Goal: Task Accomplishment & Management: Manage account settings

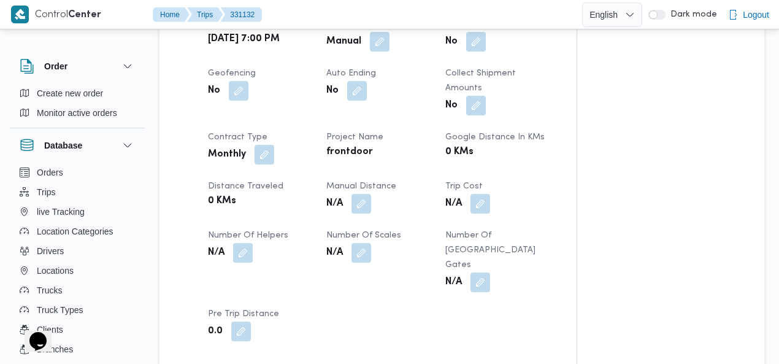
scroll to position [587, 0]
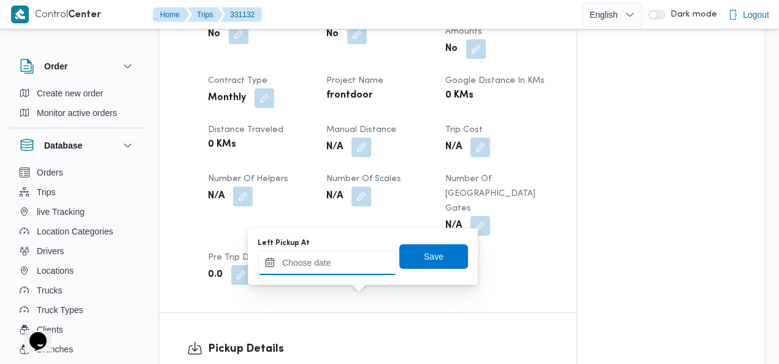
click at [330, 264] on input "Left Pickup At" at bounding box center [326, 262] width 139 height 25
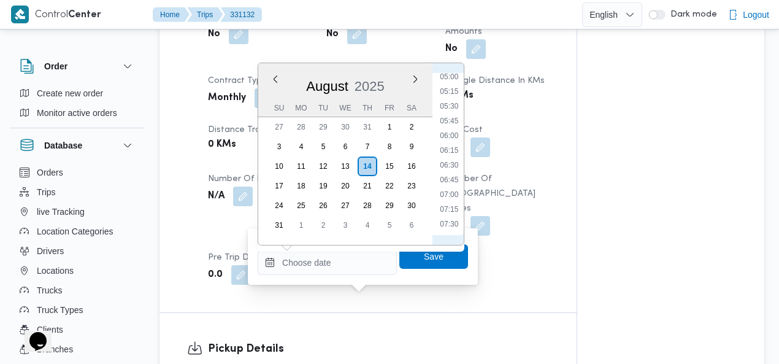
scroll to position [281, 0]
click at [450, 148] on li "06:00" at bounding box center [449, 151] width 28 height 12
type input "14/08/2025 06:00"
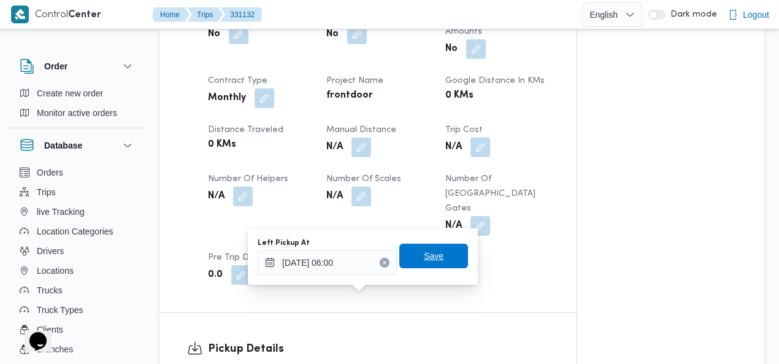
click at [437, 257] on span "Save" at bounding box center [433, 255] width 69 height 25
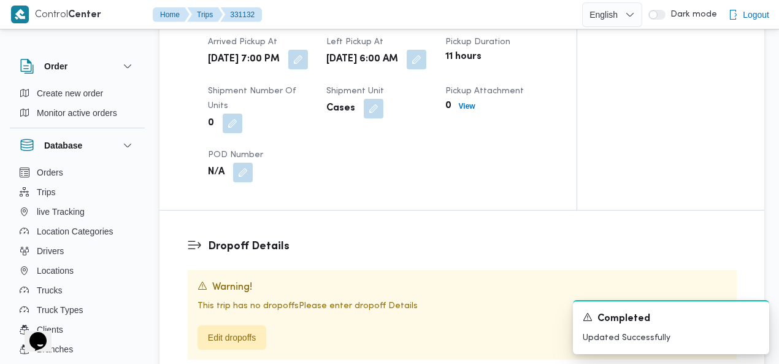
scroll to position [964, 0]
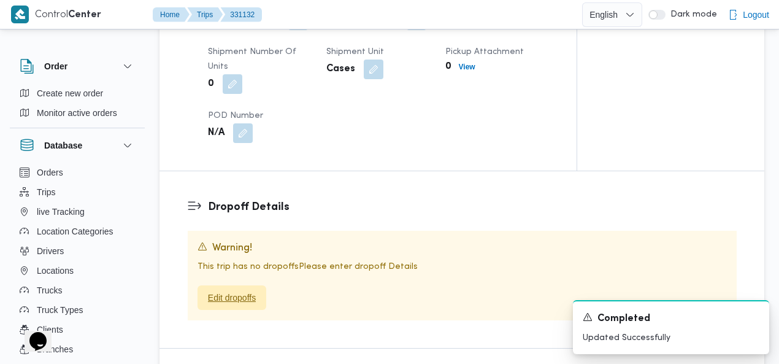
click at [243, 290] on span "Edit dropoffs" at bounding box center [232, 297] width 48 height 15
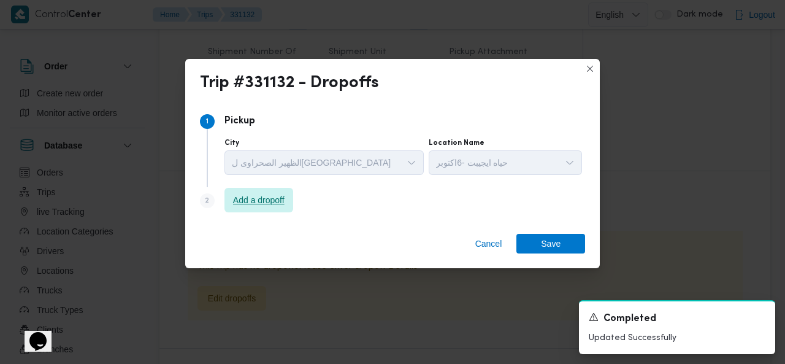
click at [284, 199] on span "Add a dropoff" at bounding box center [258, 200] width 51 height 15
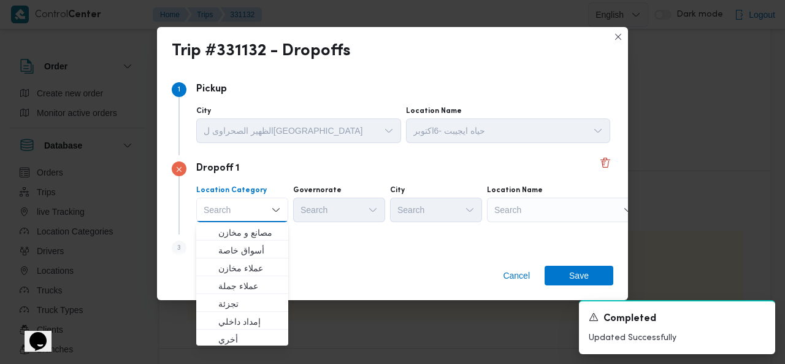
click at [531, 210] on div "Search" at bounding box center [563, 209] width 153 height 25
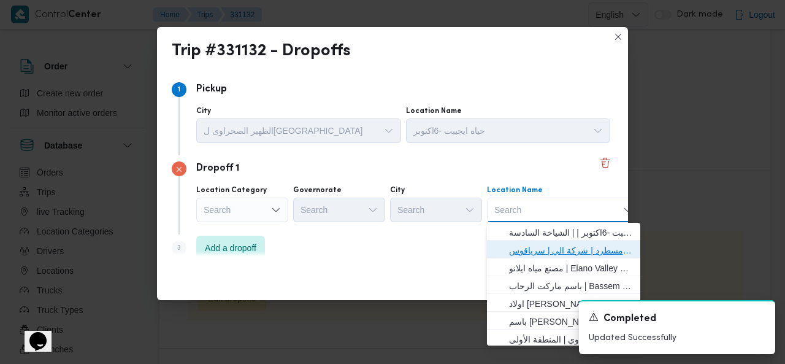
click at [544, 246] on span "فرونت دور مسطرد | شركة الي | سرياقوس" at bounding box center [571, 250] width 124 height 15
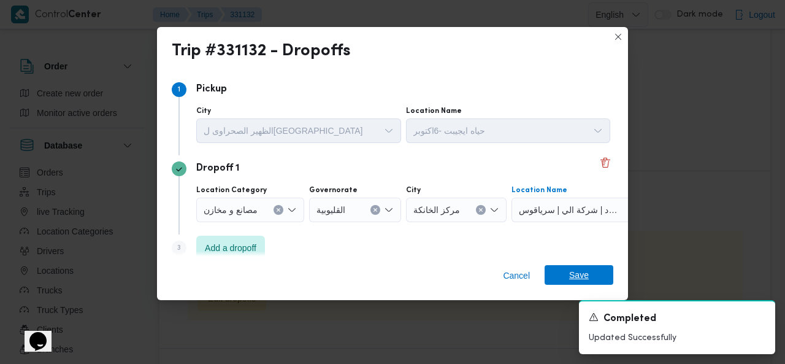
click at [557, 275] on span "Save" at bounding box center [578, 275] width 69 height 20
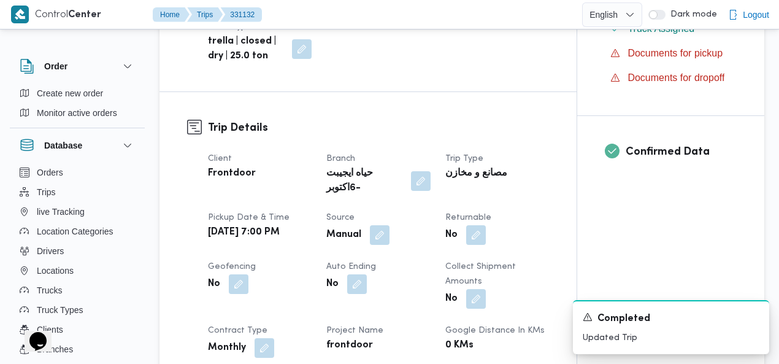
scroll to position [0, 0]
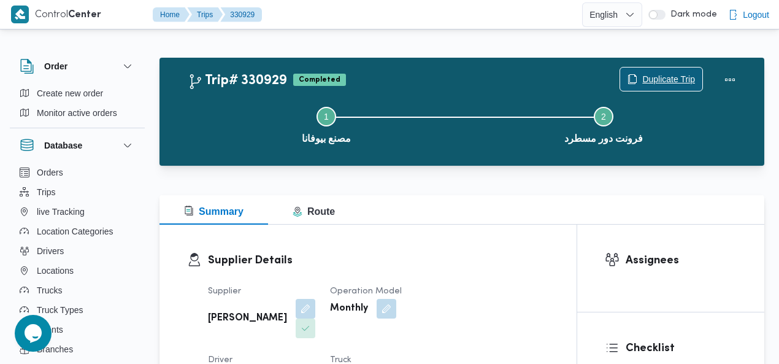
click at [664, 80] on span "Duplicate Trip" at bounding box center [668, 79] width 53 height 15
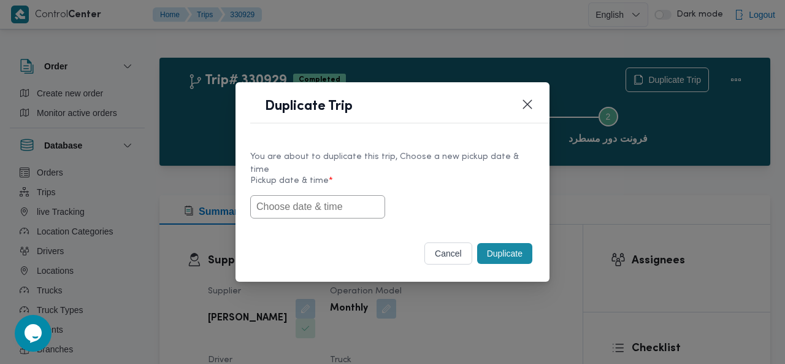
click at [329, 196] on input "text" at bounding box center [317, 206] width 135 height 23
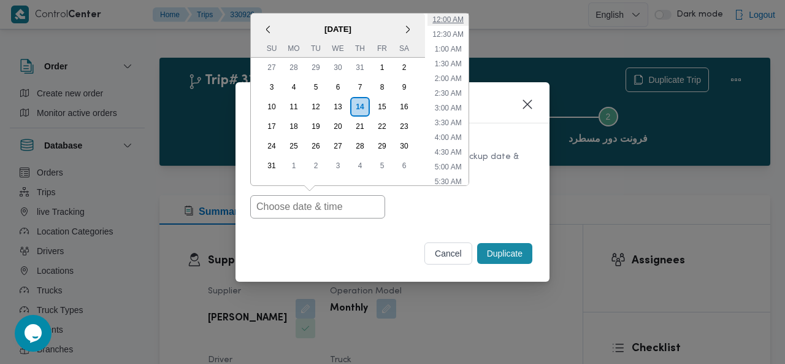
click at [451, 19] on li "12:00 AM" at bounding box center [447, 19] width 41 height 12
type input "[DATE] 12:00AM"
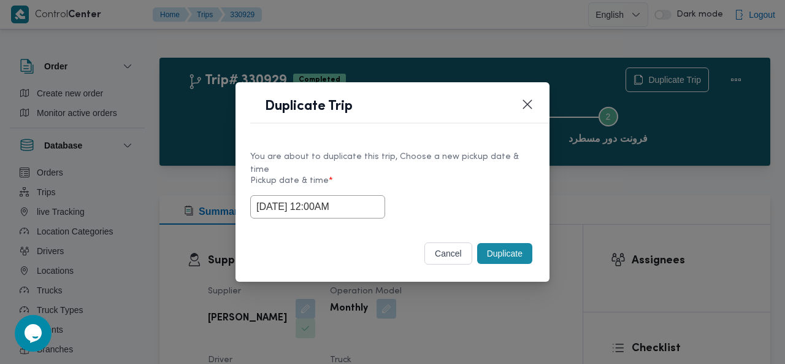
click at [504, 245] on button "Duplicate" at bounding box center [504, 253] width 55 height 21
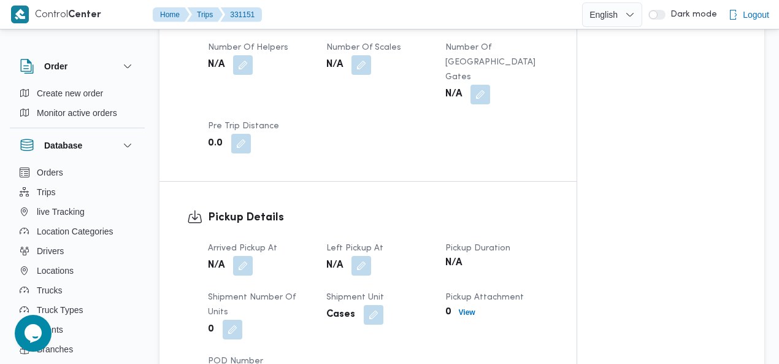
scroll to position [792, 0]
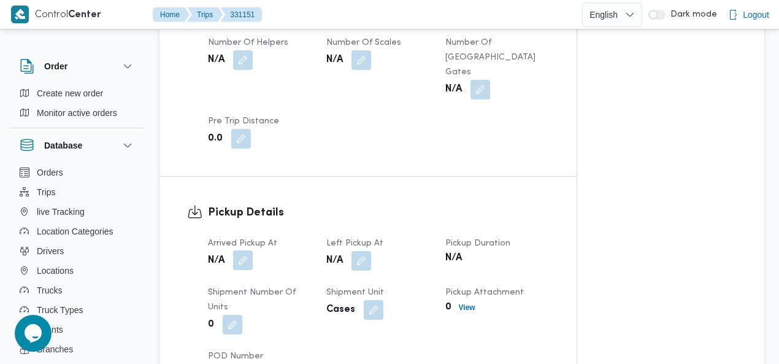
click at [244, 250] on button "button" at bounding box center [243, 260] width 20 height 20
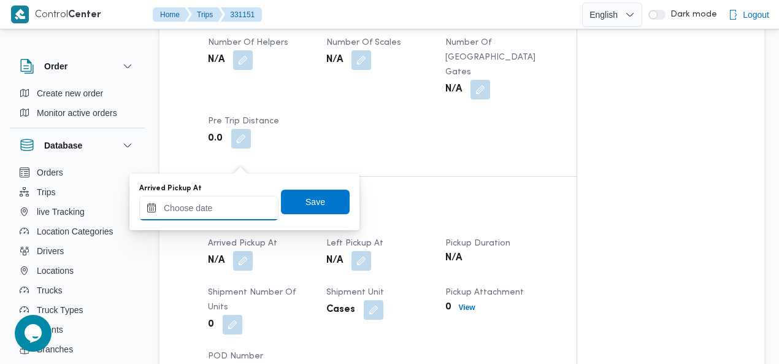
click at [216, 209] on input "Arrived Pickup At" at bounding box center [208, 208] width 139 height 25
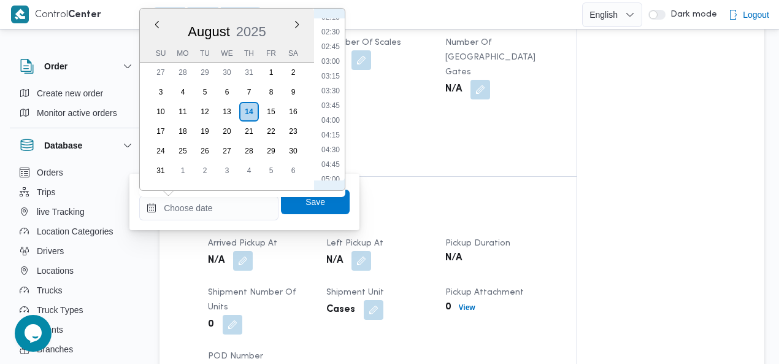
scroll to position [0, 0]
click at [331, 56] on li "00:30" at bounding box center [330, 54] width 28 height 12
type input "14/08/2025 00:30"
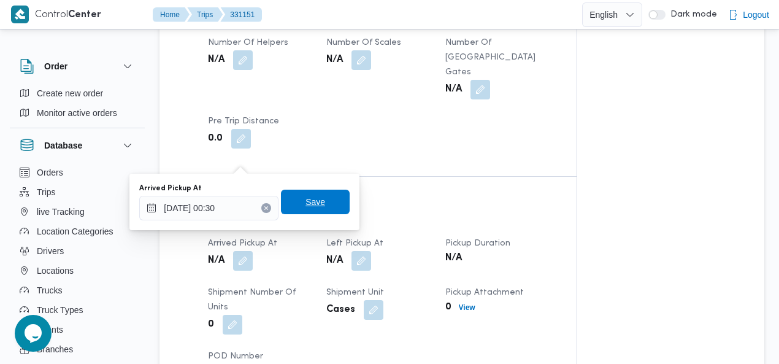
click at [308, 202] on span "Save" at bounding box center [315, 201] width 20 height 15
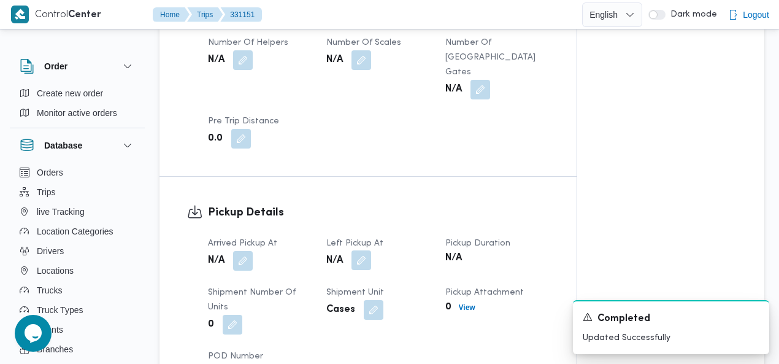
drag, startPoint x: 364, startPoint y: 159, endPoint x: 361, endPoint y: 168, distance: 9.5
click at [364, 250] on button "button" at bounding box center [361, 260] width 20 height 20
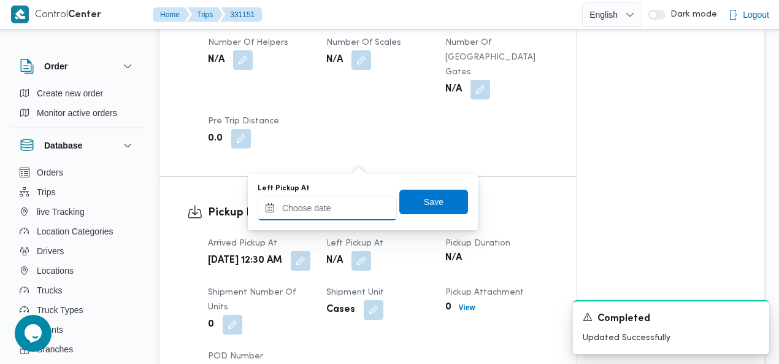
click at [347, 210] on input "Left Pickup At" at bounding box center [326, 208] width 139 height 25
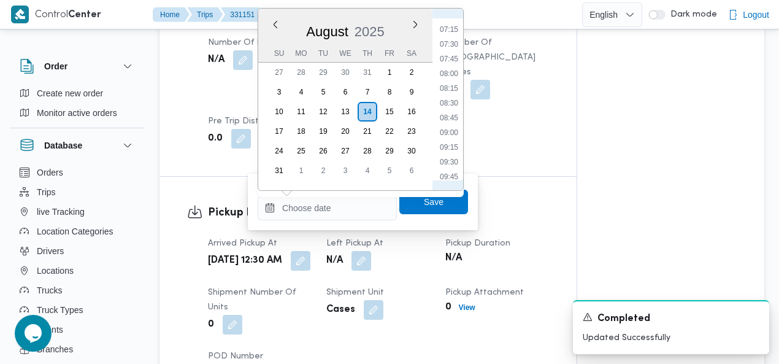
scroll to position [281, 0]
click at [457, 36] on li "05:00" at bounding box center [449, 38] width 28 height 12
type input "14/08/2025 05:00"
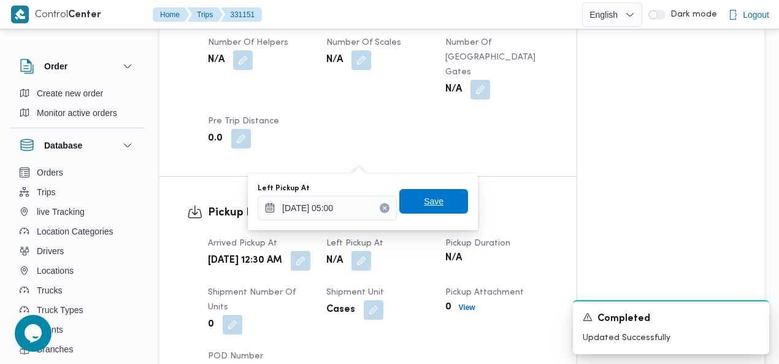
click at [429, 202] on span "Save" at bounding box center [434, 201] width 20 height 15
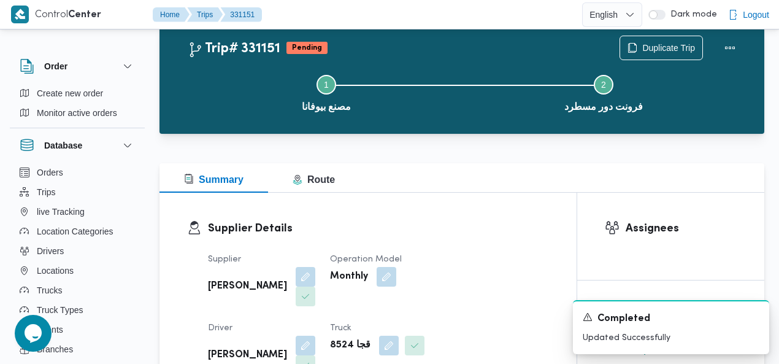
scroll to position [0, 0]
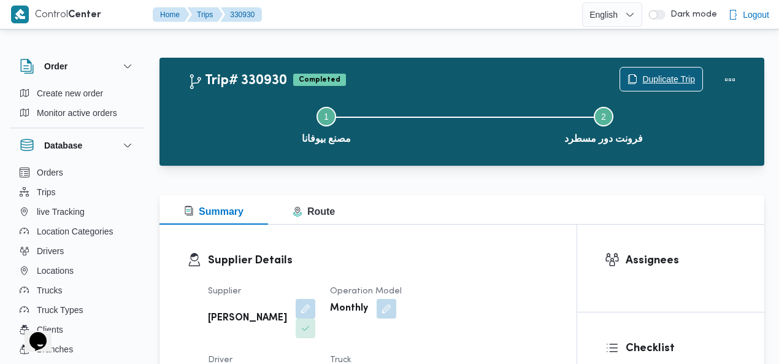
click at [669, 75] on span "Duplicate Trip" at bounding box center [668, 79] width 53 height 15
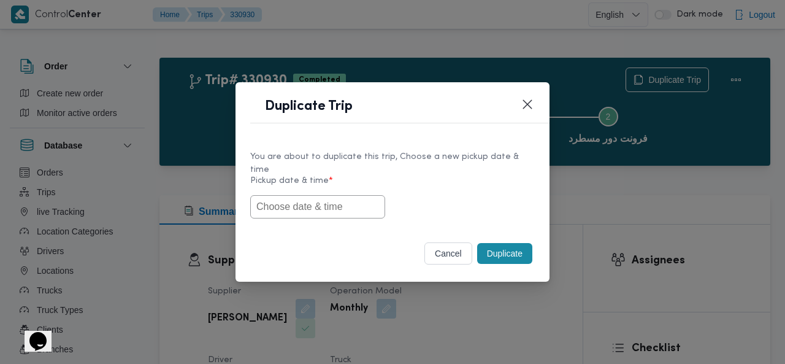
click at [279, 199] on input "text" at bounding box center [317, 206] width 135 height 23
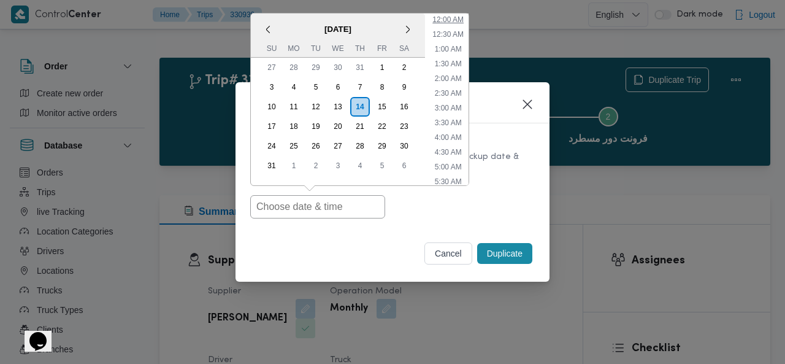
drag, startPoint x: 450, startPoint y: 13, endPoint x: 451, endPoint y: 23, distance: 10.5
click at [450, 14] on li "12:00 AM" at bounding box center [447, 19] width 41 height 12
type input "[DATE] 12:00AM"
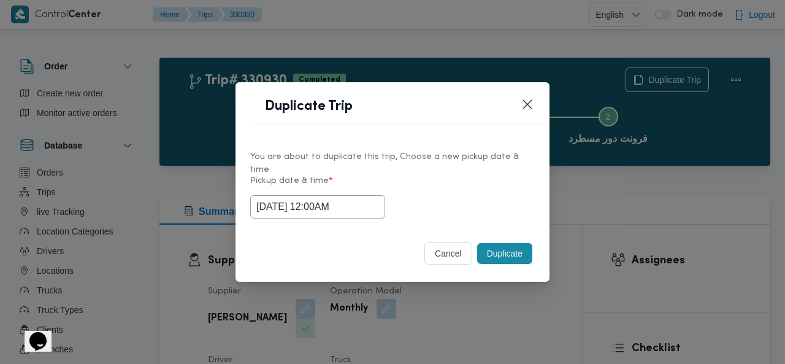
click at [505, 248] on button "Duplicate" at bounding box center [504, 253] width 55 height 21
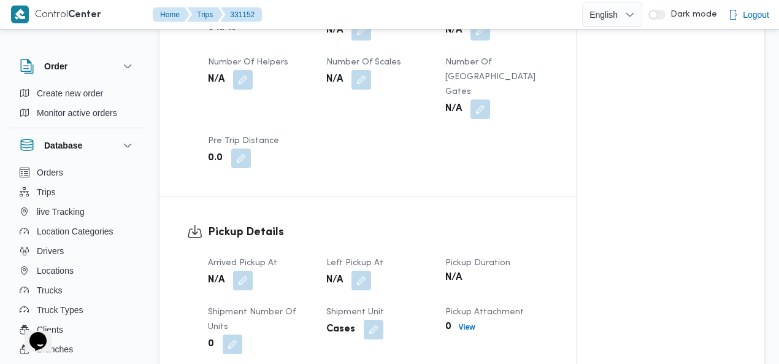
scroll to position [797, 0]
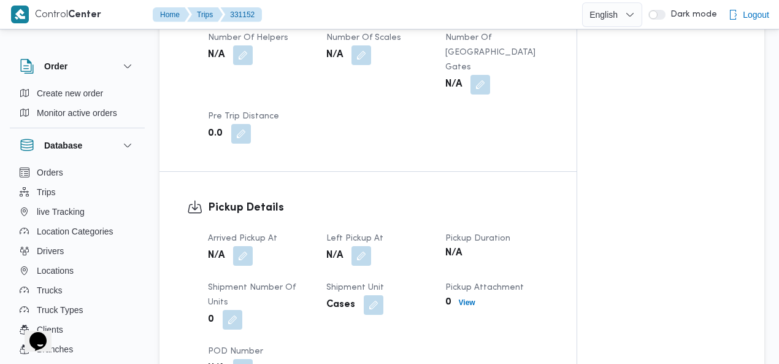
drag, startPoint x: 241, startPoint y: 153, endPoint x: 236, endPoint y: 172, distance: 19.6
click at [241, 246] on button "button" at bounding box center [243, 256] width 20 height 20
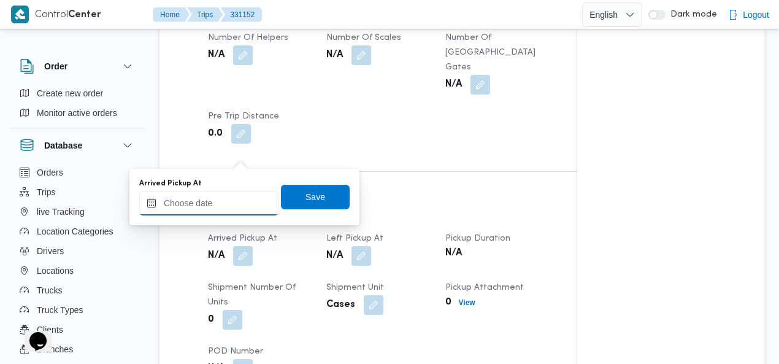
click at [213, 199] on input "Arrived Pickup At" at bounding box center [208, 203] width 139 height 25
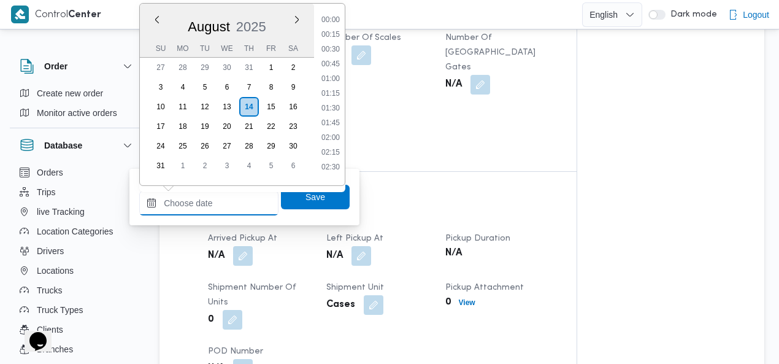
scroll to position [563, 0]
click at [343, 55] on li "10:15" at bounding box center [330, 60] width 28 height 12
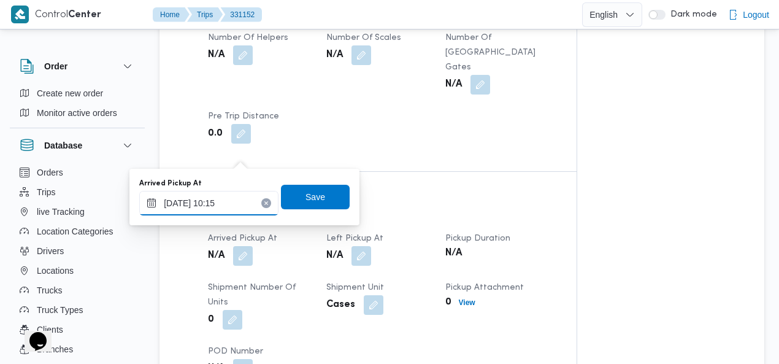
click at [227, 201] on input "14/08/2025 10:15" at bounding box center [208, 203] width 139 height 25
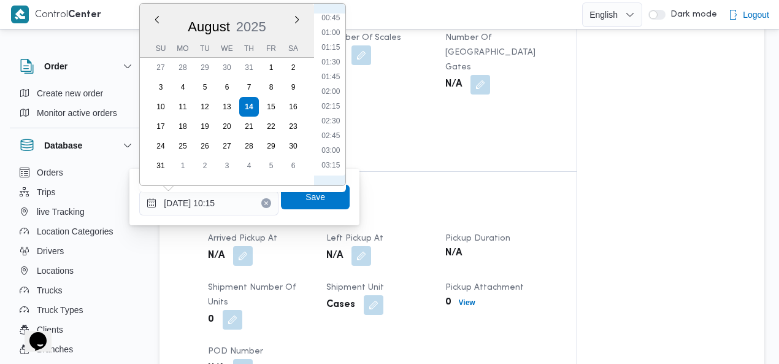
scroll to position [0, 0]
click at [337, 48] on li "00:30" at bounding box center [330, 49] width 28 height 12
type input "14/08/2025 00:30"
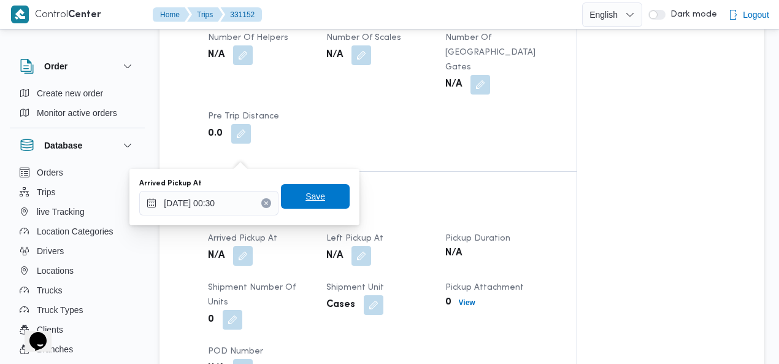
click at [321, 195] on span "Save" at bounding box center [315, 196] width 69 height 25
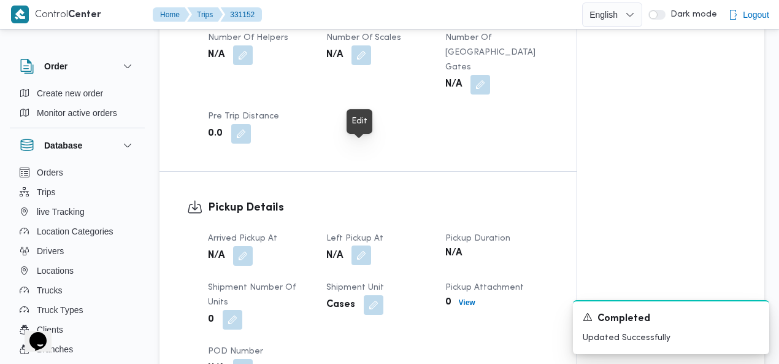
drag, startPoint x: 362, startPoint y: 153, endPoint x: 360, endPoint y: 162, distance: 10.0
click at [362, 245] on button "button" at bounding box center [361, 255] width 20 height 20
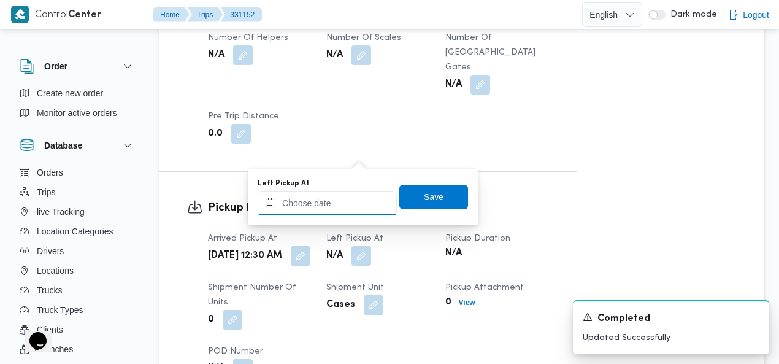
click at [353, 197] on input "Left Pickup At" at bounding box center [326, 203] width 139 height 25
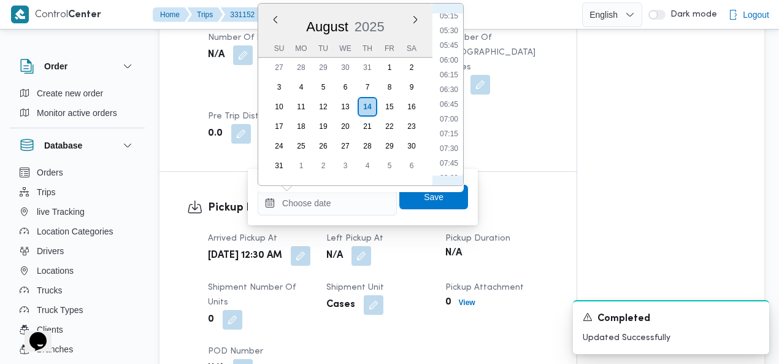
scroll to position [281, 0]
click at [454, 45] on li "05:15" at bounding box center [449, 48] width 28 height 12
type input "14/08/2025 05:15"
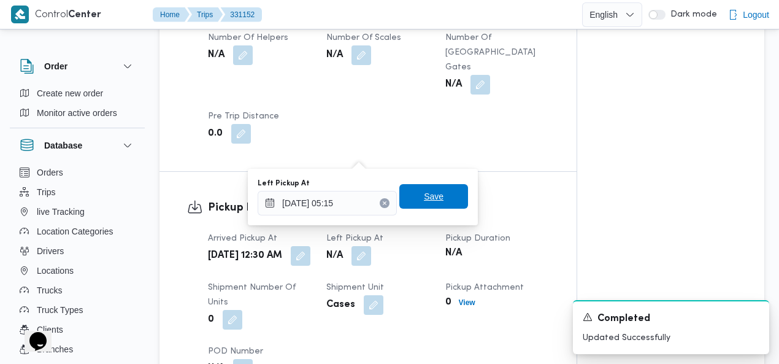
click at [438, 189] on span "Save" at bounding box center [433, 196] width 69 height 25
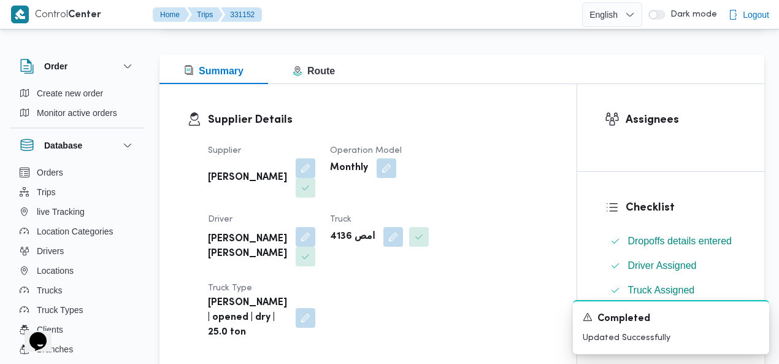
scroll to position [87, 0]
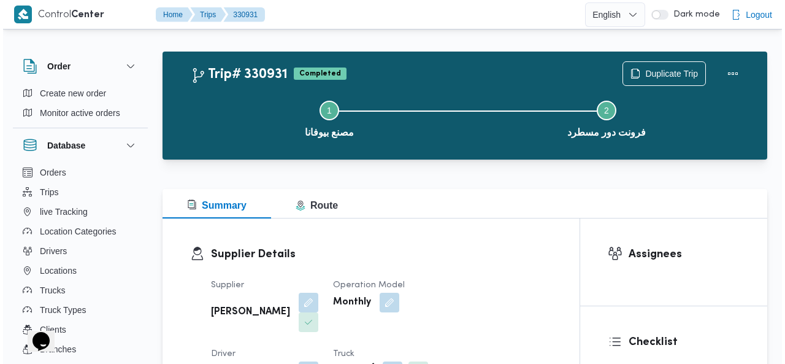
scroll to position [9, 0]
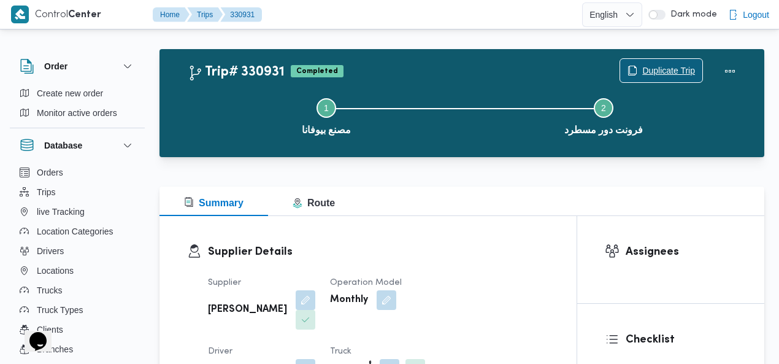
click at [651, 71] on span "Duplicate Trip" at bounding box center [668, 70] width 53 height 15
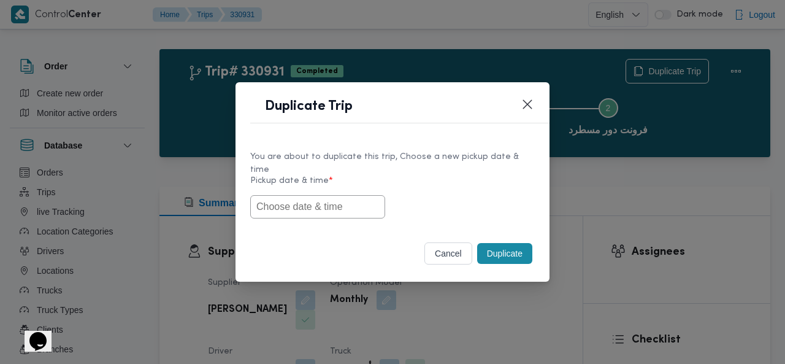
click at [305, 203] on input "text" at bounding box center [317, 206] width 135 height 23
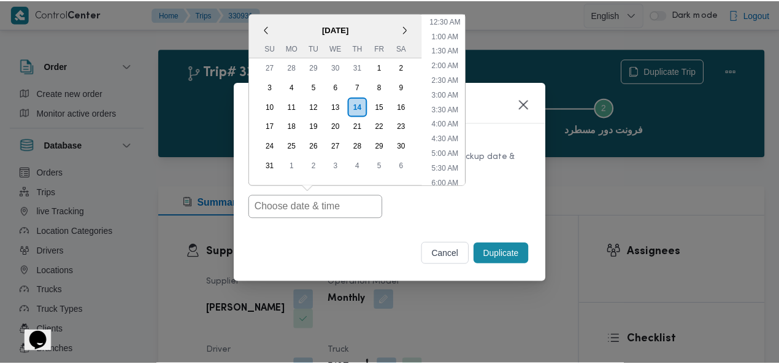
scroll to position [0, 0]
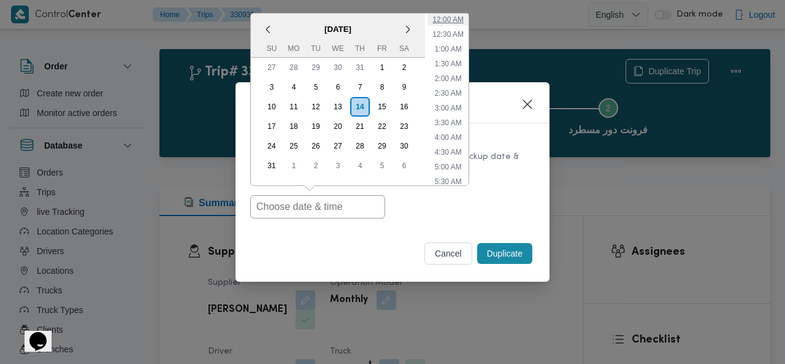
click at [457, 17] on li "12:00 AM" at bounding box center [447, 19] width 41 height 12
type input "[DATE] 12:00AM"
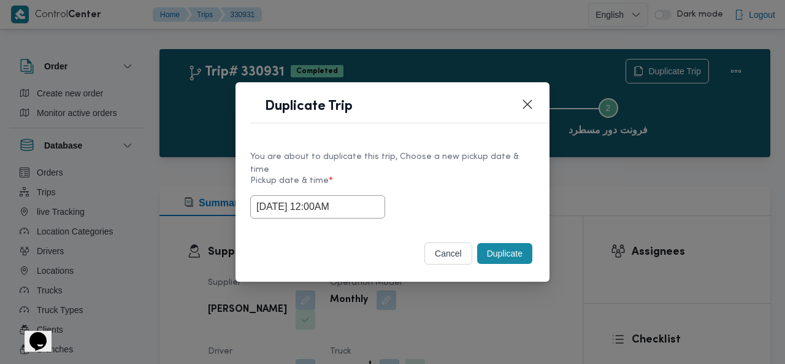
click at [502, 244] on button "Duplicate" at bounding box center [504, 253] width 55 height 21
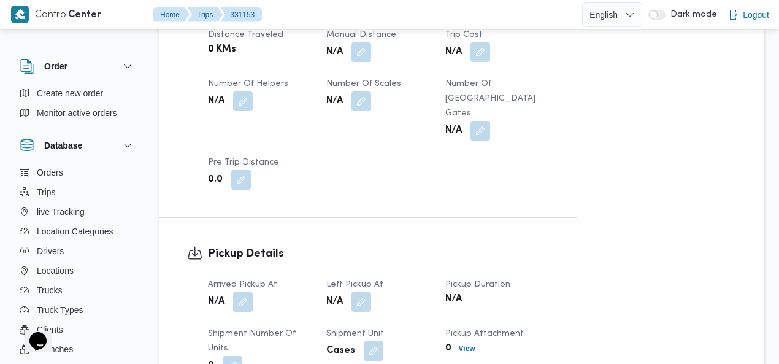
scroll to position [760, 0]
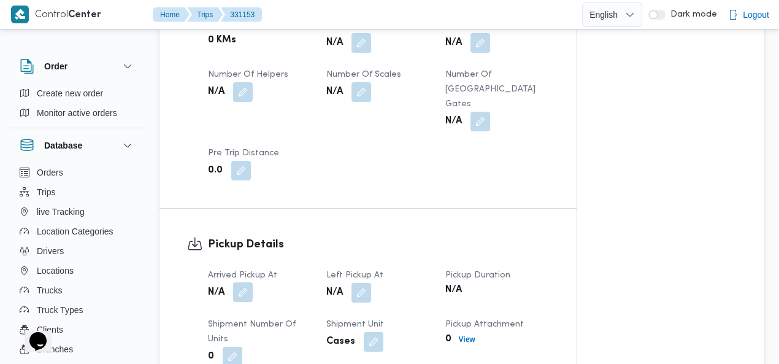
click at [249, 282] on button "button" at bounding box center [243, 292] width 20 height 20
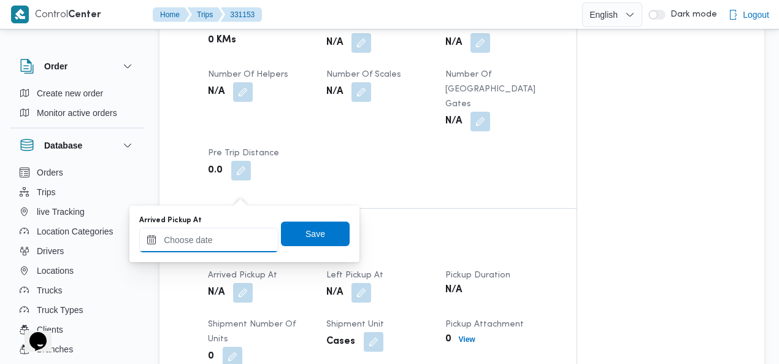
click at [219, 237] on input "Arrived Pickup At" at bounding box center [208, 239] width 139 height 25
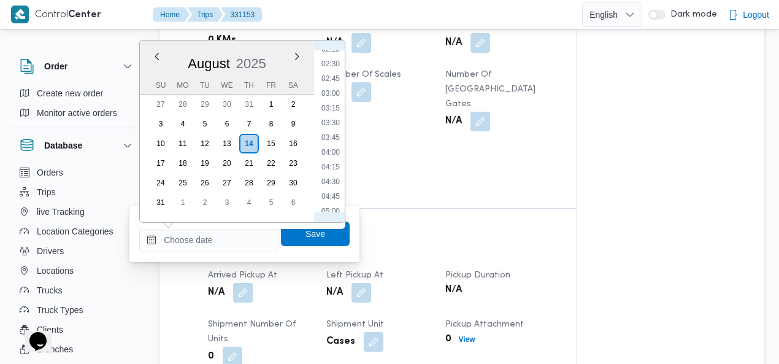
scroll to position [0, 0]
click at [337, 83] on li "00:30" at bounding box center [330, 86] width 28 height 12
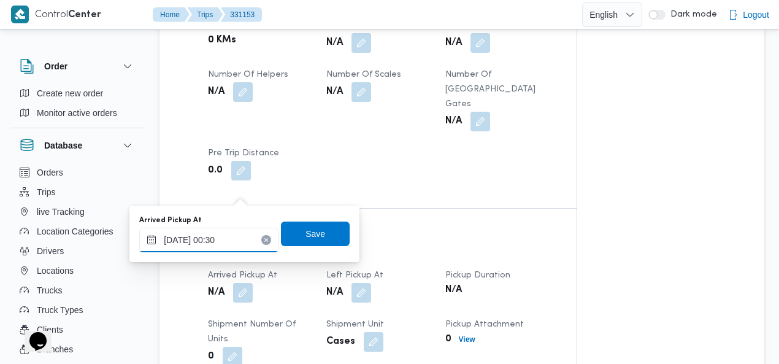
click at [226, 243] on input "14/08/2025 00:30" at bounding box center [208, 239] width 139 height 25
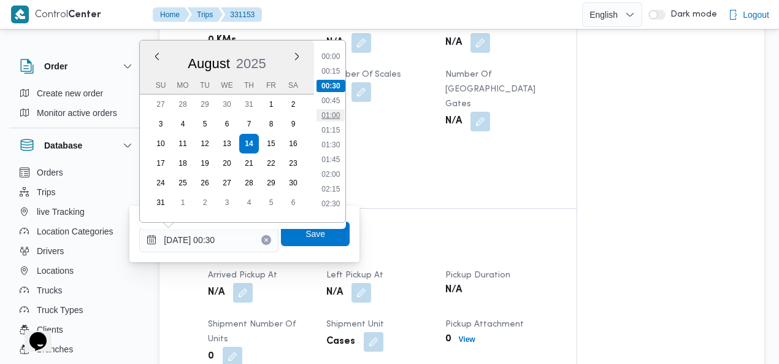
click at [341, 112] on li "01:00" at bounding box center [330, 115] width 28 height 12
type input "14/08/2025 01:00"
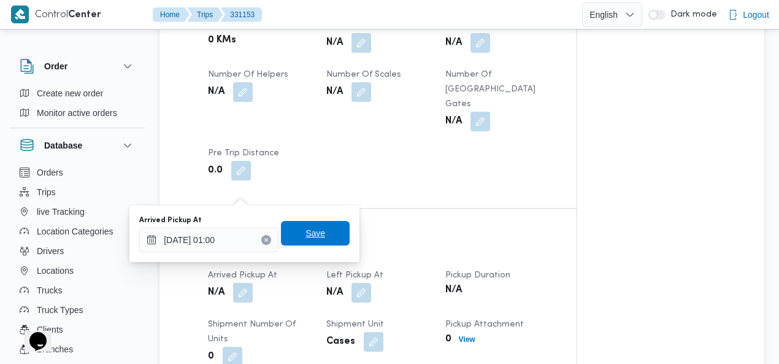
click at [305, 232] on span "Save" at bounding box center [315, 233] width 20 height 15
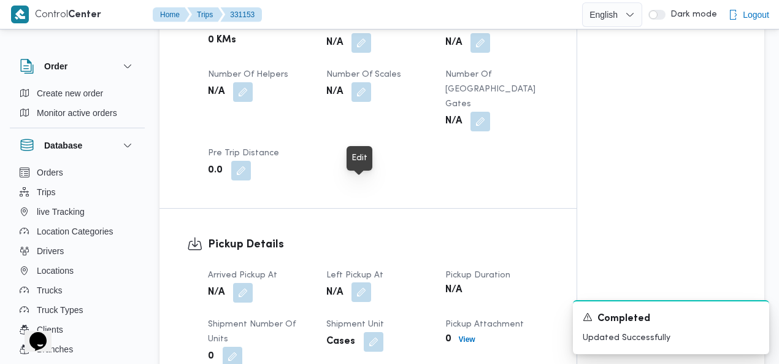
click at [360, 282] on button "button" at bounding box center [361, 292] width 20 height 20
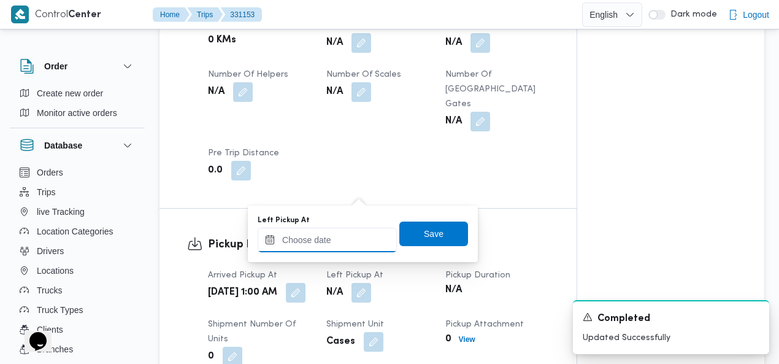
click at [343, 236] on input "Left Pickup At" at bounding box center [326, 239] width 139 height 25
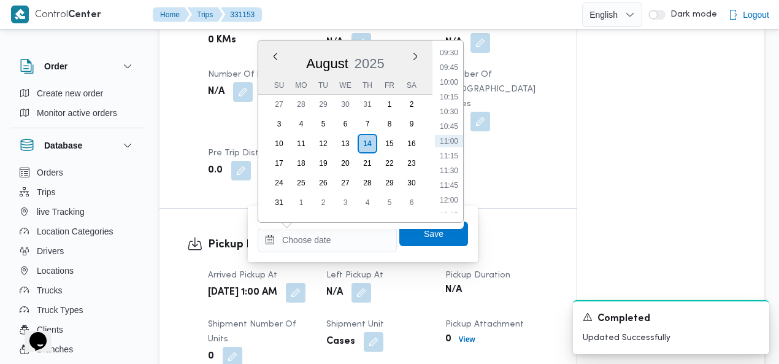
scroll to position [422, 0]
click at [461, 85] on li "07:45" at bounding box center [449, 91] width 28 height 12
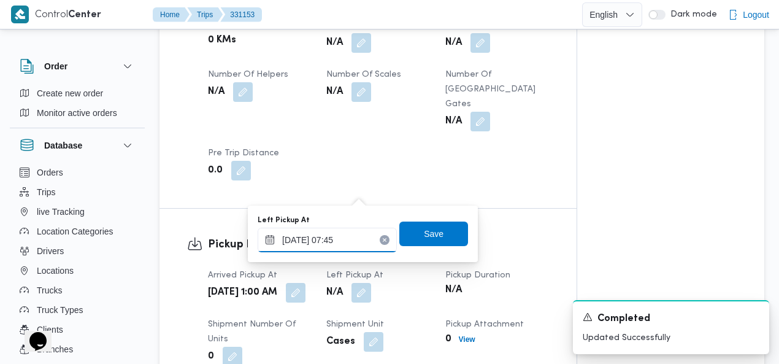
click at [352, 235] on input "14/08/2025 07:45" at bounding box center [326, 239] width 139 height 25
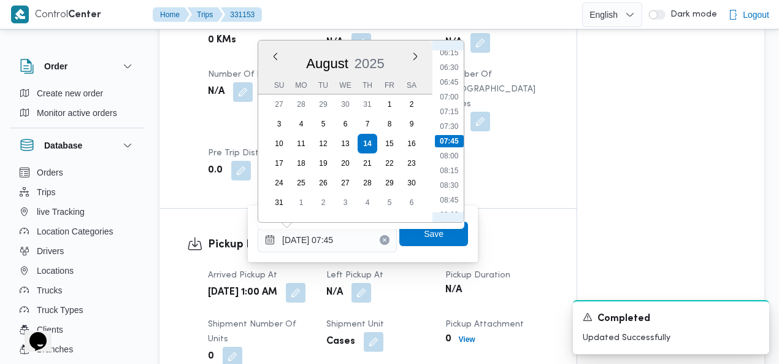
scroll to position [231, 0]
click at [451, 102] on li "04:45" at bounding box center [449, 105] width 28 height 12
type input "14/08/2025 04:45"
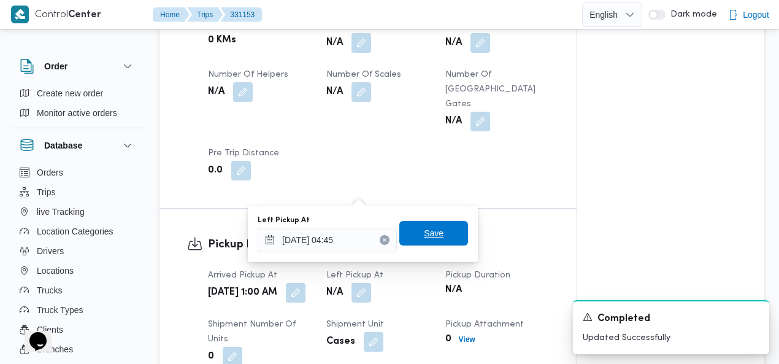
click at [429, 238] on span "Save" at bounding box center [434, 233] width 20 height 15
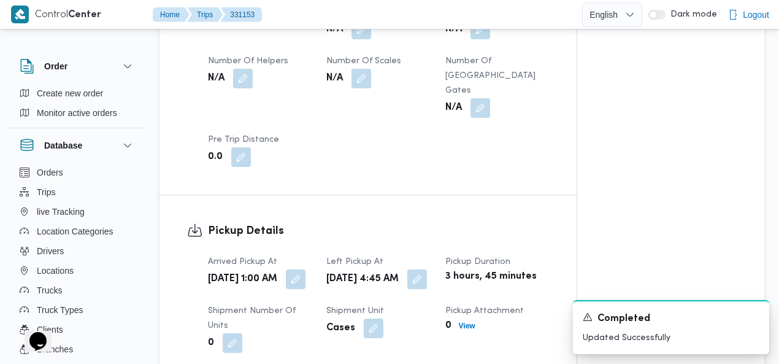
scroll to position [902, 0]
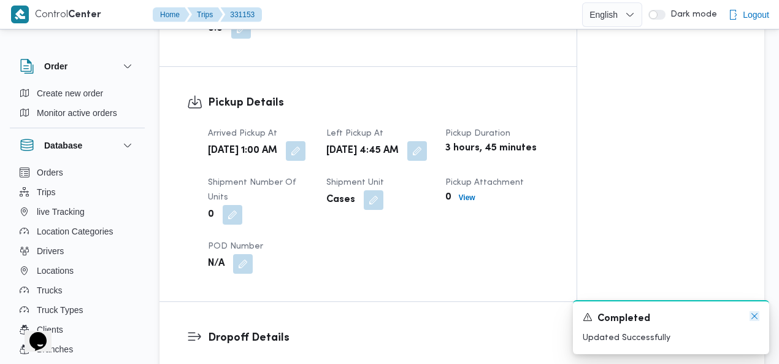
click at [754, 321] on icon "Dismiss toast" at bounding box center [754, 316] width 10 height 10
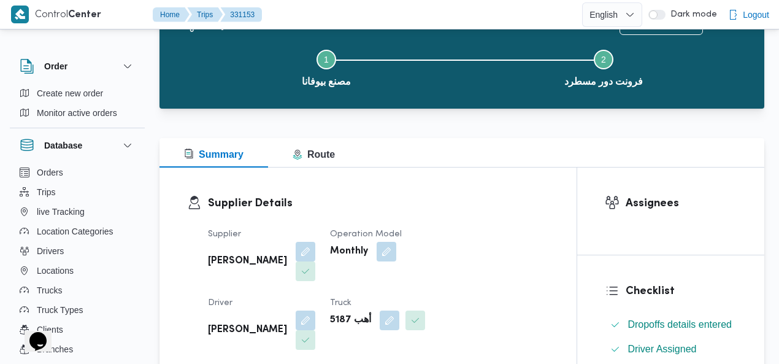
scroll to position [0, 0]
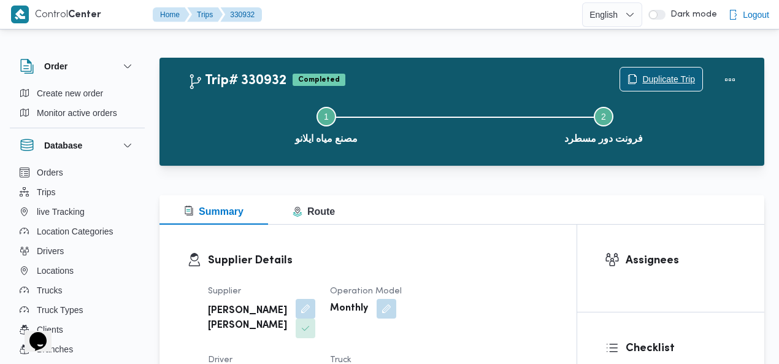
click at [684, 73] on span "Duplicate Trip" at bounding box center [668, 79] width 53 height 15
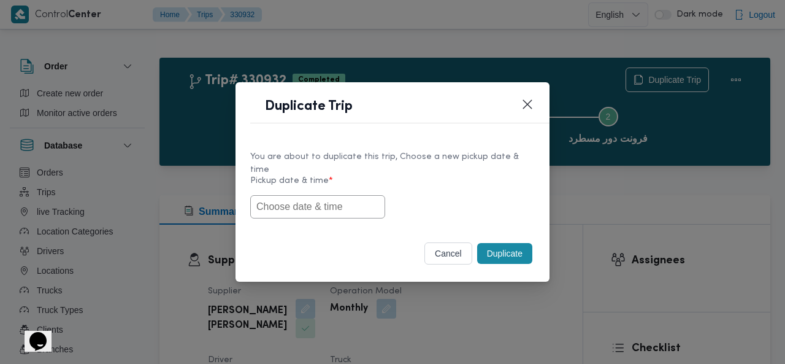
click at [342, 198] on input "text" at bounding box center [317, 206] width 135 height 23
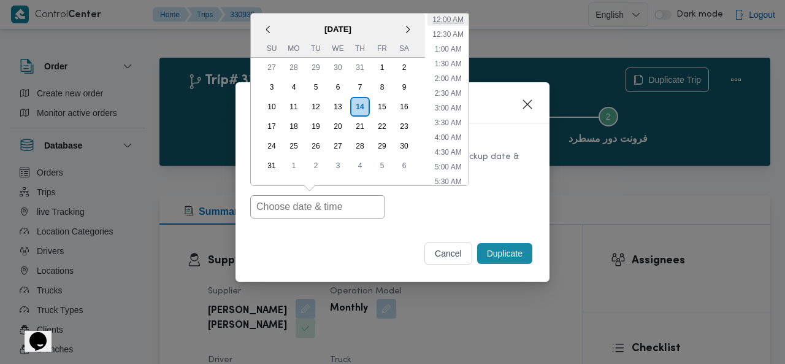
click at [457, 14] on li "12:00 AM" at bounding box center [447, 19] width 41 height 12
type input "[DATE] 12:00AM"
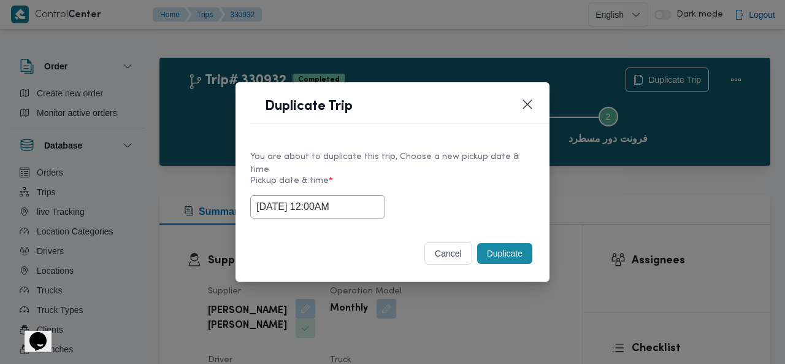
click at [505, 247] on button "Duplicate" at bounding box center [504, 253] width 55 height 21
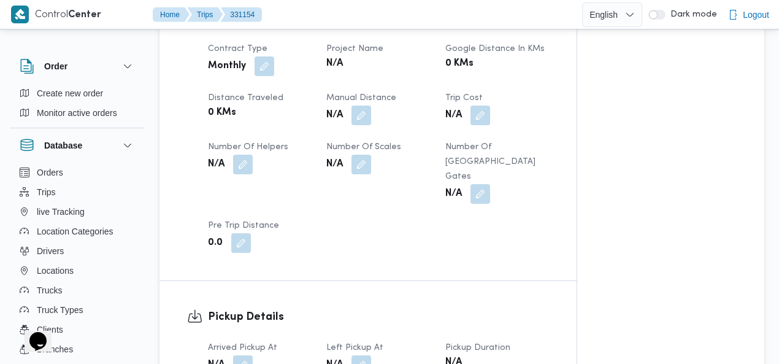
scroll to position [683, 0]
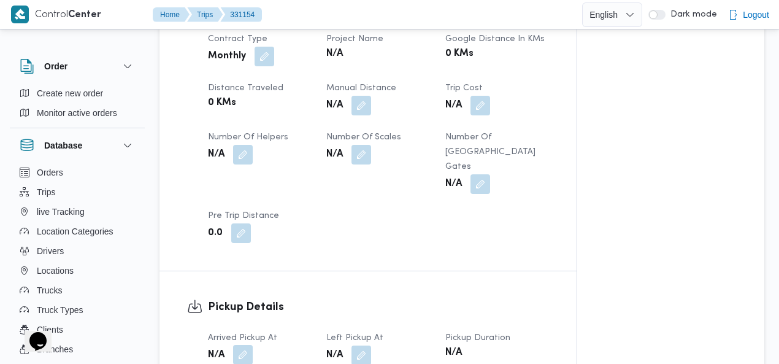
click at [251, 345] on button "button" at bounding box center [243, 355] width 20 height 20
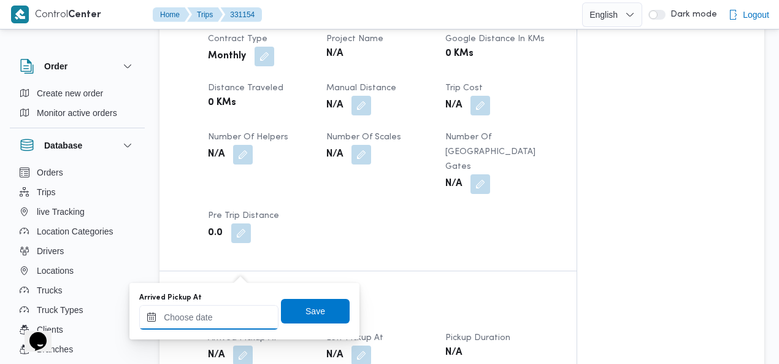
click at [212, 313] on input "Arrived Pickup At" at bounding box center [208, 317] width 139 height 25
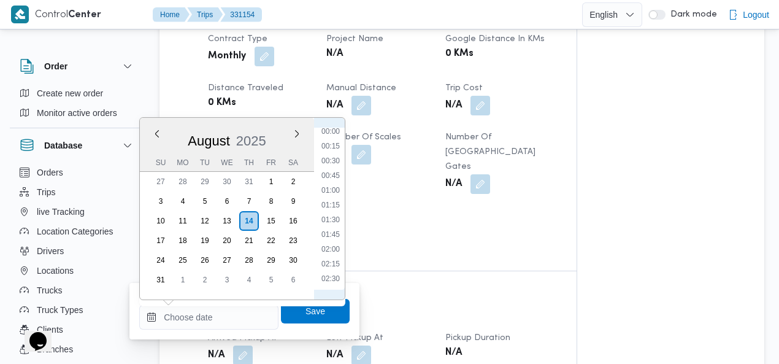
scroll to position [0, 0]
click at [337, 136] on li "00:00" at bounding box center [330, 134] width 28 height 12
type input "[DATE] 00:00"
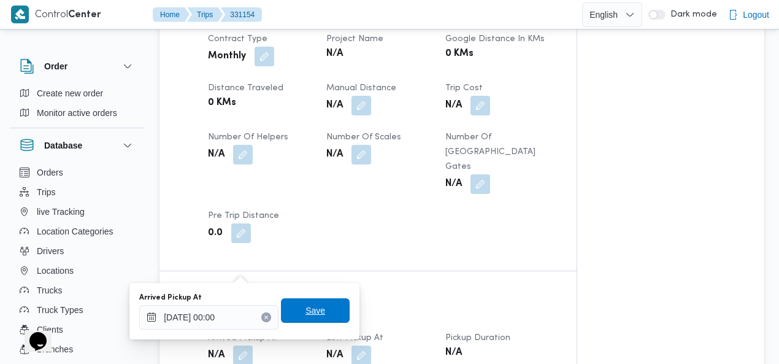
click at [315, 307] on span "Save" at bounding box center [315, 310] width 20 height 15
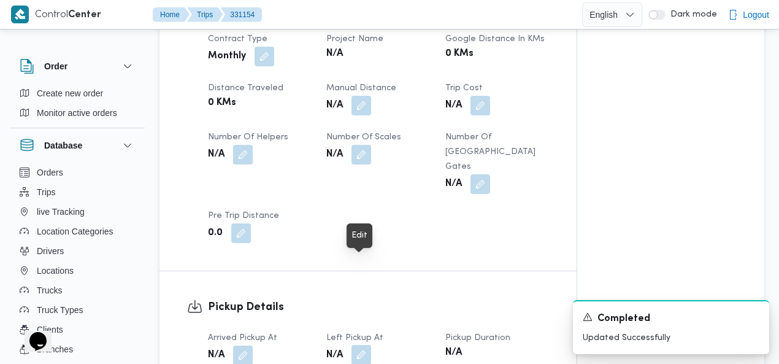
click at [359, 345] on button "button" at bounding box center [361, 355] width 20 height 20
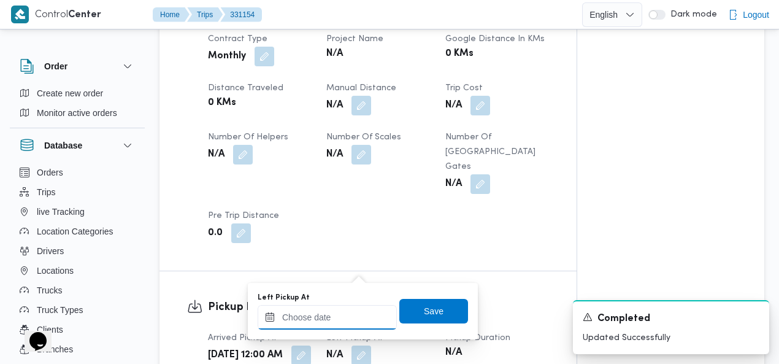
click at [350, 315] on input "Left Pickup At" at bounding box center [326, 317] width 139 height 25
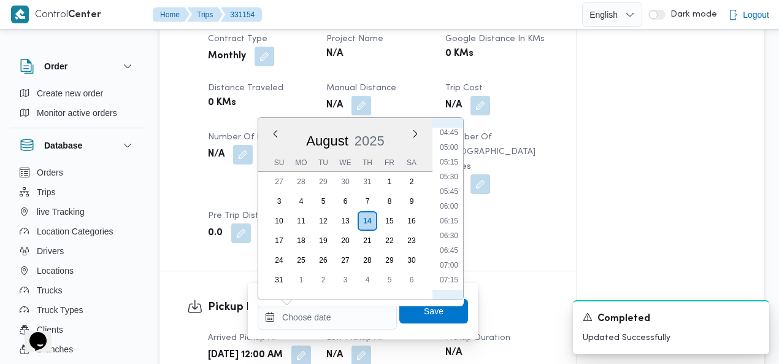
scroll to position [140, 0]
click at [446, 194] on li "03:30" at bounding box center [449, 200] width 28 height 12
type input "[DATE] 03:30"
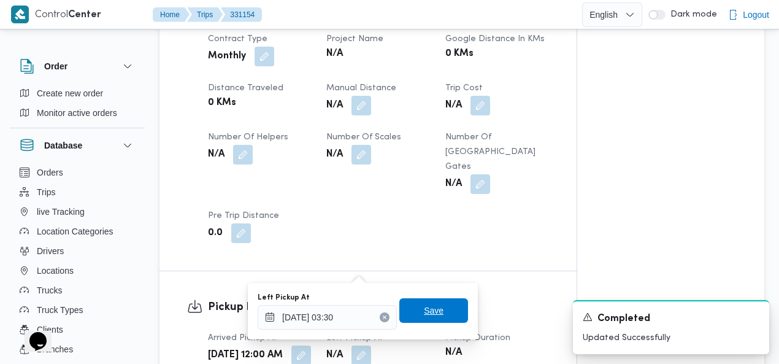
click at [429, 316] on span "Save" at bounding box center [434, 310] width 20 height 15
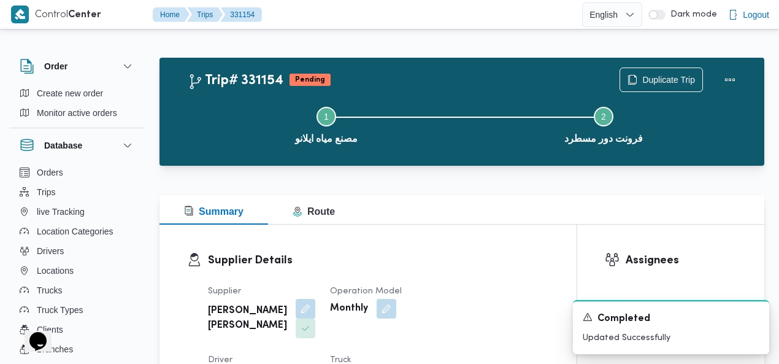
scroll to position [131, 0]
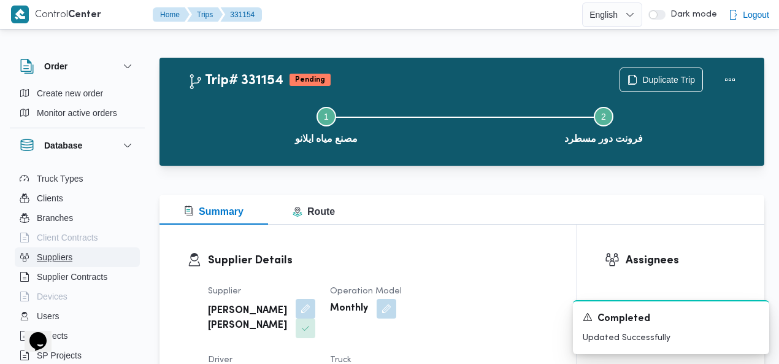
click at [74, 256] on button "Suppliers" at bounding box center [77, 257] width 125 height 20
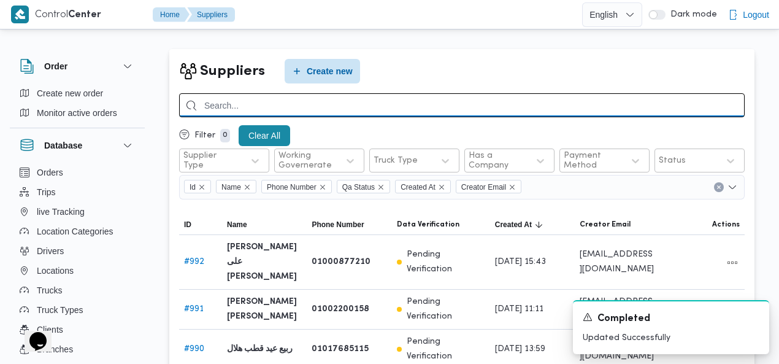
click at [627, 104] on input "search" at bounding box center [461, 105] width 565 height 24
type input "خالد مم"
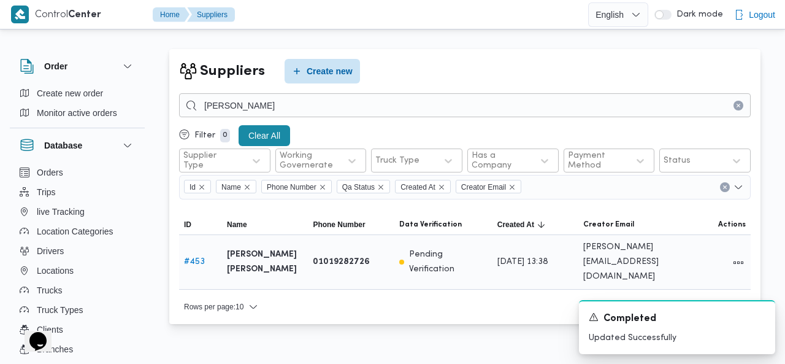
click at [191, 257] on link "# 453" at bounding box center [194, 261] width 21 height 8
select select "7"
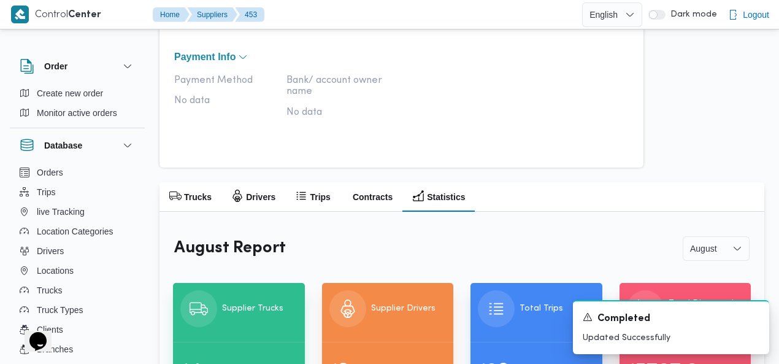
scroll to position [684, 0]
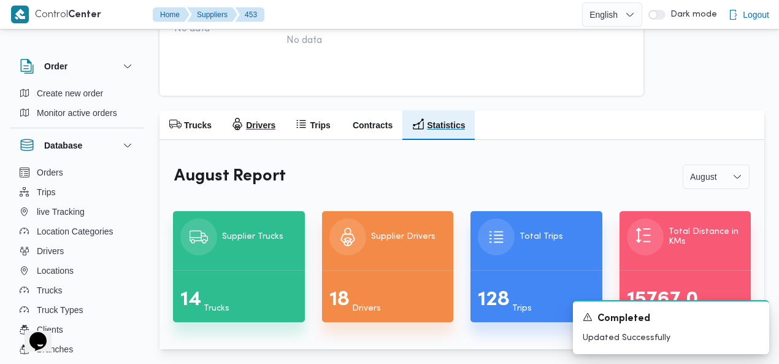
click at [260, 128] on h2 "Drivers" at bounding box center [260, 125] width 29 height 15
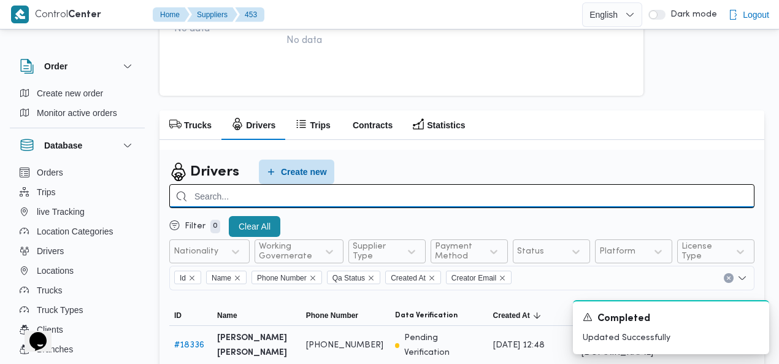
click at [646, 199] on input "search" at bounding box center [461, 196] width 585 height 24
type input "سيد"
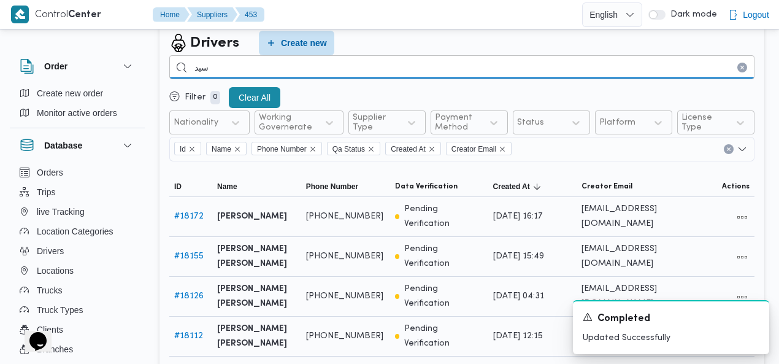
scroll to position [886, 0]
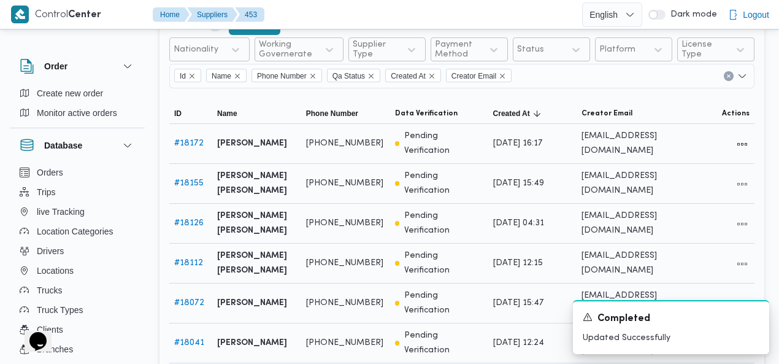
click at [242, 140] on b "سيد عبدالعزيز حسن ابو النصر" at bounding box center [252, 143] width 70 height 15
copy tr "سيد عبدالعزيز حسن ابو النصر Phone Number"
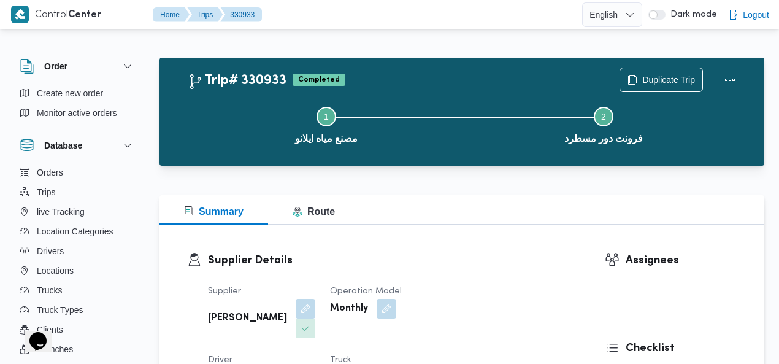
click at [666, 85] on div "Step 1 is incomplete 1 مصنع مياه ايلانو Step 2 is incomplete 2 فرونت دور مسطرد" at bounding box center [464, 124] width 569 height 78
click at [665, 79] on span "Duplicate Trip" at bounding box center [668, 79] width 53 height 15
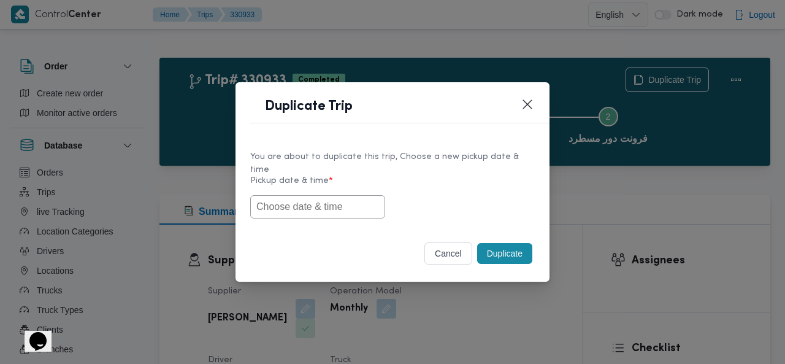
click at [332, 199] on input "text" at bounding box center [317, 206] width 135 height 23
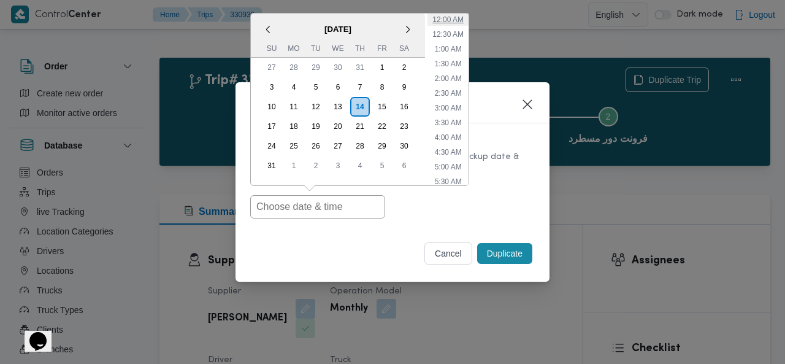
click at [453, 17] on li "12:00 AM" at bounding box center [447, 19] width 41 height 12
type input "[DATE] 12:00AM"
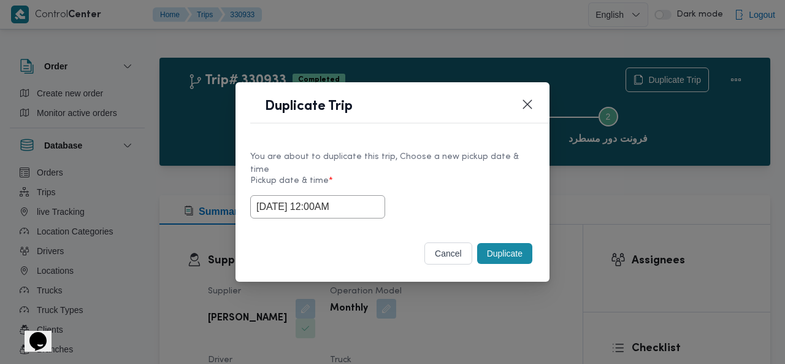
click at [498, 247] on button "Duplicate" at bounding box center [504, 253] width 55 height 21
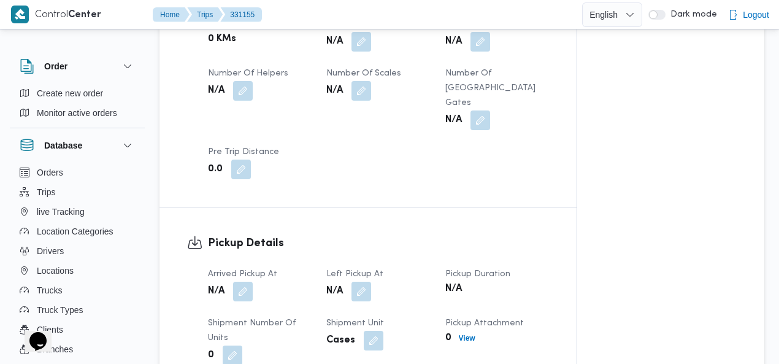
scroll to position [749, 0]
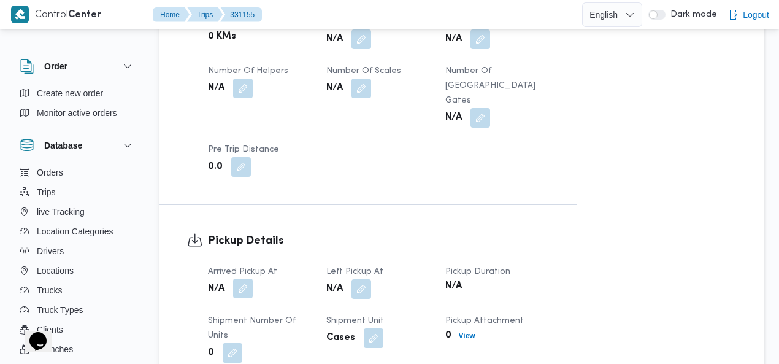
click at [248, 278] on button "button" at bounding box center [243, 288] width 20 height 20
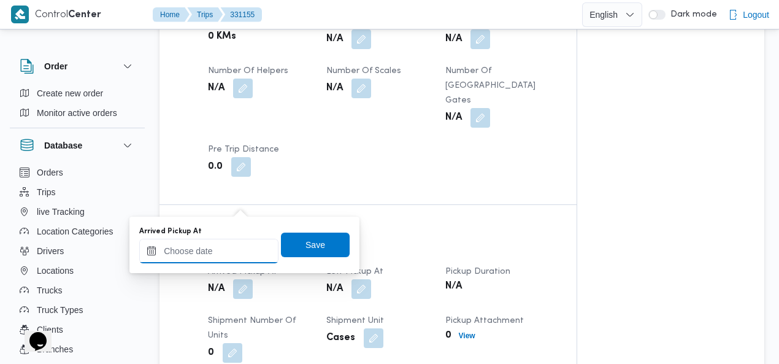
click at [213, 250] on input "Arrived Pickup At" at bounding box center [208, 250] width 139 height 25
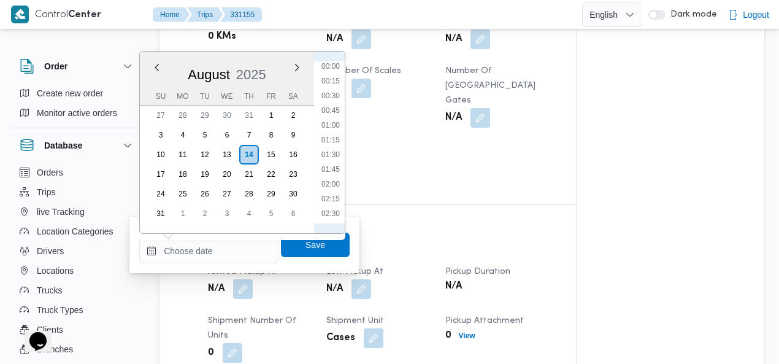
scroll to position [0, 0]
drag, startPoint x: 330, startPoint y: 82, endPoint x: 331, endPoint y: 90, distance: 8.0
click at [330, 82] on li "00:15" at bounding box center [330, 82] width 28 height 12
type input "14/08/2025 00:15"
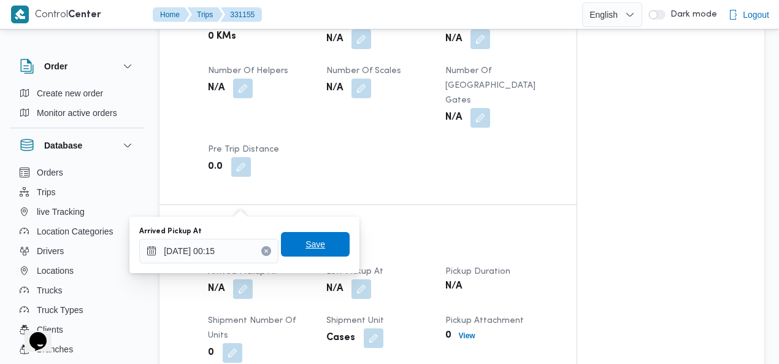
click at [310, 250] on span "Save" at bounding box center [315, 244] width 20 height 15
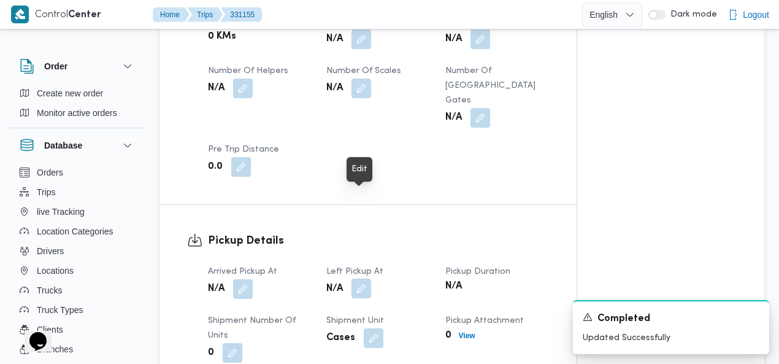
click at [368, 278] on button "button" at bounding box center [361, 288] width 20 height 20
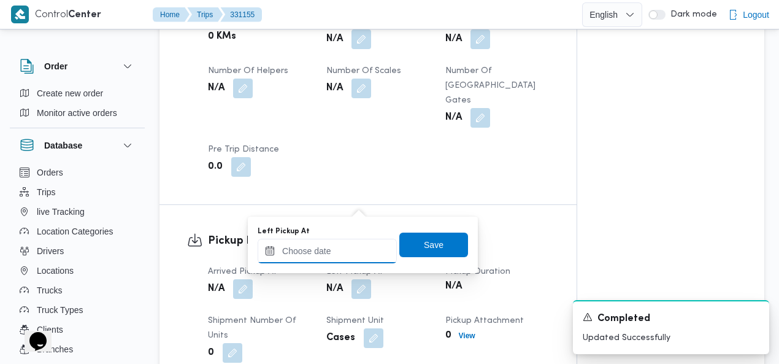
click at [349, 250] on input "Left Pickup At" at bounding box center [326, 250] width 139 height 25
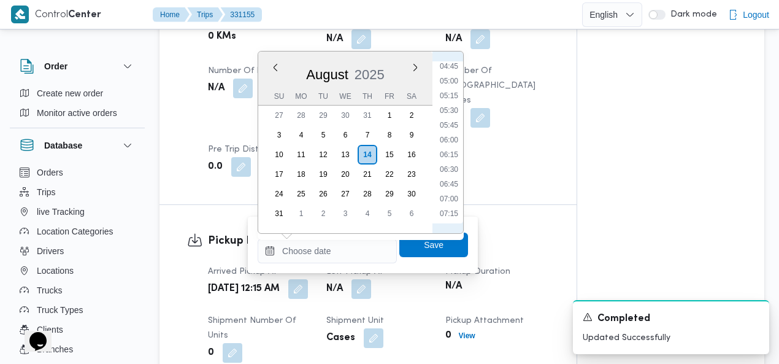
scroll to position [140, 0]
click at [451, 132] on li "03:30" at bounding box center [449, 134] width 28 height 12
type input "14/08/2025 03:30"
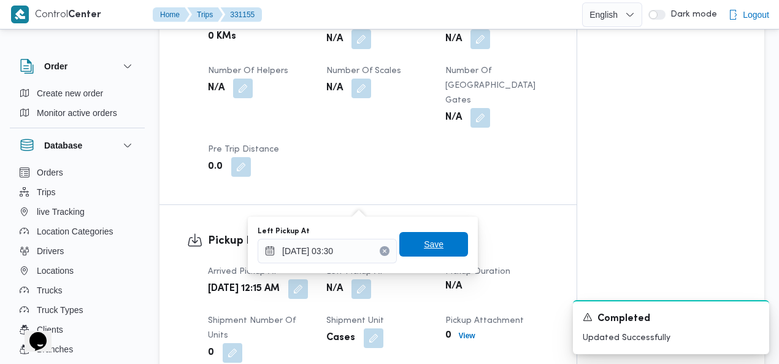
click at [430, 243] on span "Save" at bounding box center [434, 244] width 20 height 15
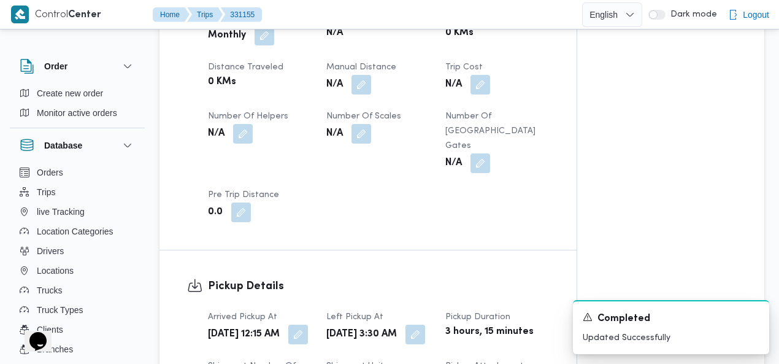
scroll to position [664, 0]
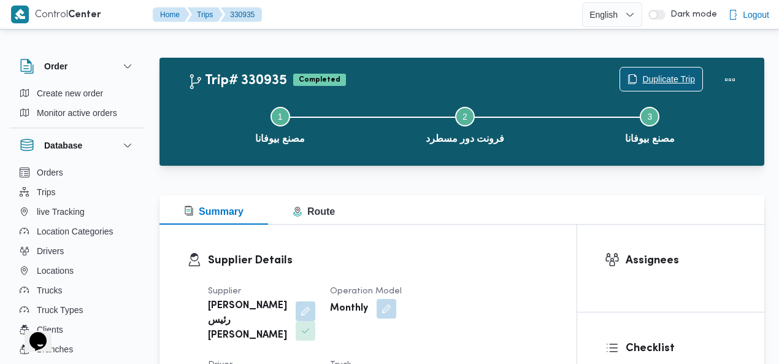
click at [671, 78] on span "Duplicate Trip" at bounding box center [668, 79] width 53 height 15
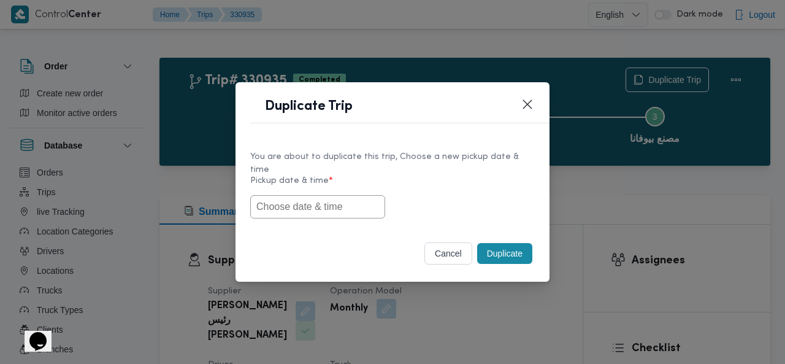
click at [335, 197] on input "text" at bounding box center [317, 206] width 135 height 23
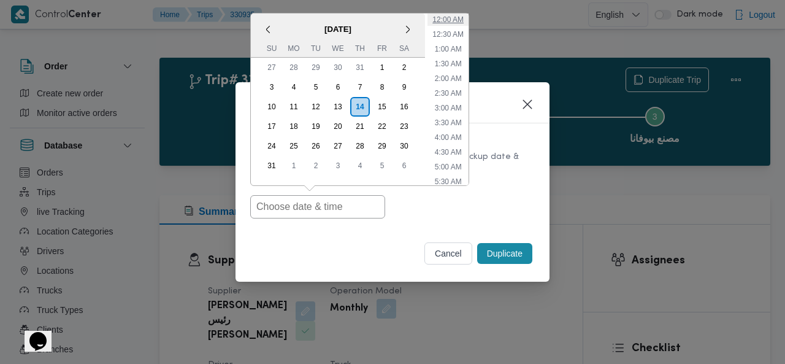
click at [452, 17] on li "12:00 AM" at bounding box center [447, 19] width 41 height 12
type input "[DATE] 12:00AM"
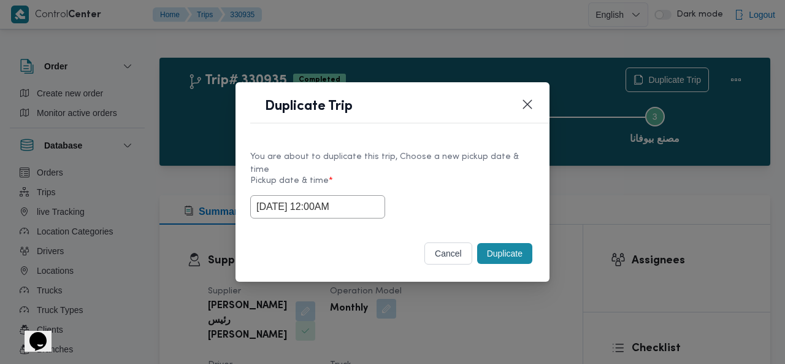
click at [506, 246] on button "Duplicate" at bounding box center [504, 253] width 55 height 21
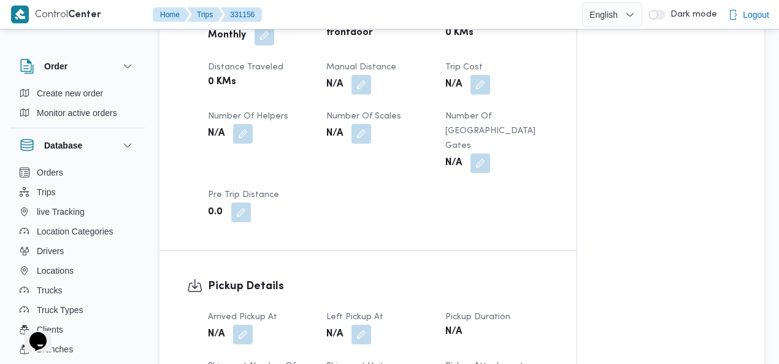
scroll to position [727, 0]
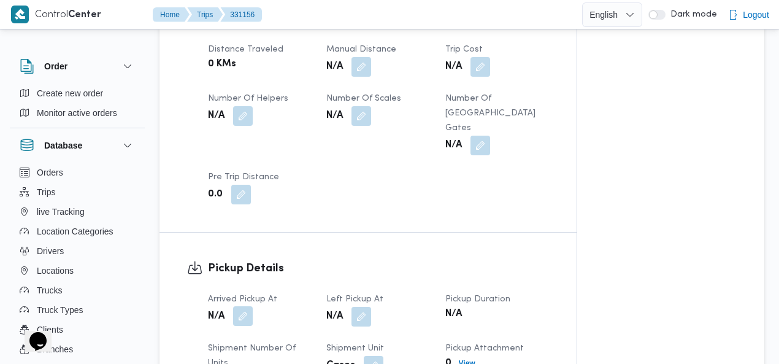
click at [243, 306] on button "button" at bounding box center [243, 316] width 20 height 20
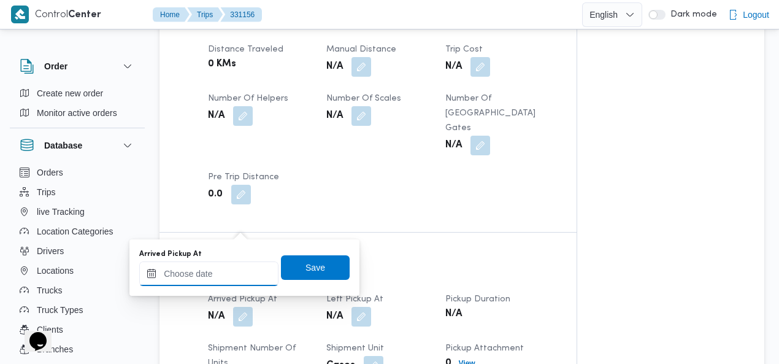
click at [224, 267] on input "Arrived Pickup At" at bounding box center [208, 273] width 139 height 25
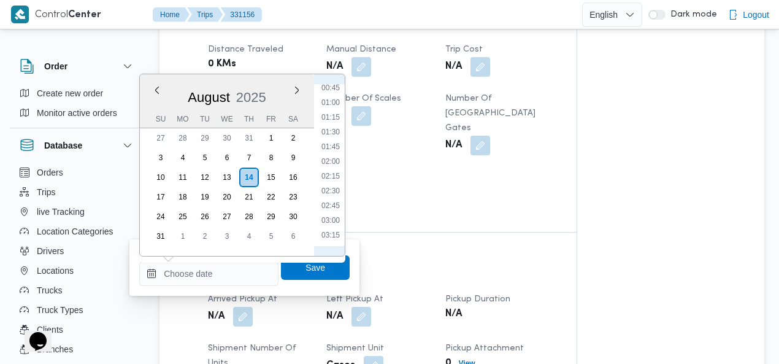
scroll to position [22, 0]
click at [334, 83] on div "Time You are a in a time selector. Use the up and down keys to select from othe…" at bounding box center [329, 164] width 31 height 181
click at [332, 86] on li "00:15" at bounding box center [330, 83] width 28 height 12
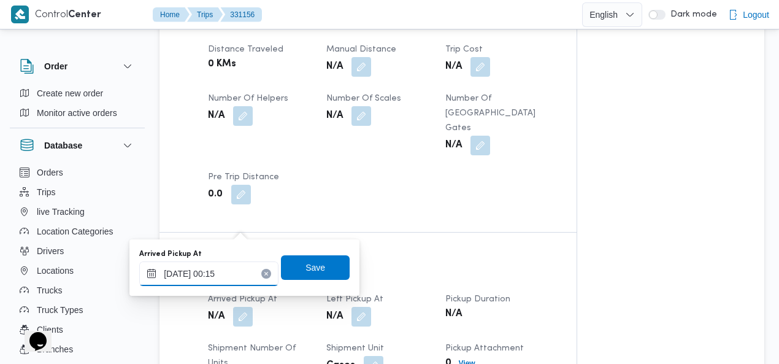
type input "14/08/2025 00:15"
click at [307, 264] on span "Save" at bounding box center [315, 266] width 20 height 15
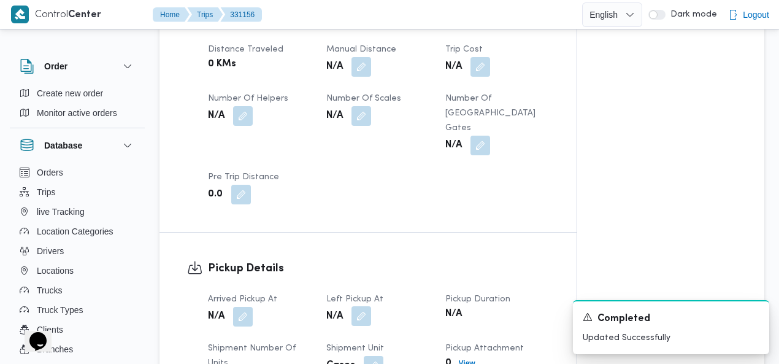
click at [360, 306] on button "button" at bounding box center [361, 316] width 20 height 20
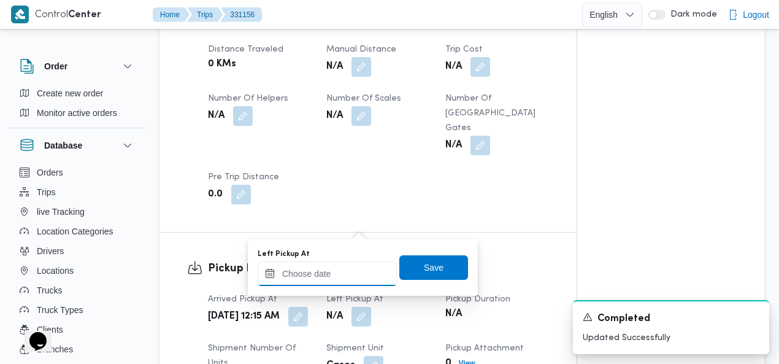
click at [347, 267] on input "Left Pickup At" at bounding box center [326, 273] width 139 height 25
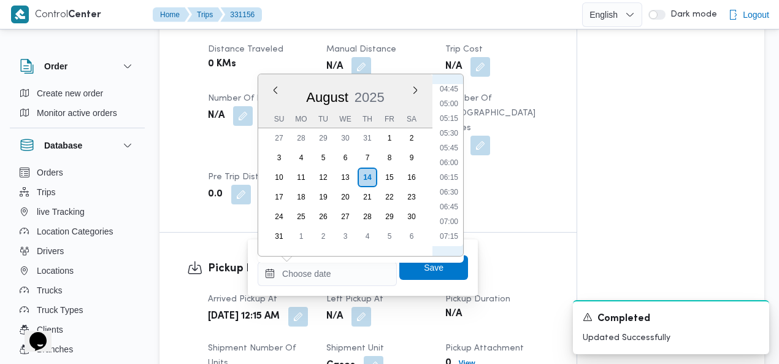
scroll to position [140, 0]
drag, startPoint x: 449, startPoint y: 187, endPoint x: 449, endPoint y: 194, distance: 7.4
click at [449, 186] on li "04:00" at bounding box center [449, 186] width 28 height 12
type input "14/08/2025 04:00"
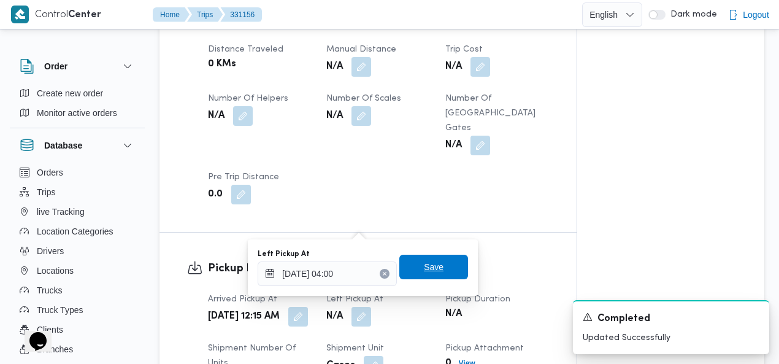
click at [434, 264] on span "Save" at bounding box center [434, 266] width 20 height 15
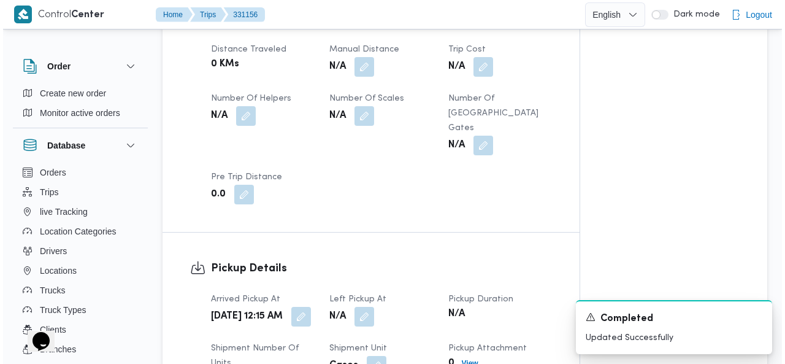
scroll to position [0, 0]
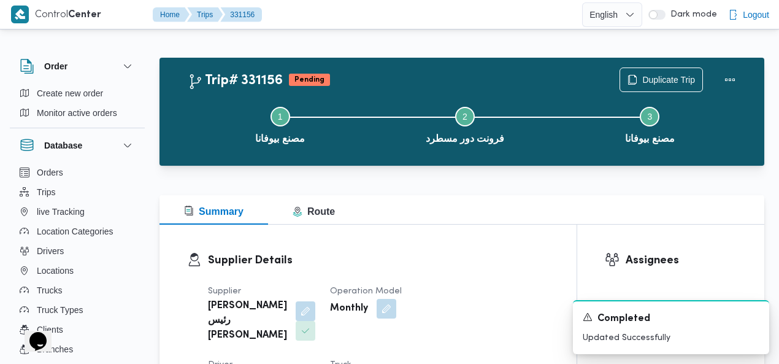
click at [58, 189] on button "Trips" at bounding box center [77, 192] width 125 height 20
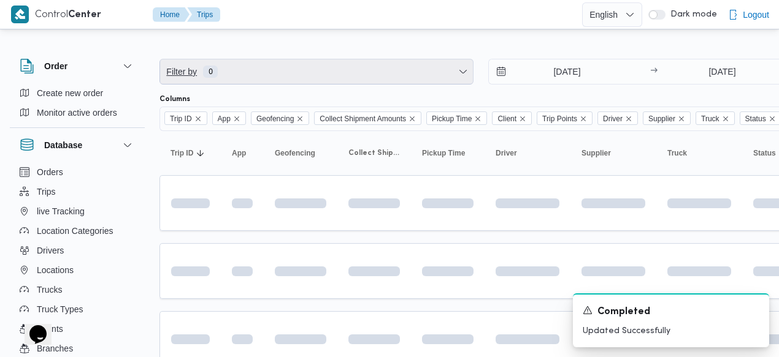
click at [319, 71] on span "Filter by 0" at bounding box center [316, 71] width 313 height 25
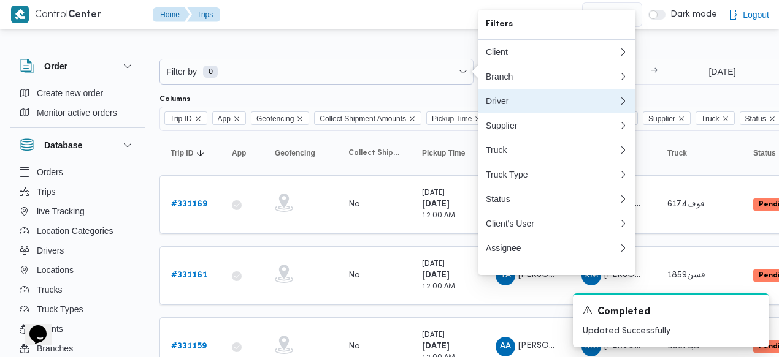
click at [511, 101] on div "Driver" at bounding box center [552, 101] width 132 height 10
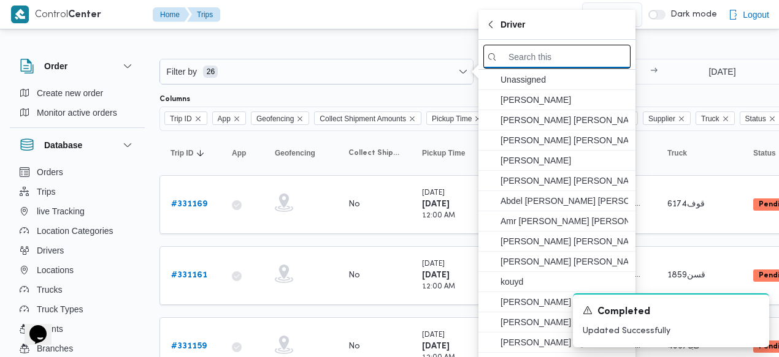
click at [519, 65] on input "search filters" at bounding box center [556, 57] width 147 height 24
paste input "سيد عبدالعزيز حسن ابو النصر"
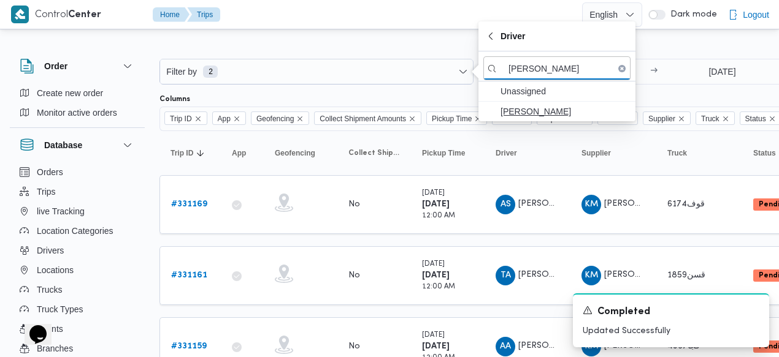
type input "سيد عبدالعزيز حسن ابو النصر"
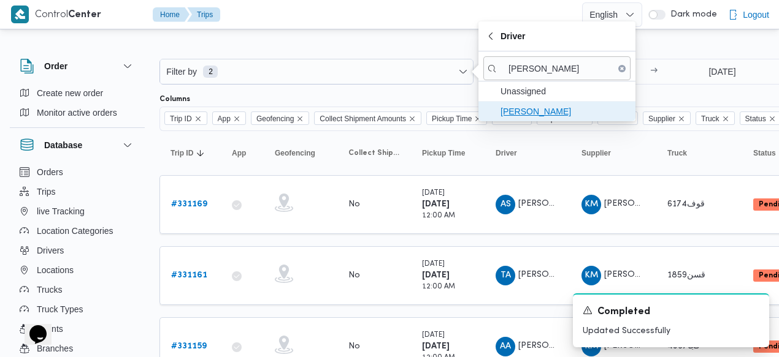
click at [530, 111] on span "سيد عبدالعزيز حسن ابو النصر" at bounding box center [564, 111] width 128 height 15
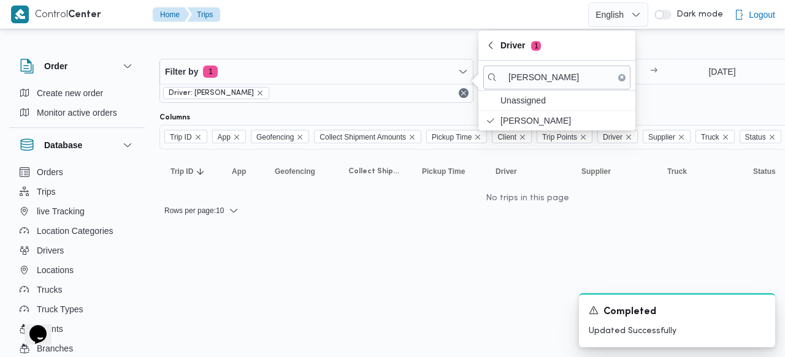
click at [402, 41] on div at bounding box center [527, 49] width 736 height 20
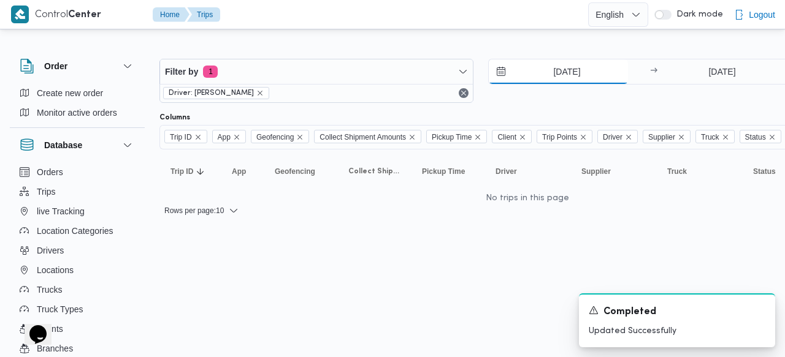
click at [547, 71] on input "7/8/2025" at bounding box center [558, 71] width 139 height 25
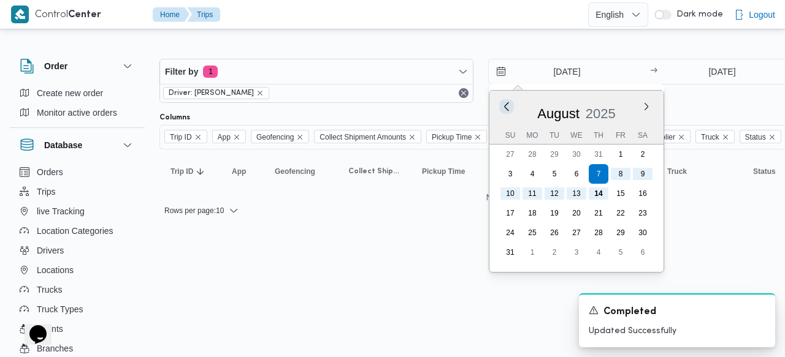
click at [505, 104] on button "Previous Month" at bounding box center [506, 107] width 12 height 12
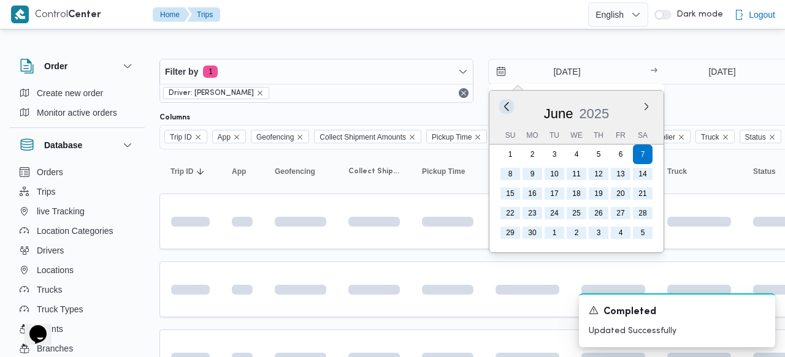
click at [505, 104] on button "Previous Month" at bounding box center [506, 107] width 12 height 12
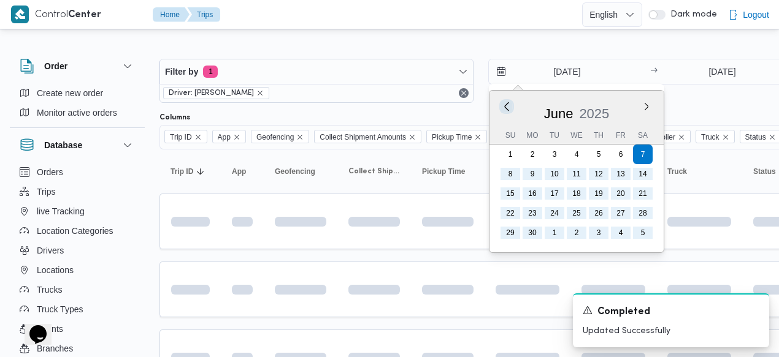
click at [505, 104] on button "Previous Month" at bounding box center [506, 107] width 12 height 12
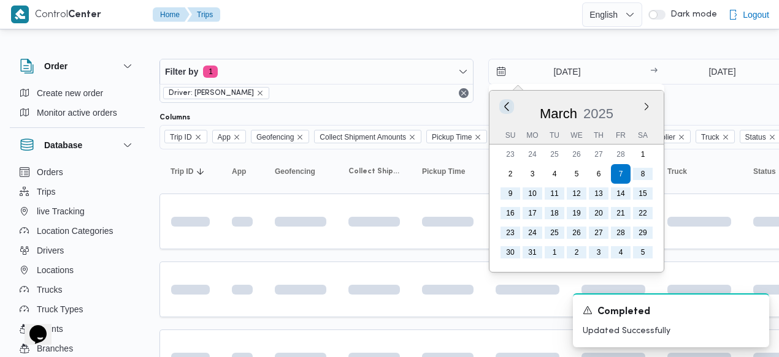
type input "7/3/2025"
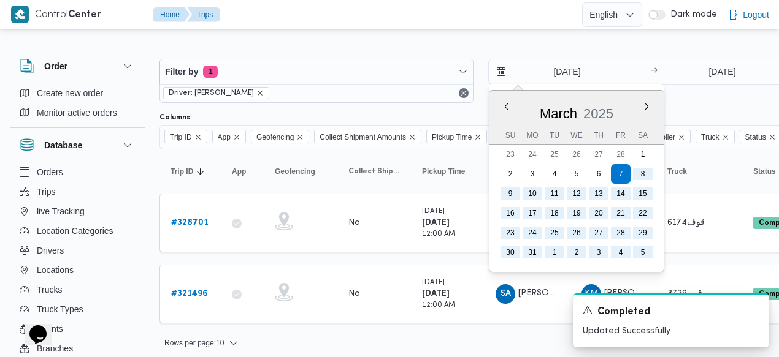
click at [530, 47] on div at bounding box center [527, 49] width 736 height 20
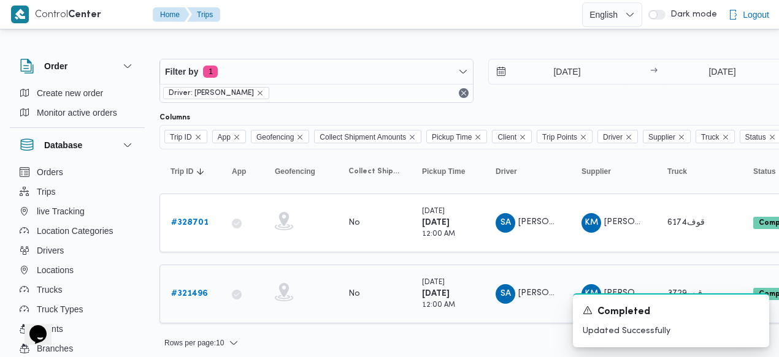
click at [193, 290] on b "# 321496" at bounding box center [189, 294] width 37 height 8
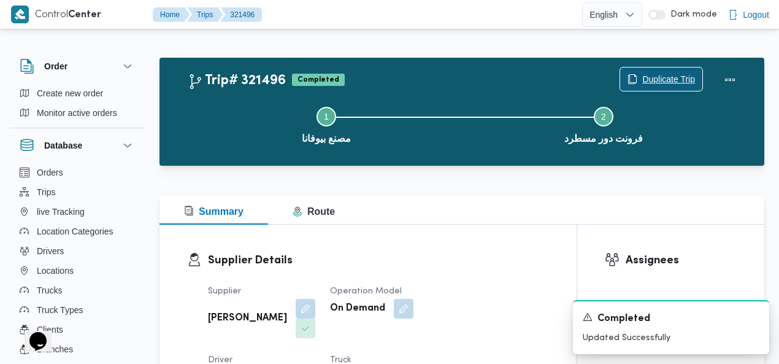
click at [655, 80] on span "Duplicate Trip" at bounding box center [668, 79] width 53 height 15
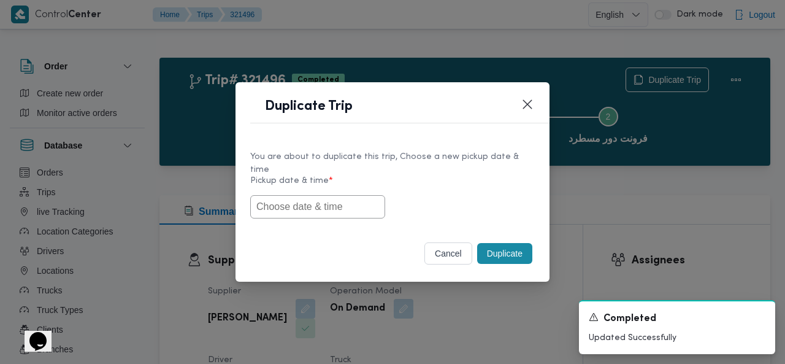
click at [280, 197] on input "text" at bounding box center [317, 206] width 135 height 23
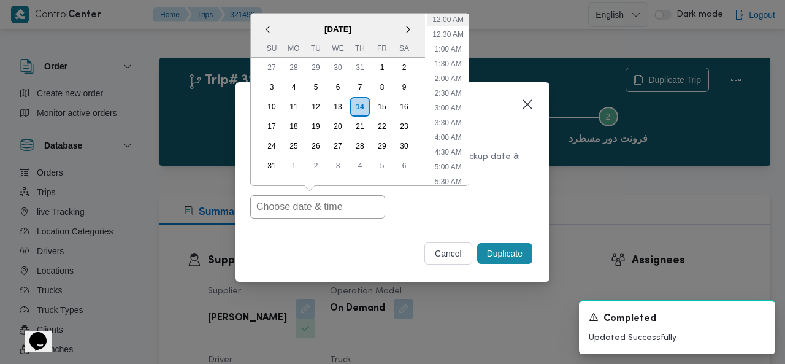
click at [452, 14] on li "12:00 AM" at bounding box center [447, 19] width 41 height 12
type input "[DATE] 12:00AM"
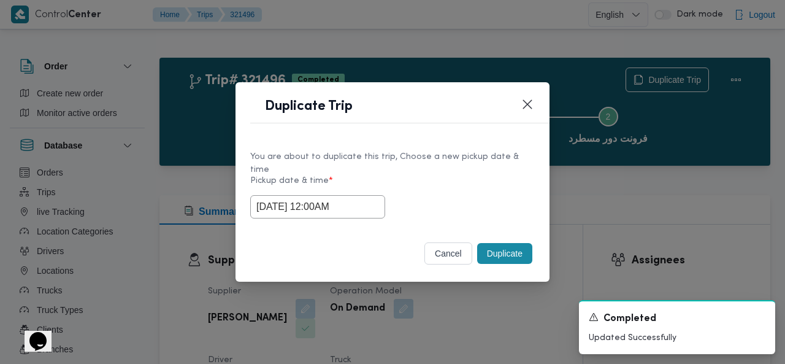
click at [498, 243] on button "Duplicate" at bounding box center [504, 253] width 55 height 21
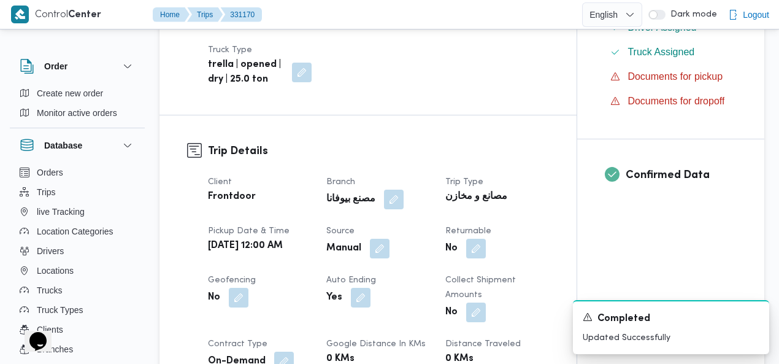
scroll to position [383, 0]
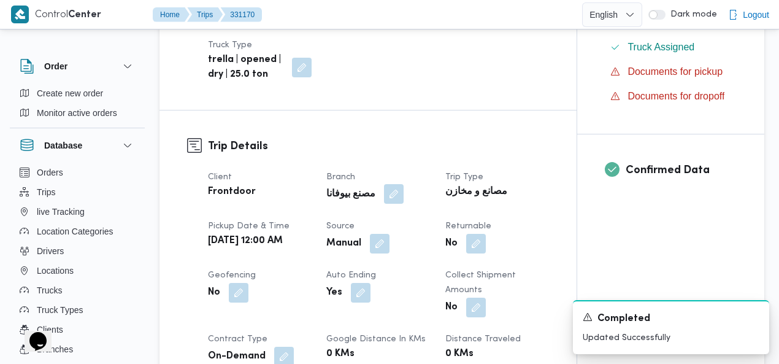
click at [384, 184] on button "button" at bounding box center [394, 194] width 20 height 20
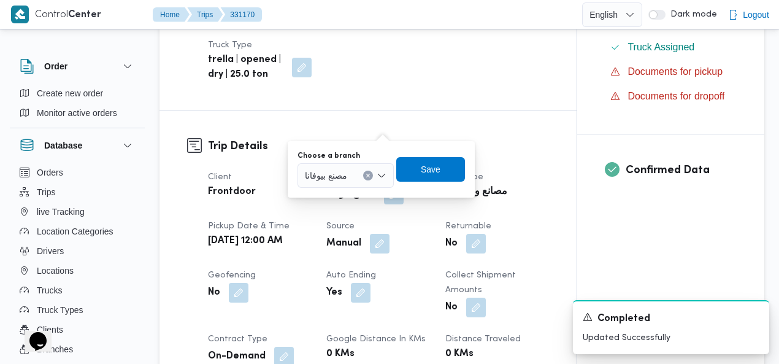
click at [368, 175] on icon "Clear input" at bounding box center [367, 175] width 5 height 5
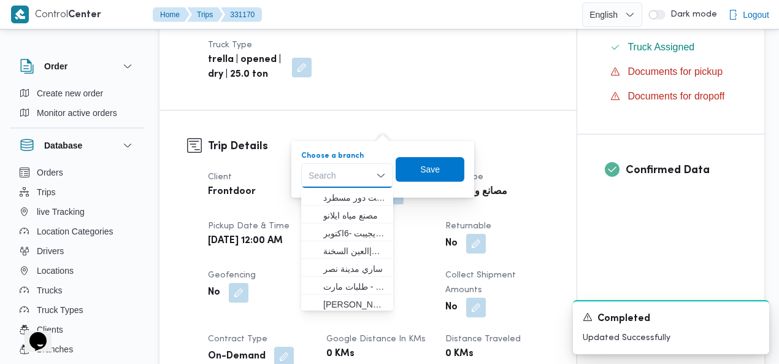
click at [352, 173] on div "Search" at bounding box center [347, 175] width 92 height 25
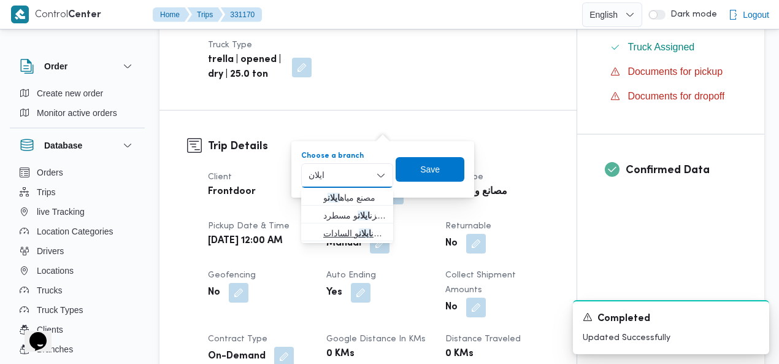
type input "ايلان"
click at [357, 227] on span "مخزن ايلان و السادات" at bounding box center [354, 233] width 63 height 15
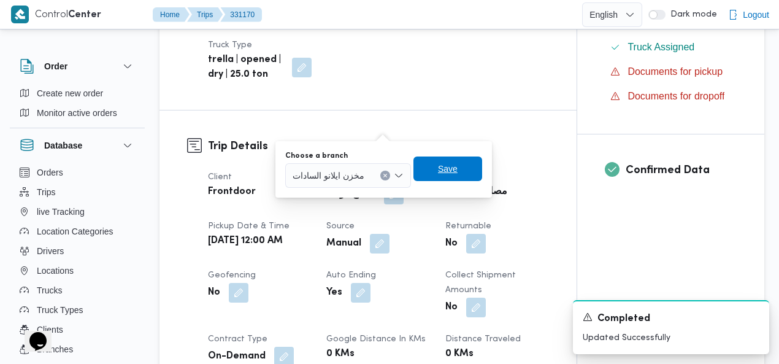
click at [432, 175] on span "Save" at bounding box center [447, 168] width 69 height 25
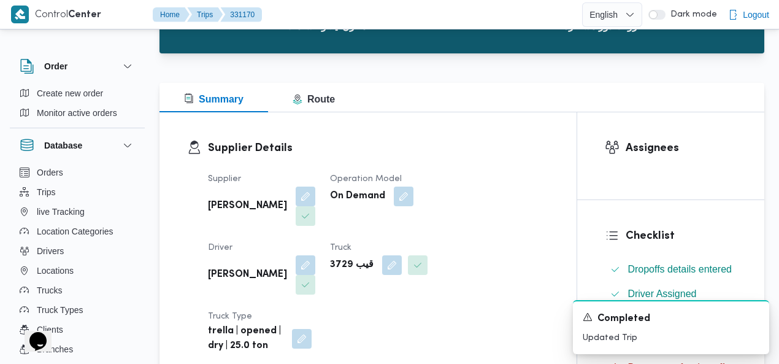
scroll to position [0, 0]
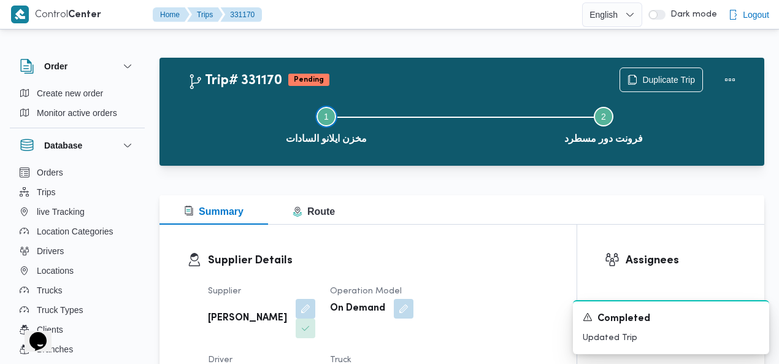
click at [445, 104] on button "Step 1 is incomplete 1 مخزن ايلانو السادات" at bounding box center [326, 124] width 277 height 64
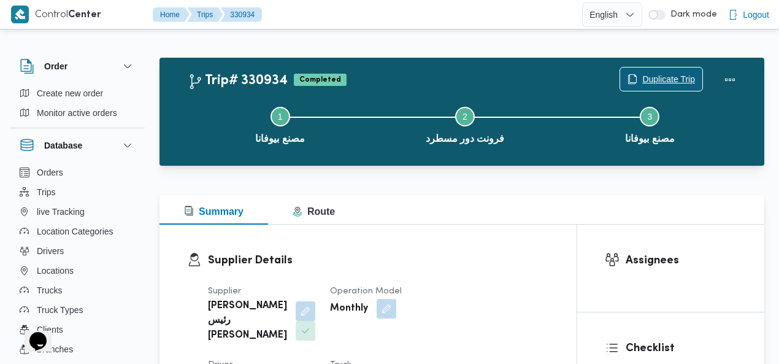
click at [675, 74] on span "Duplicate Trip" at bounding box center [668, 79] width 53 height 15
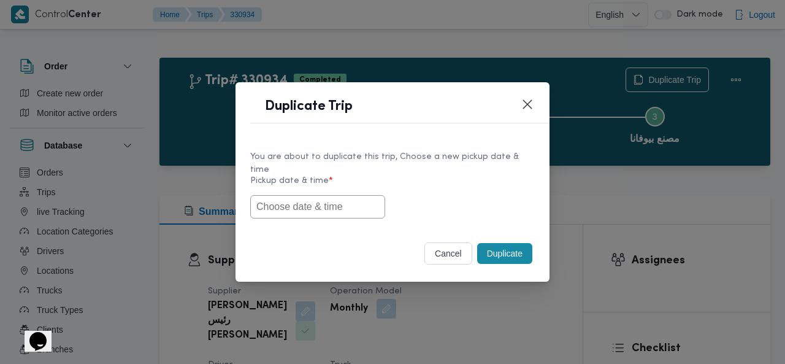
click at [297, 199] on input "text" at bounding box center [317, 206] width 135 height 23
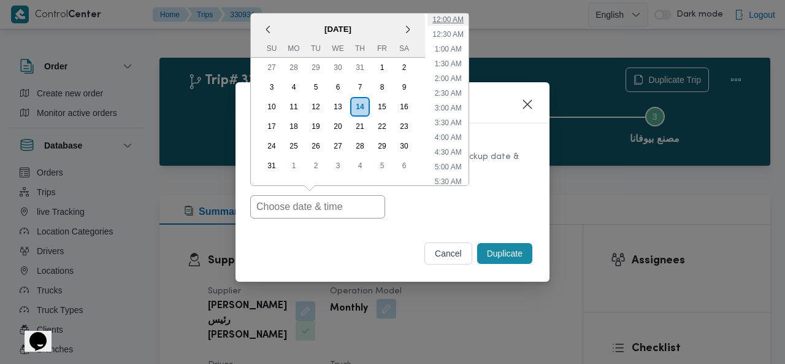
click at [453, 13] on li "12:00 AM" at bounding box center [447, 19] width 41 height 12
type input "[DATE] 12:00AM"
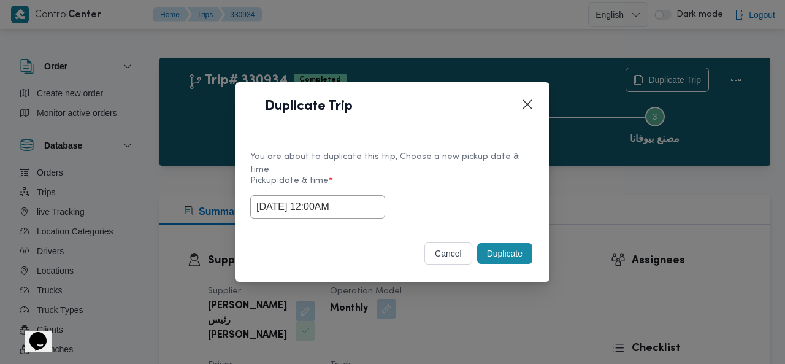
click at [502, 243] on button "Duplicate" at bounding box center [504, 253] width 55 height 21
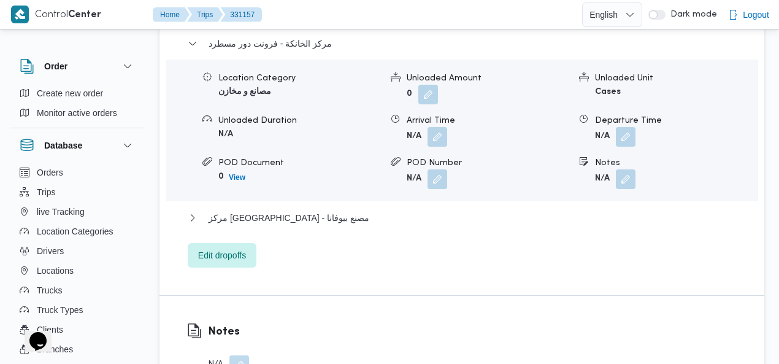
scroll to position [1280, 0]
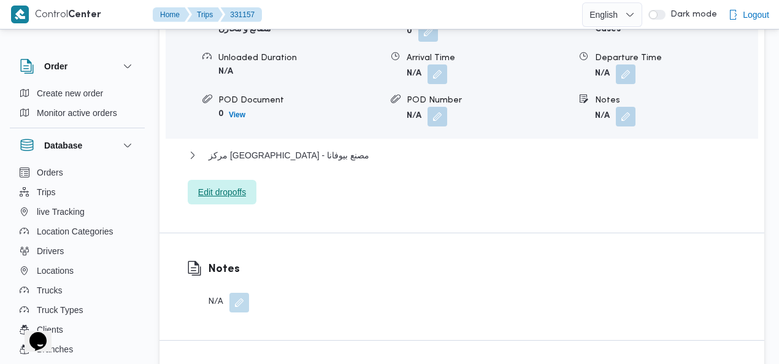
click at [221, 185] on span "Edit dropoffs" at bounding box center [222, 192] width 48 height 15
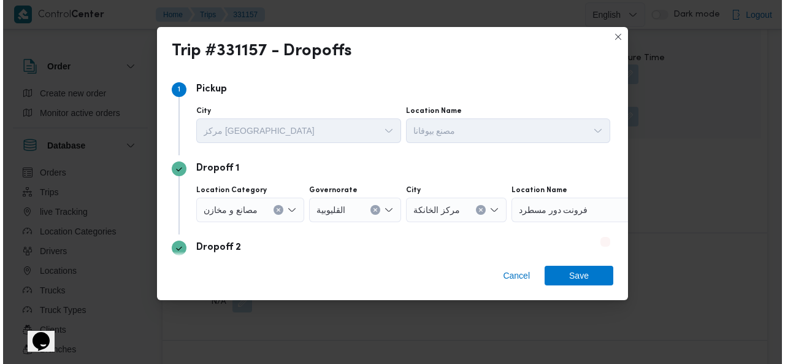
scroll to position [1265, 0]
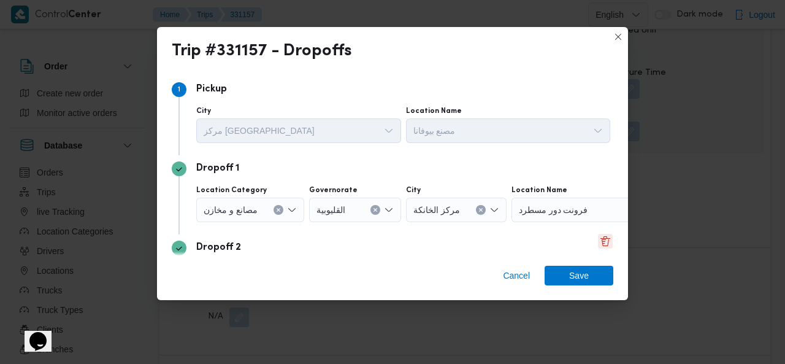
click at [598, 245] on button "Delete" at bounding box center [605, 241] width 15 height 15
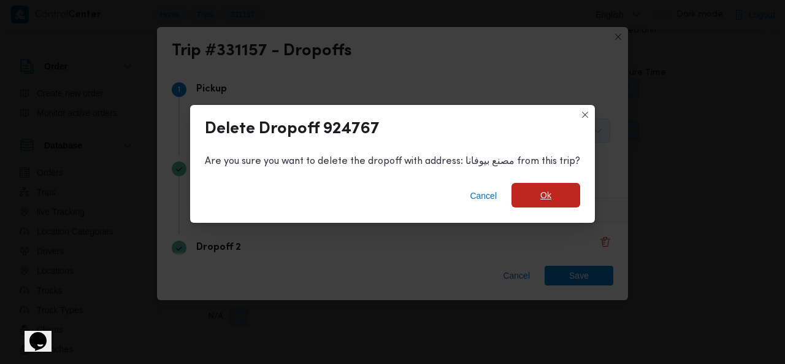
click at [574, 193] on span "Ok" at bounding box center [545, 195] width 69 height 25
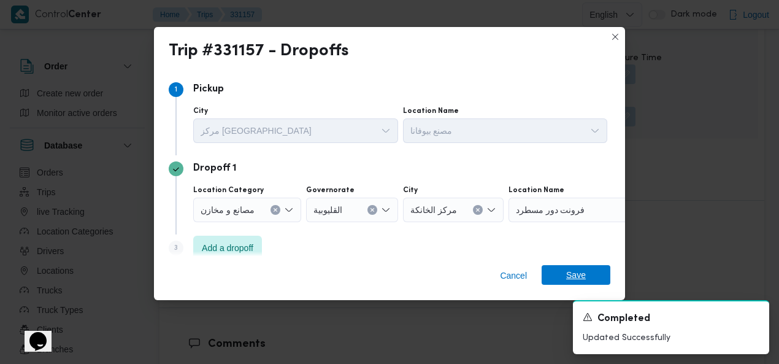
scroll to position [4, 0]
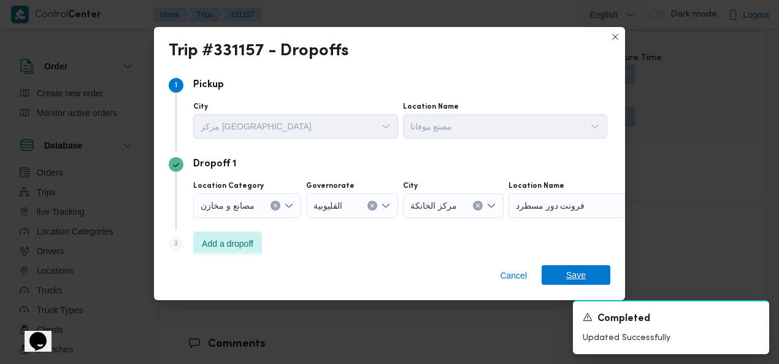
click at [563, 272] on span "Save" at bounding box center [575, 275] width 69 height 20
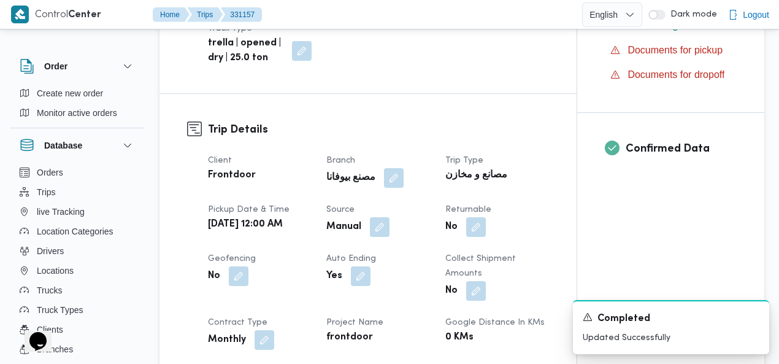
scroll to position [400, 0]
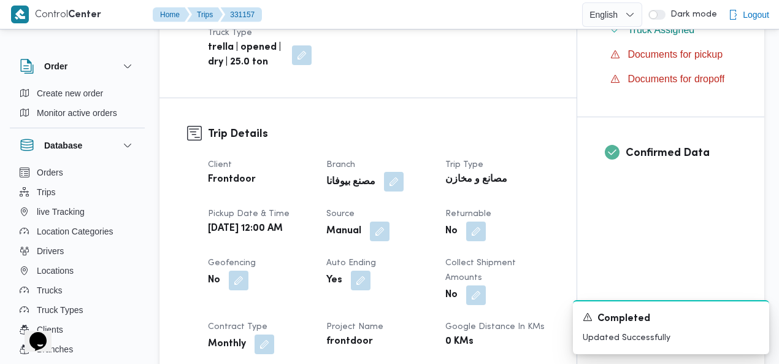
click at [384, 172] on button "button" at bounding box center [394, 182] width 20 height 20
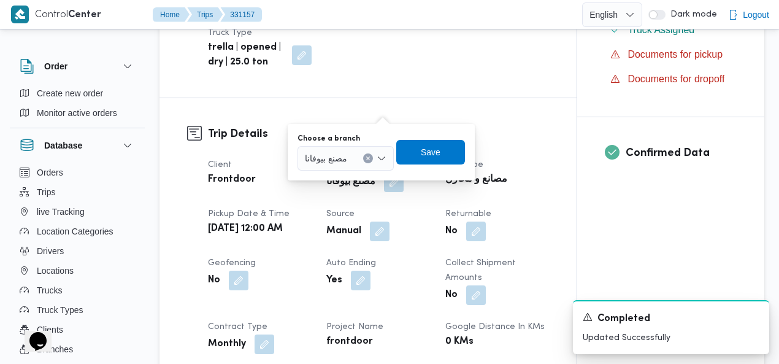
click at [370, 159] on icon "Clear input" at bounding box center [368, 157] width 3 height 3
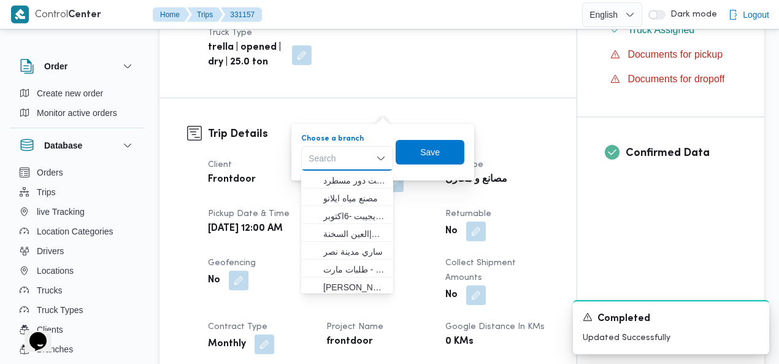
click at [349, 158] on div "Search Combo box. Selected. Combo box input. Search. Type some text or, to disp…" at bounding box center [347, 158] width 92 height 25
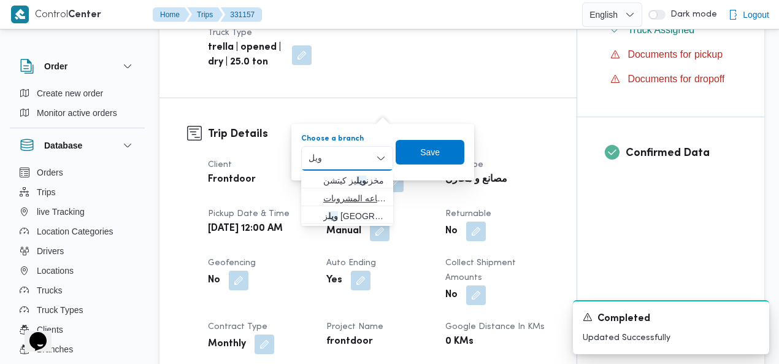
type input "ويل"
click at [348, 198] on span "مصنع ويل ز - الشركه الوطنيه لصناعه المشروبات" at bounding box center [354, 198] width 63 height 15
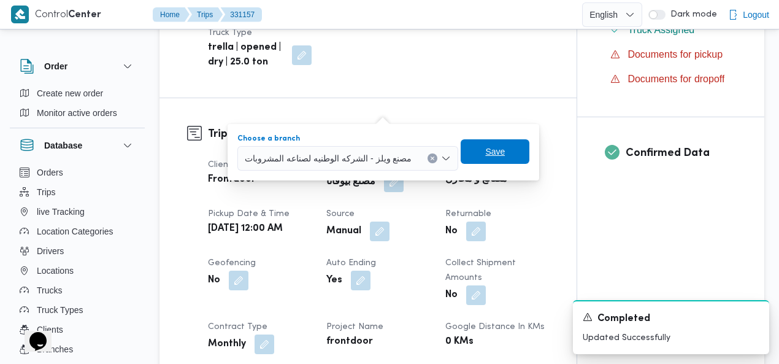
click at [486, 150] on span "Save" at bounding box center [495, 151] width 20 height 15
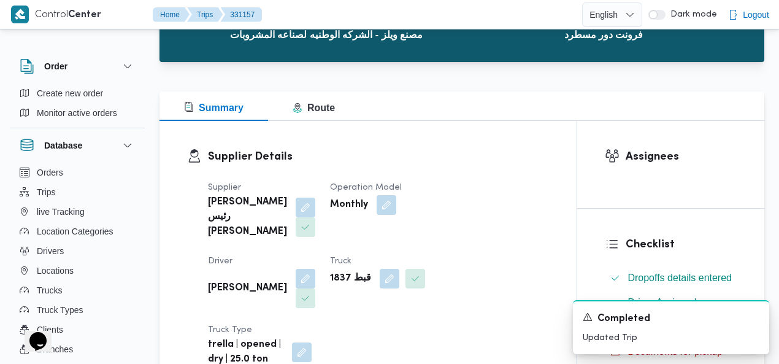
scroll to position [0, 0]
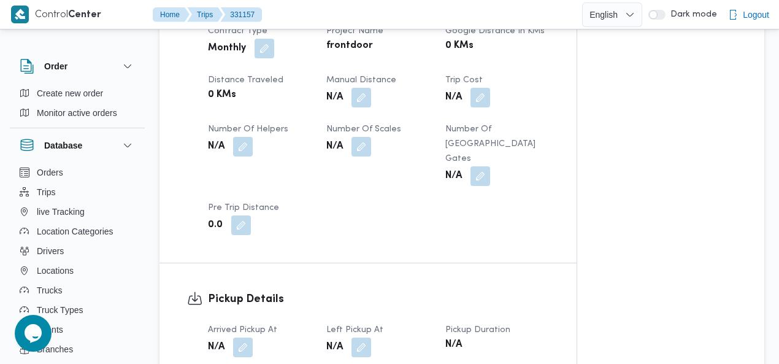
scroll to position [785, 0]
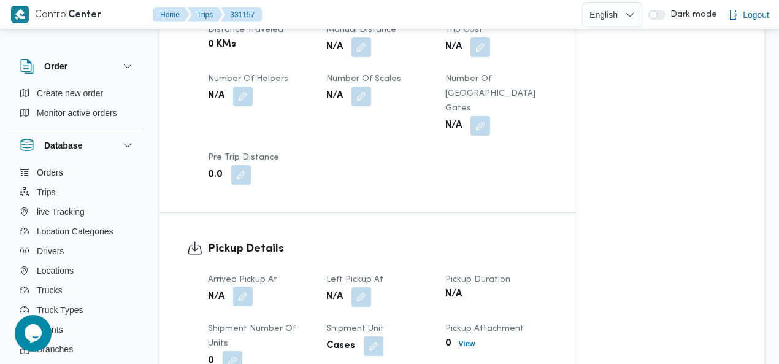
click at [246, 286] on button "button" at bounding box center [243, 296] width 20 height 20
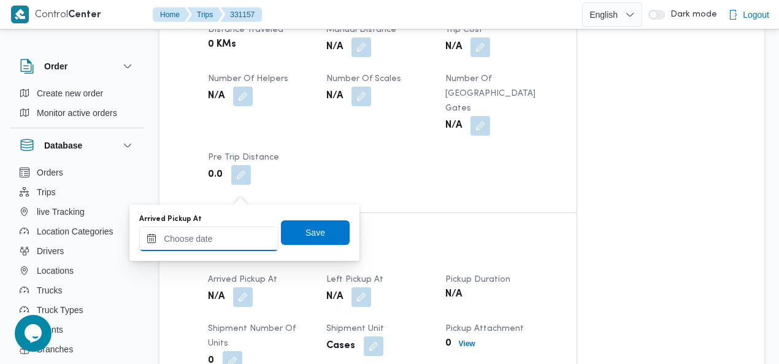
click at [232, 235] on input "Arrived Pickup At" at bounding box center [208, 238] width 139 height 25
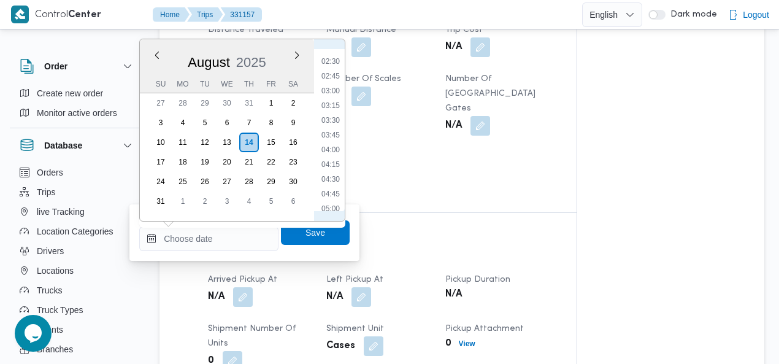
scroll to position [15, 0]
click at [334, 97] on li "01:00" at bounding box center [330, 99] width 28 height 12
type input "[DATE] 01:00"
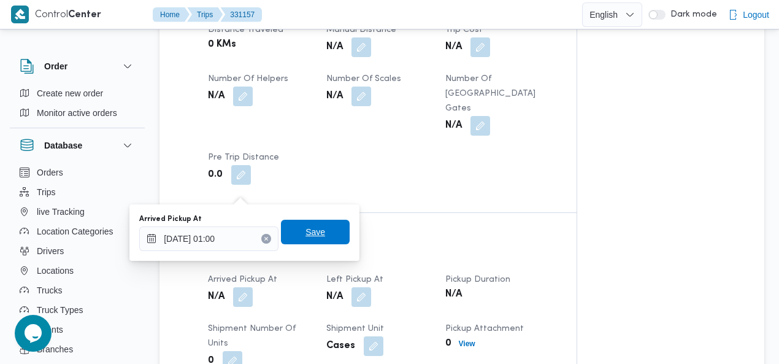
click at [324, 229] on span "Save" at bounding box center [315, 231] width 69 height 25
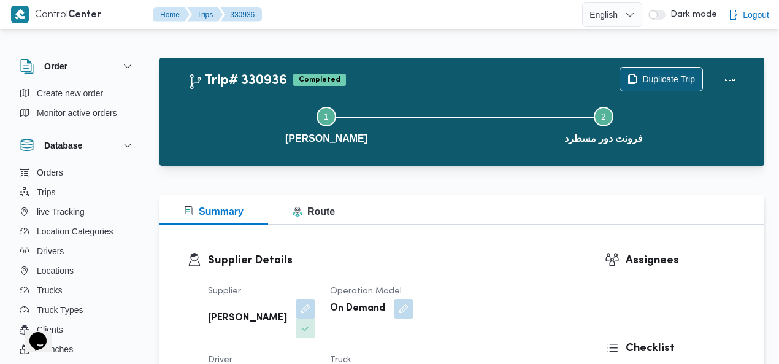
click at [658, 80] on span "Duplicate Trip" at bounding box center [668, 79] width 53 height 15
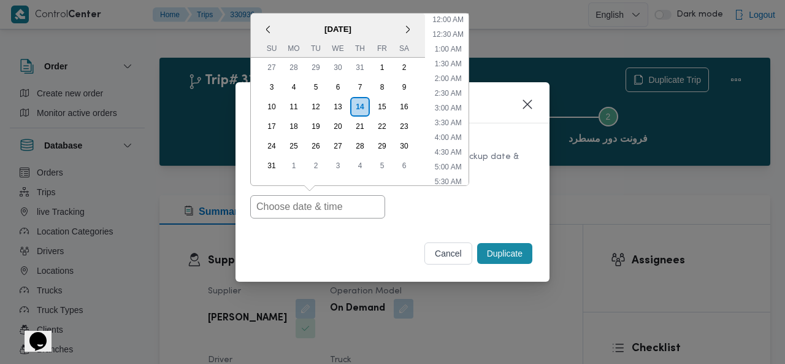
click at [277, 207] on input "text" at bounding box center [317, 206] width 135 height 23
click at [451, 16] on li "12:00 AM" at bounding box center [447, 19] width 41 height 12
type input "[DATE] 12:00AM"
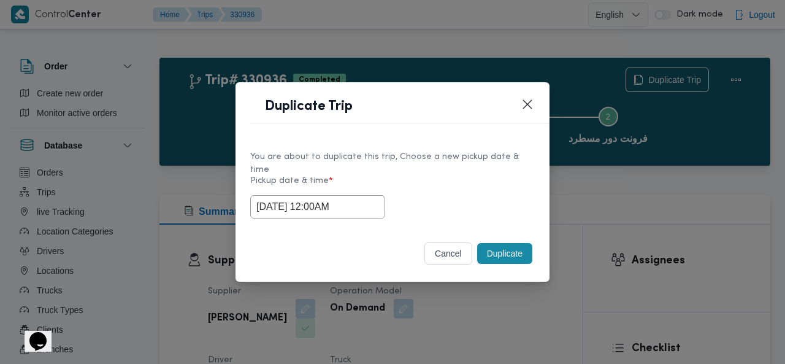
click at [497, 253] on button "Duplicate" at bounding box center [504, 253] width 55 height 21
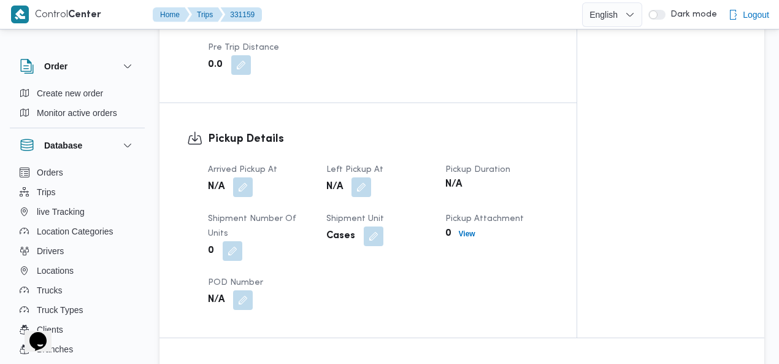
scroll to position [823, 0]
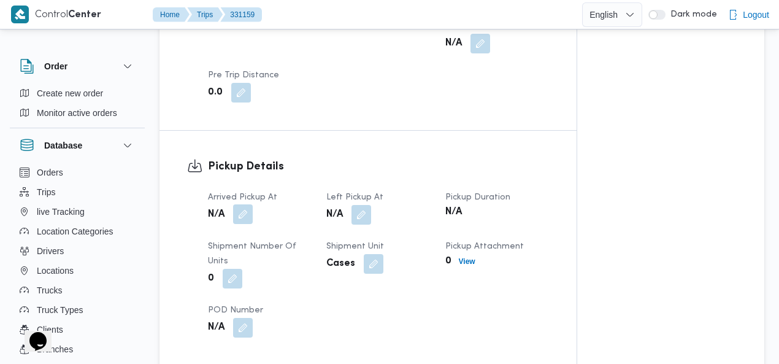
click at [245, 204] on button "button" at bounding box center [243, 214] width 20 height 20
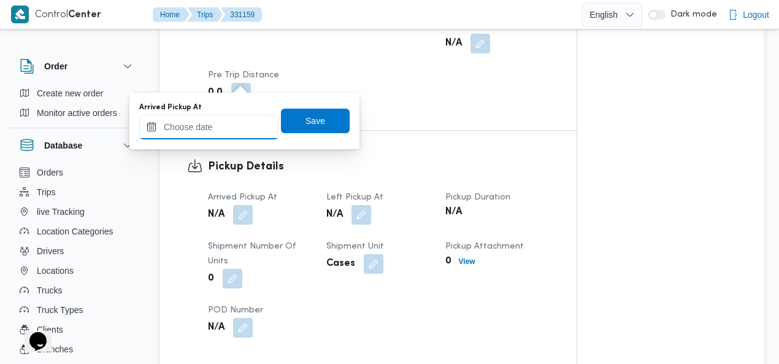
click at [216, 123] on input "Arrived Pickup At" at bounding box center [208, 127] width 139 height 25
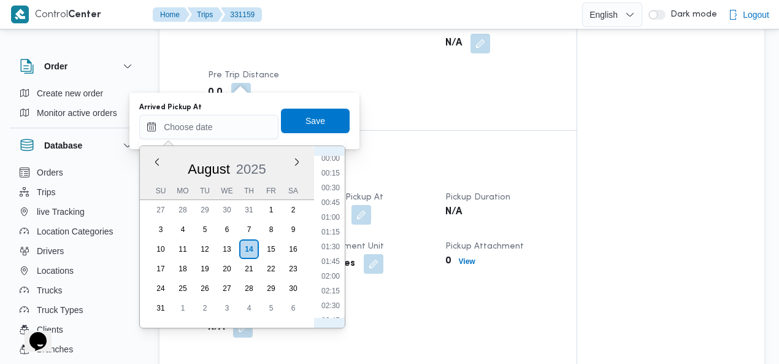
scroll to position [0, 0]
click at [331, 217] on li "01:00" at bounding box center [330, 221] width 28 height 12
type input "14/08/2025 01:00"
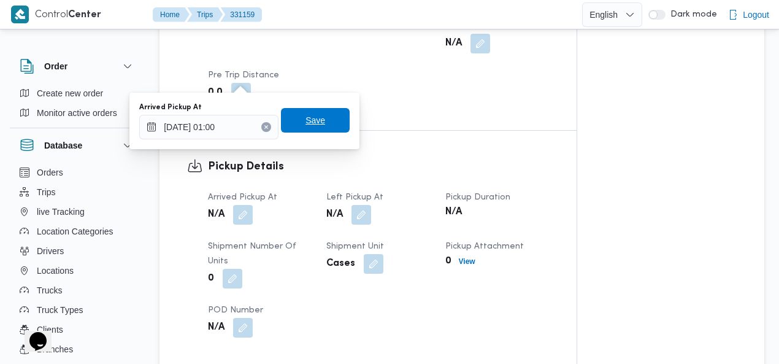
click at [320, 126] on span "Save" at bounding box center [315, 120] width 69 height 25
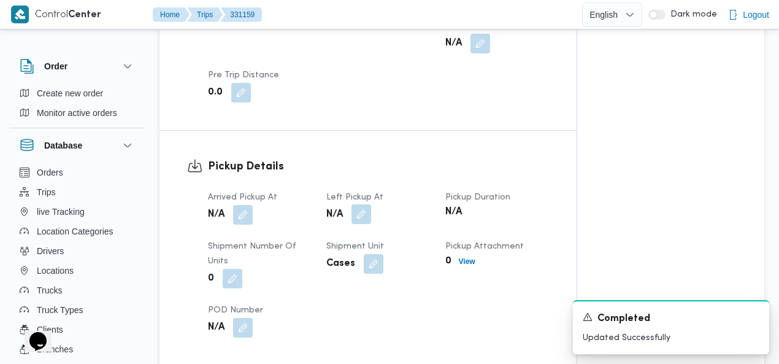
click at [360, 204] on button "button" at bounding box center [361, 214] width 20 height 20
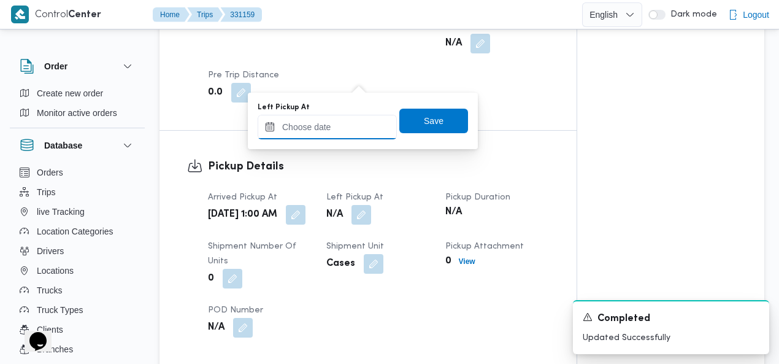
click at [346, 123] on input "Left Pickup At" at bounding box center [326, 127] width 139 height 25
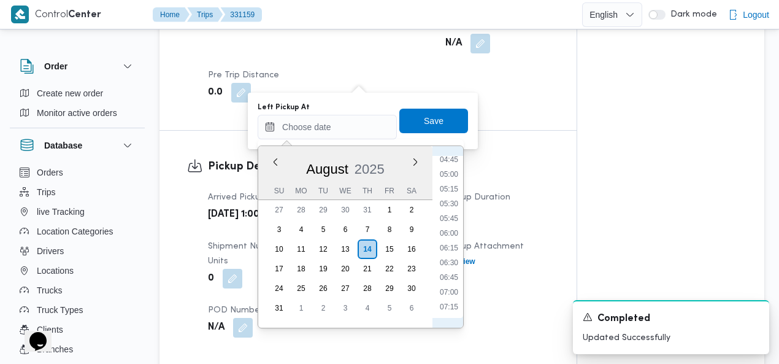
scroll to position [281, 0]
click at [449, 156] on li "04:45" at bounding box center [449, 160] width 28 height 12
type input "14/08/2025 04:45"
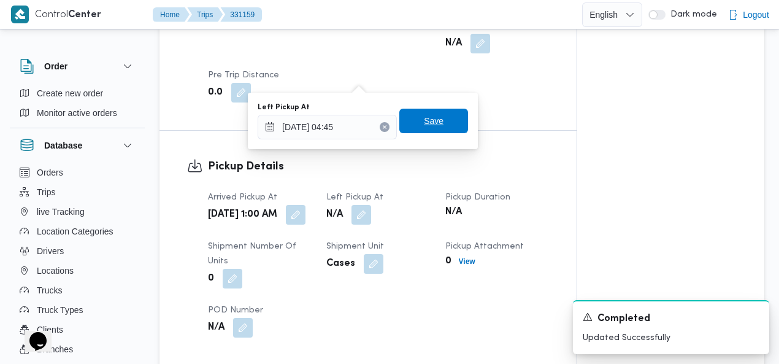
click at [435, 115] on span "Save" at bounding box center [433, 121] width 69 height 25
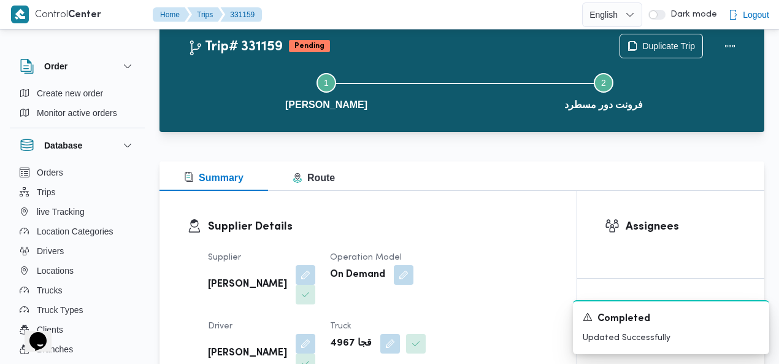
scroll to position [0, 0]
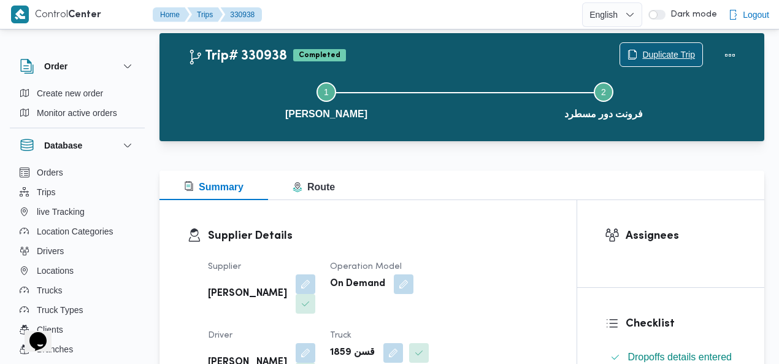
click at [668, 48] on span "Duplicate Trip" at bounding box center [668, 54] width 53 height 15
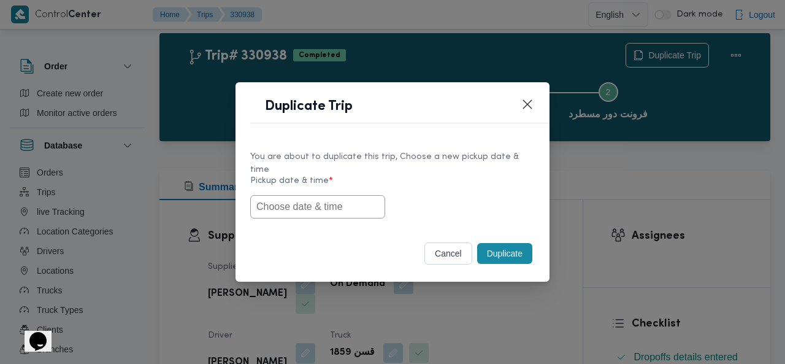
click at [292, 195] on input "text" at bounding box center [317, 206] width 135 height 23
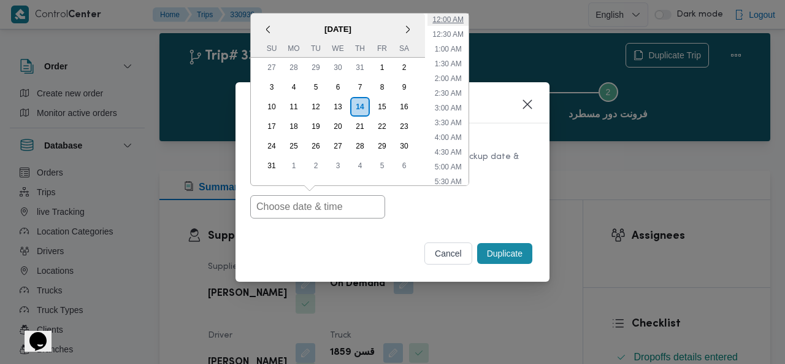
click at [457, 17] on li "12:00 AM" at bounding box center [447, 19] width 41 height 12
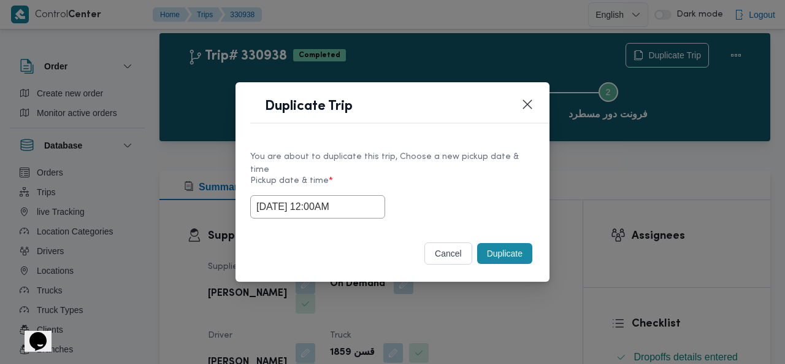
type input "[DATE] 12:00AM"
click at [507, 245] on button "Duplicate" at bounding box center [504, 253] width 55 height 21
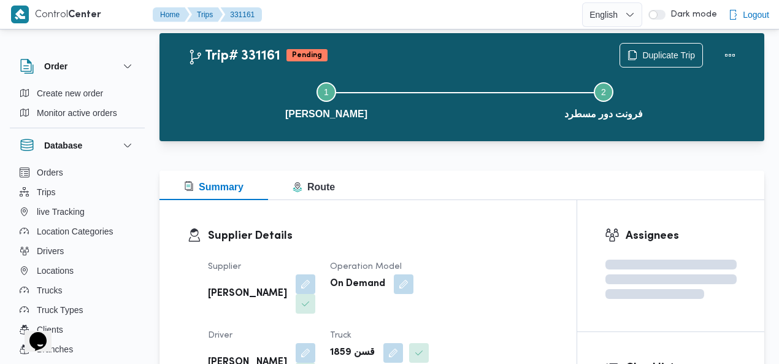
click at [503, 42] on div "Trip# 331161 Pending Duplicate Trip Step 1 is incomplete 1 بيوفانا شبرامنت Step…" at bounding box center [461, 87] width 605 height 108
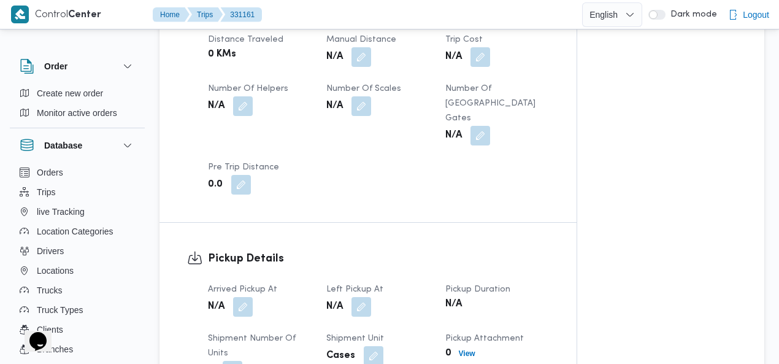
scroll to position [768, 0]
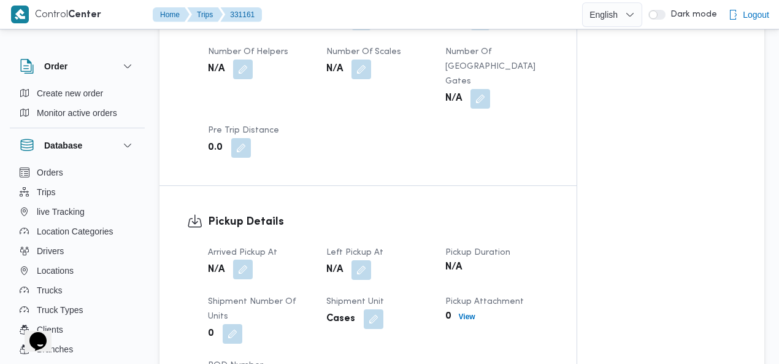
click at [250, 259] on button "button" at bounding box center [243, 269] width 20 height 20
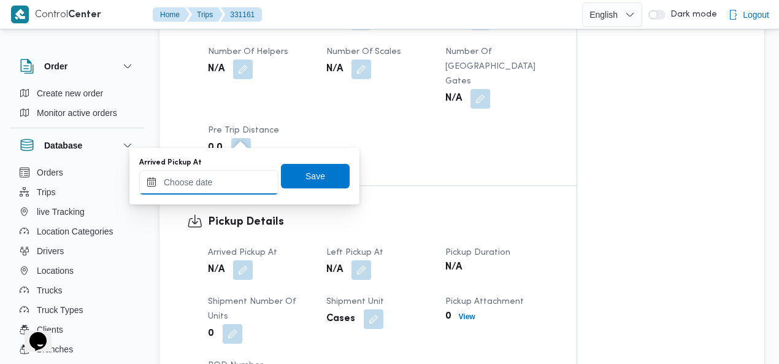
click at [215, 189] on input "Arrived Pickup At" at bounding box center [208, 182] width 139 height 25
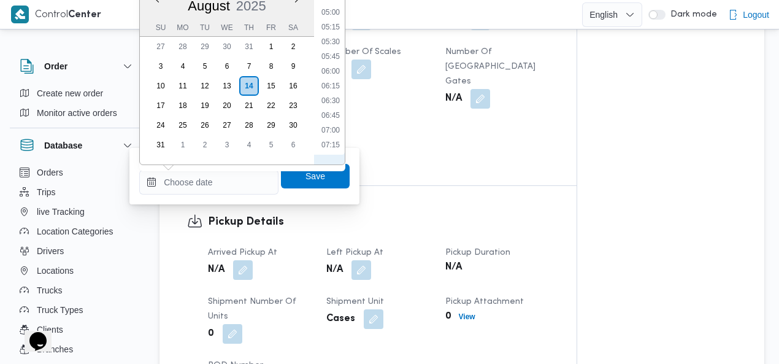
scroll to position [0, 0]
click at [335, 13] on li "00:15" at bounding box center [330, 13] width 28 height 12
type input "[DATE] 00:15"
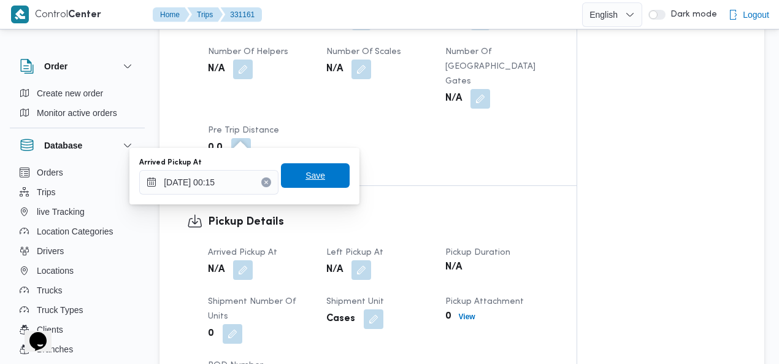
click at [319, 177] on span "Save" at bounding box center [315, 175] width 69 height 25
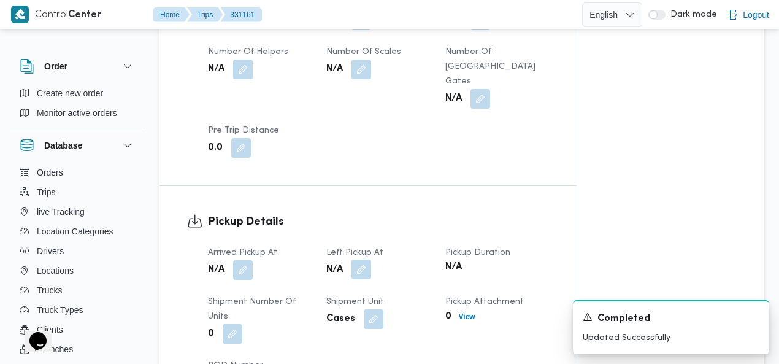
click at [358, 259] on button "button" at bounding box center [361, 269] width 20 height 20
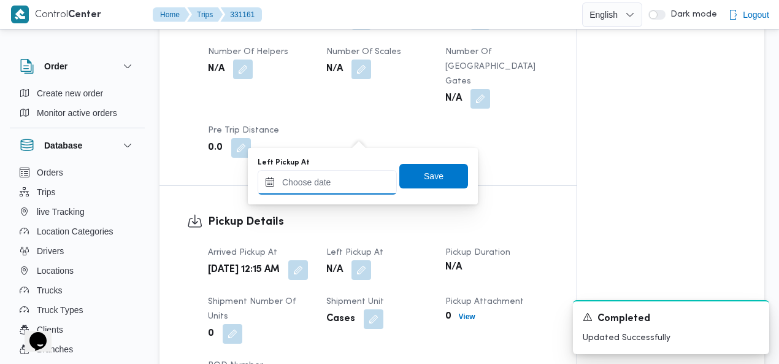
click at [351, 181] on input "Left Pickup At" at bounding box center [326, 182] width 139 height 25
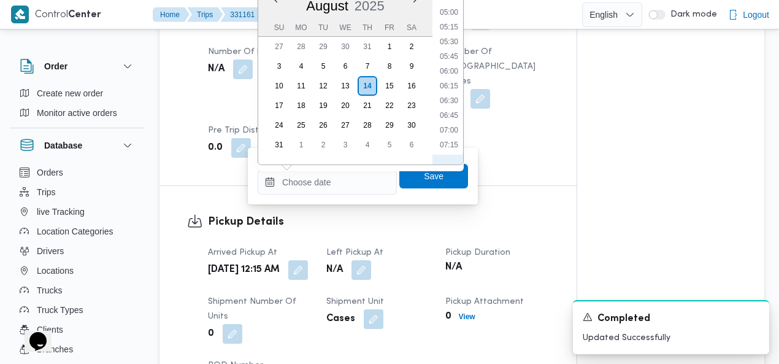
scroll to position [140, 0]
click at [448, 76] on li "03:45" at bounding box center [449, 80] width 28 height 12
type input "14/08/2025 03:45"
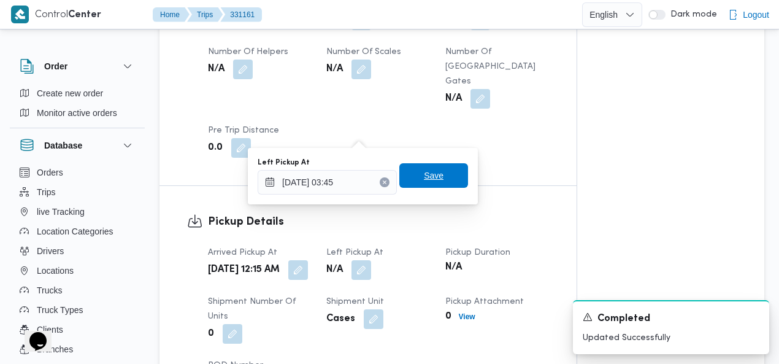
click at [425, 178] on span "Save" at bounding box center [434, 175] width 20 height 15
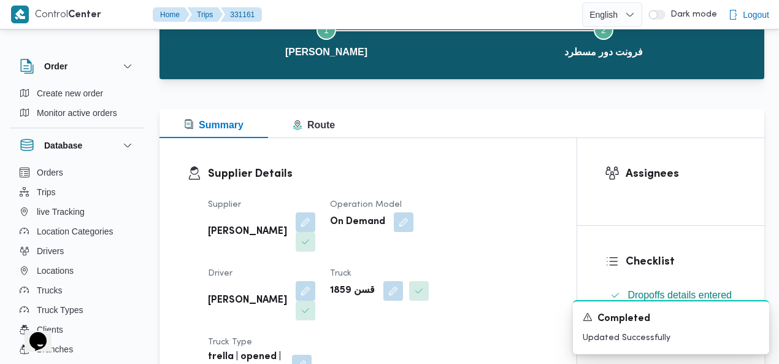
scroll to position [0, 0]
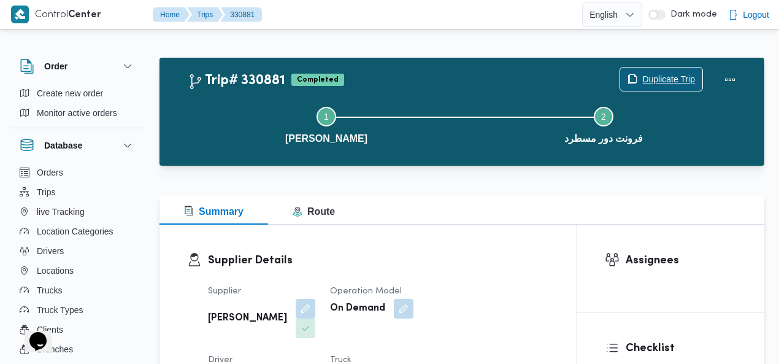
click at [666, 87] on span "Duplicate Trip" at bounding box center [661, 78] width 82 height 23
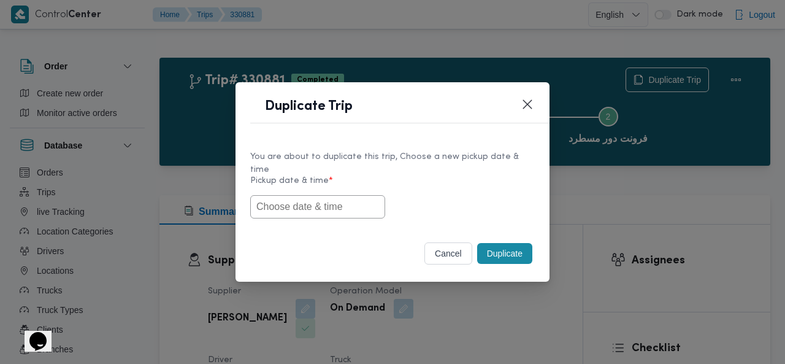
click at [268, 205] on input "text" at bounding box center [317, 206] width 135 height 23
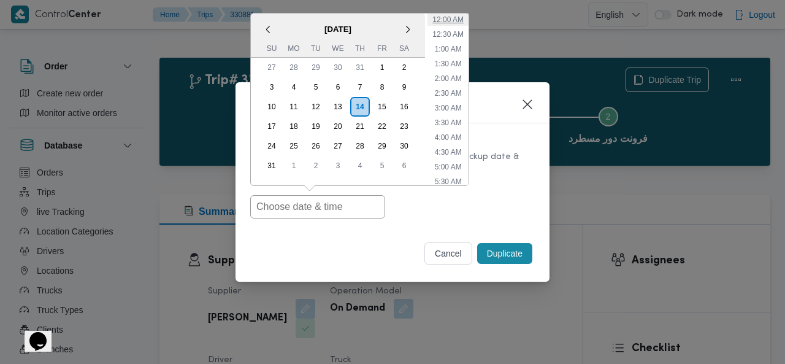
click at [451, 16] on li "12:00 AM" at bounding box center [447, 19] width 41 height 12
type input "[DATE] 12:00AM"
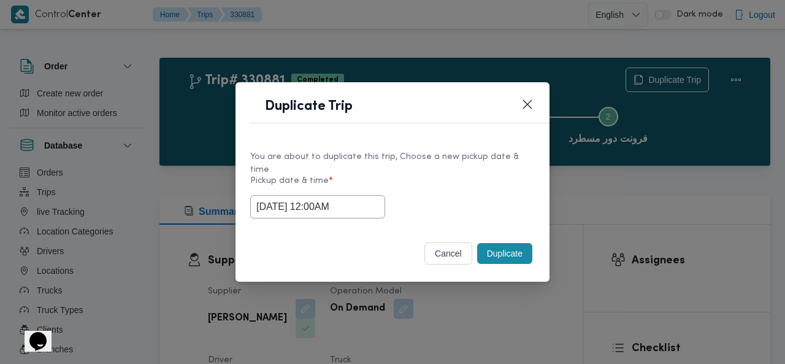
click at [504, 243] on button "Duplicate" at bounding box center [504, 253] width 55 height 21
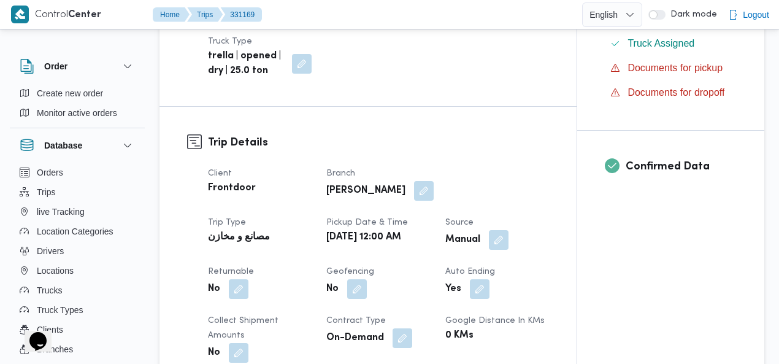
scroll to position [410, 0]
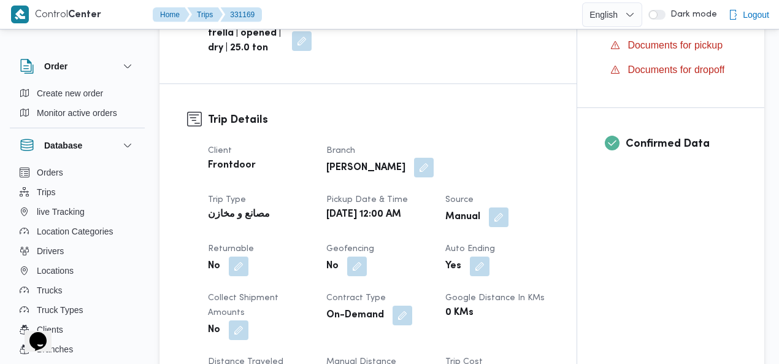
click at [414, 158] on button "button" at bounding box center [424, 168] width 20 height 20
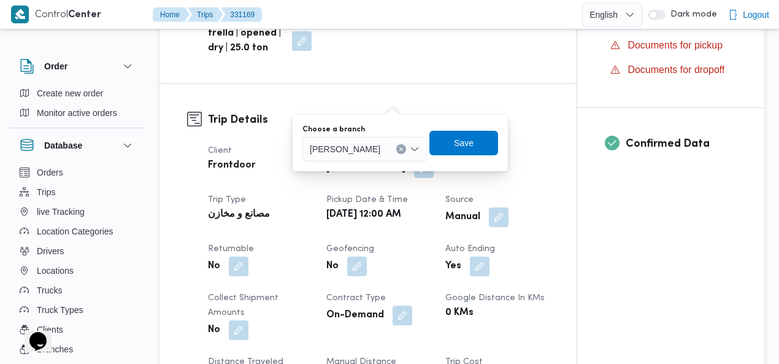
click at [396, 145] on button "Clear input" at bounding box center [401, 149] width 10 height 10
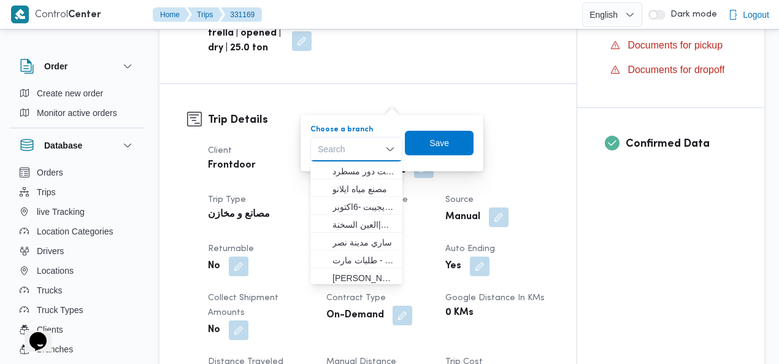
click at [365, 145] on div "Search Combo box. Selected. Combo box input. Search. Type some text or, to disp…" at bounding box center [356, 149] width 92 height 25
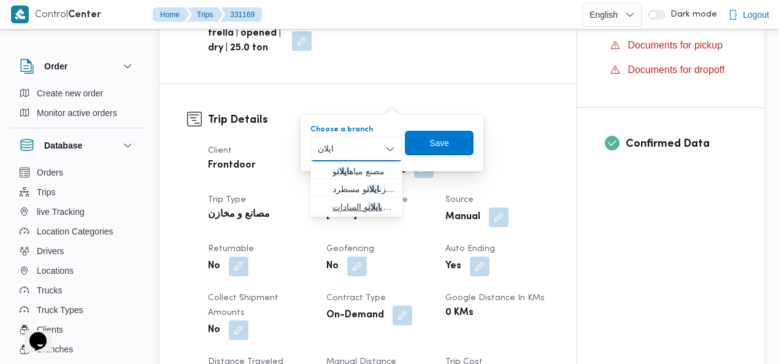
type input "ايلان"
click at [365, 202] on span "مخزن ايلان و السادات" at bounding box center [363, 206] width 63 height 15
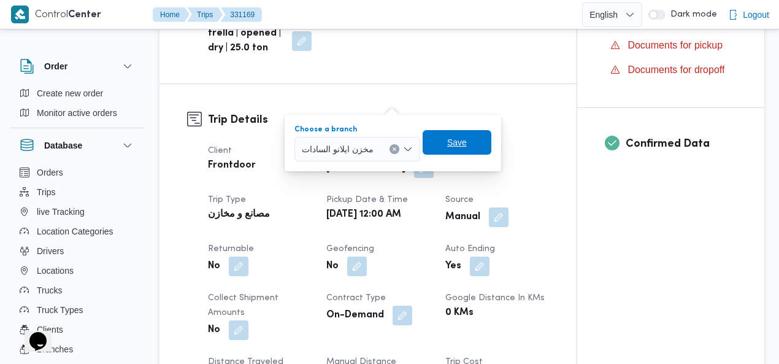
click at [456, 143] on span "Save" at bounding box center [457, 142] width 20 height 15
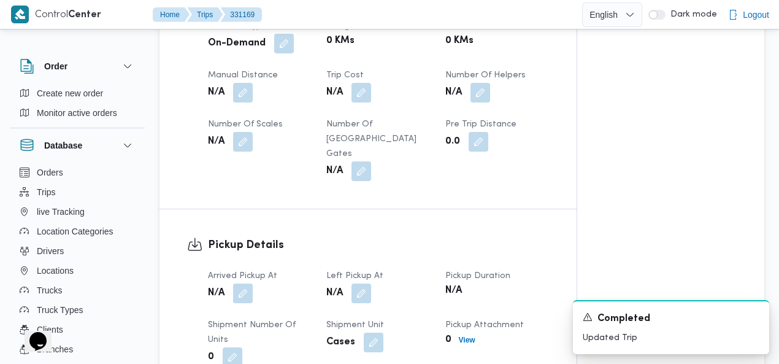
scroll to position [712, 0]
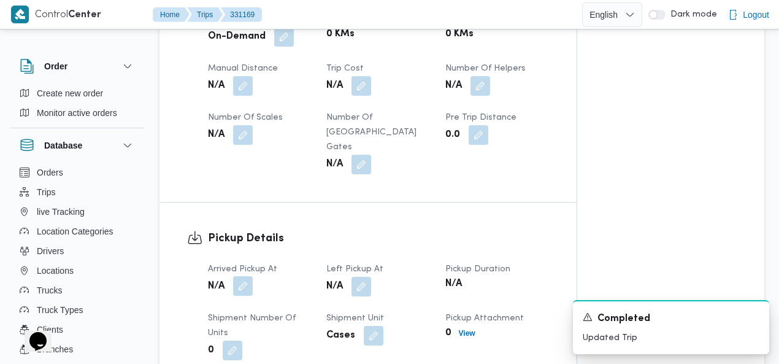
click at [241, 276] on button "button" at bounding box center [243, 286] width 20 height 20
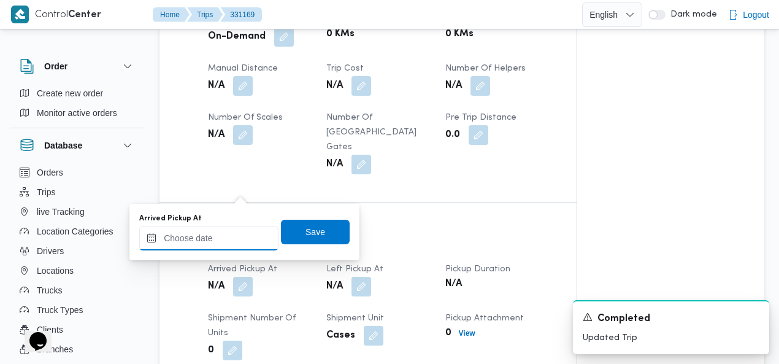
click at [211, 236] on input "Arrived Pickup At" at bounding box center [208, 238] width 139 height 25
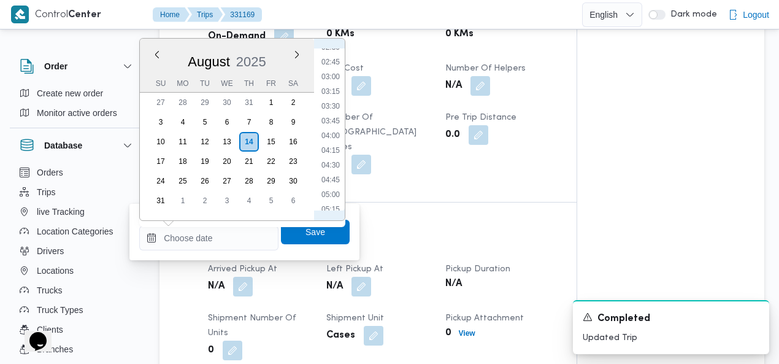
scroll to position [0, 0]
click at [338, 61] on ul "00:00 00:15 00:30 00:45 01:00 01:15 01:30 01:45 02:00 02:15 02:30 02:45 03:00 0…" at bounding box center [330, 129] width 28 height 162
click at [330, 84] on li "00:30" at bounding box center [330, 84] width 28 height 12
type input "14/08/2025 00:30"
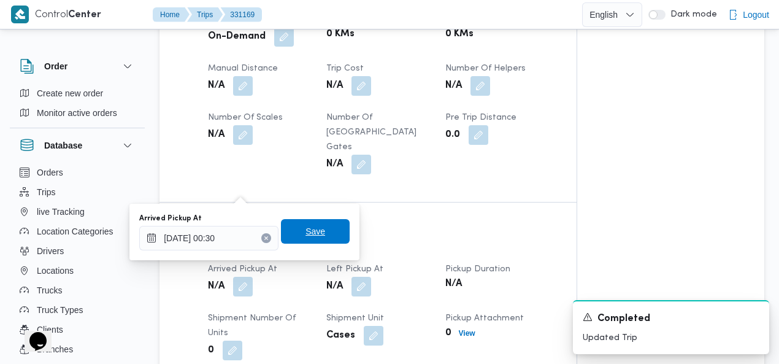
click at [315, 228] on span "Save" at bounding box center [315, 231] width 20 height 15
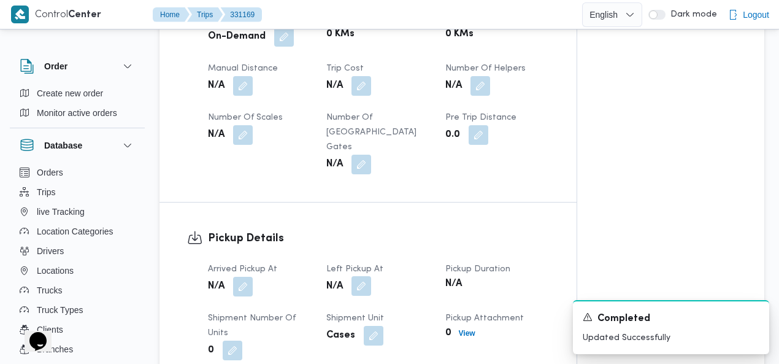
drag, startPoint x: 362, startPoint y: 185, endPoint x: 357, endPoint y: 202, distance: 17.1
click at [362, 277] on button "button" at bounding box center [361, 287] width 20 height 20
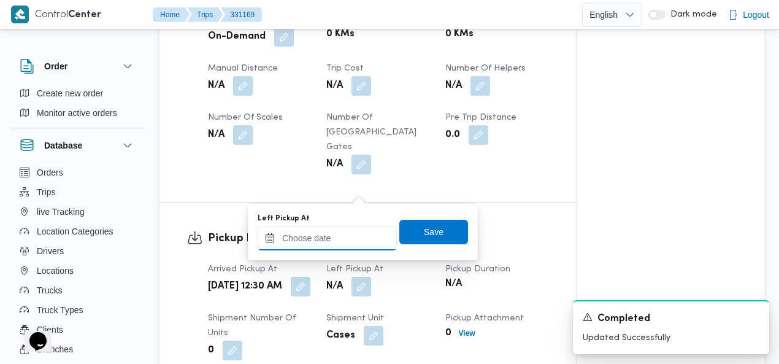
click at [347, 230] on div at bounding box center [326, 238] width 139 height 25
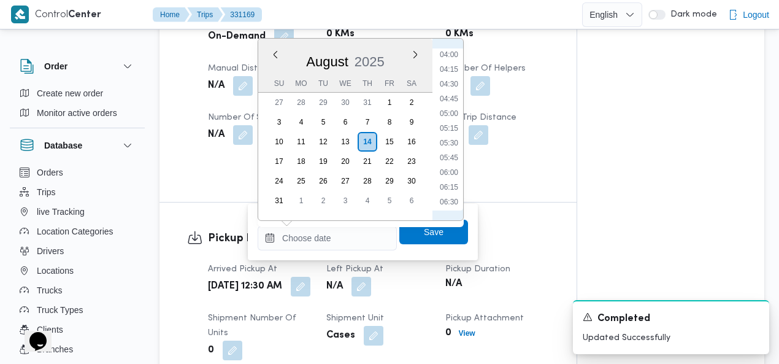
scroll to position [154, 0]
click at [452, 134] on li "04:00" at bounding box center [449, 135] width 28 height 12
type input "14/08/2025 04:00"
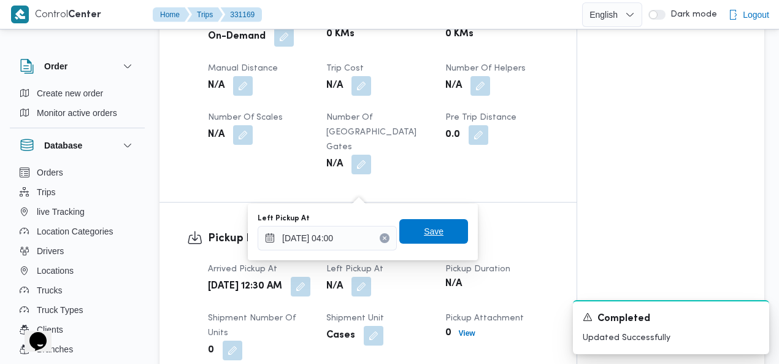
click at [411, 234] on span "Save" at bounding box center [433, 231] width 69 height 25
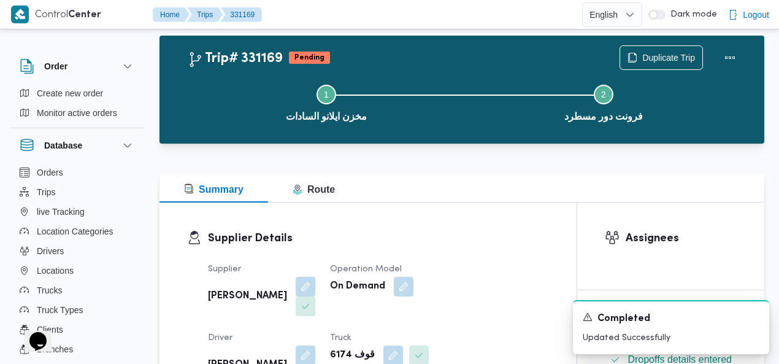
scroll to position [0, 0]
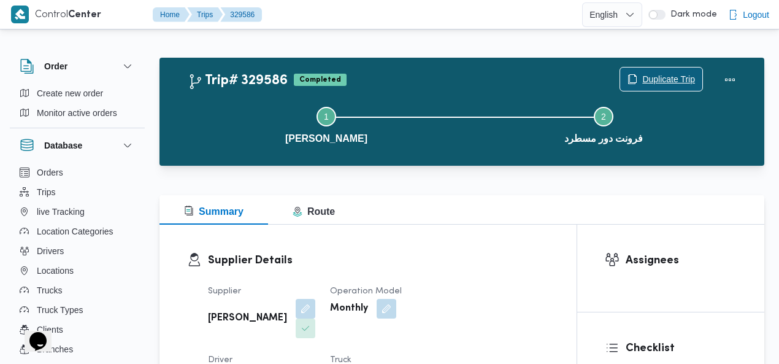
click at [661, 85] on span "Duplicate Trip" at bounding box center [668, 79] width 53 height 15
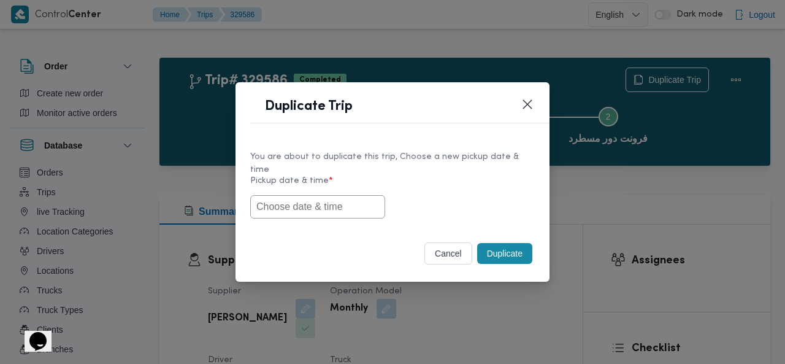
click at [330, 197] on input "text" at bounding box center [317, 206] width 135 height 23
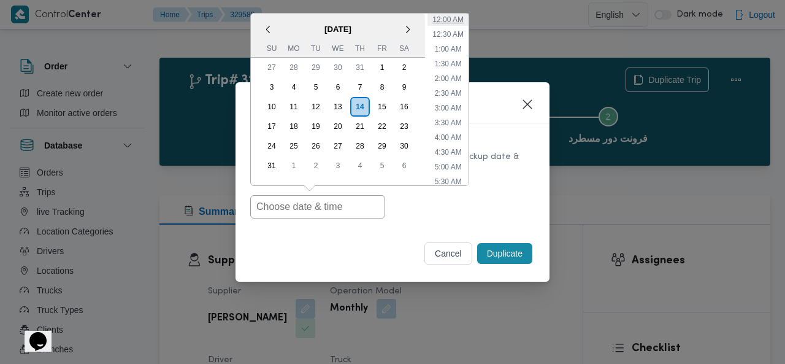
click at [457, 19] on li "12:00 AM" at bounding box center [447, 19] width 41 height 12
type input "[DATE] 12:00AM"
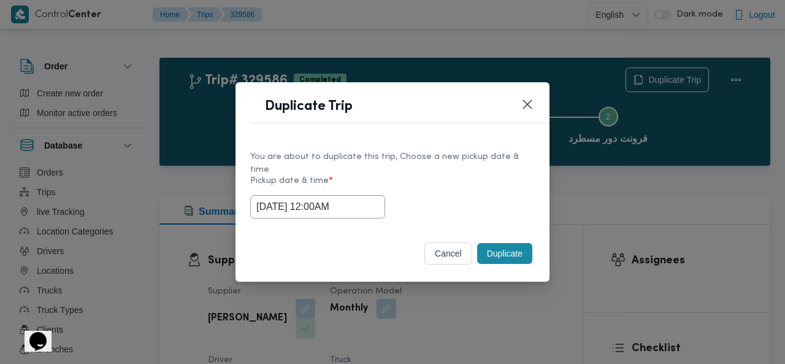
click at [498, 251] on button "Duplicate" at bounding box center [504, 253] width 55 height 21
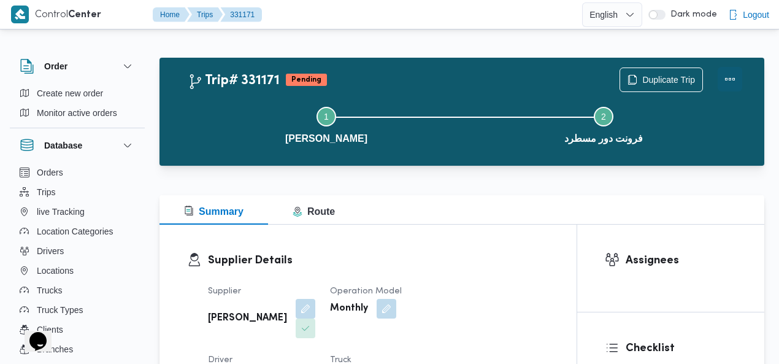
click at [732, 74] on button "Actions" at bounding box center [729, 79] width 25 height 25
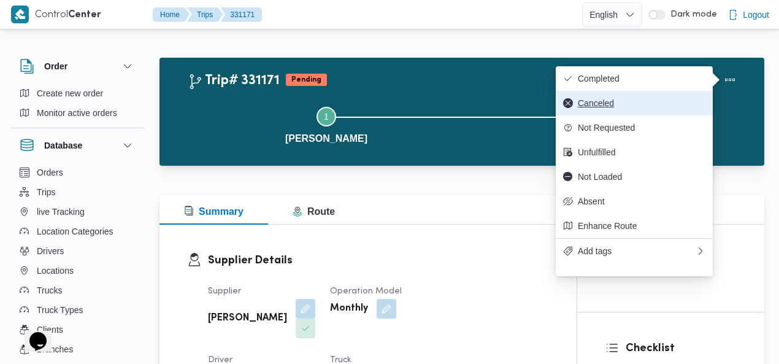
click at [629, 106] on span "Canceled" at bounding box center [642, 103] width 128 height 10
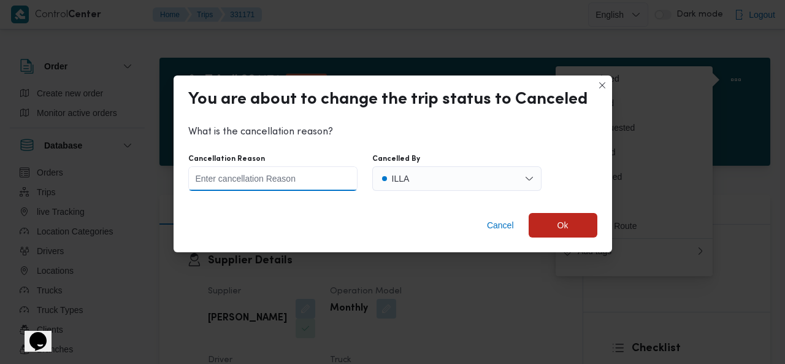
click at [308, 180] on input "Cancellation Reason" at bounding box center [272, 178] width 169 height 25
type input "wrong data"
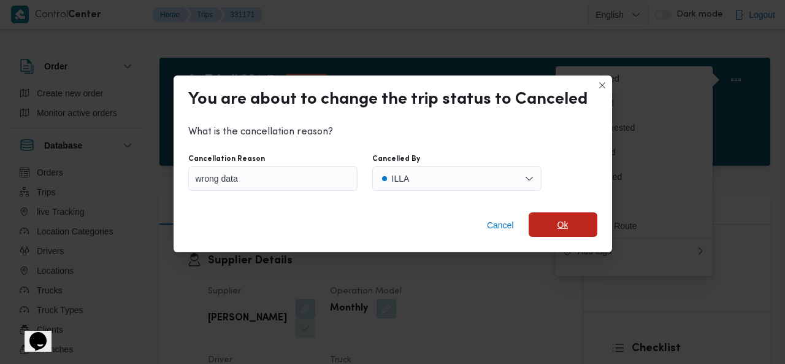
click at [542, 218] on span "Ok" at bounding box center [562, 224] width 69 height 25
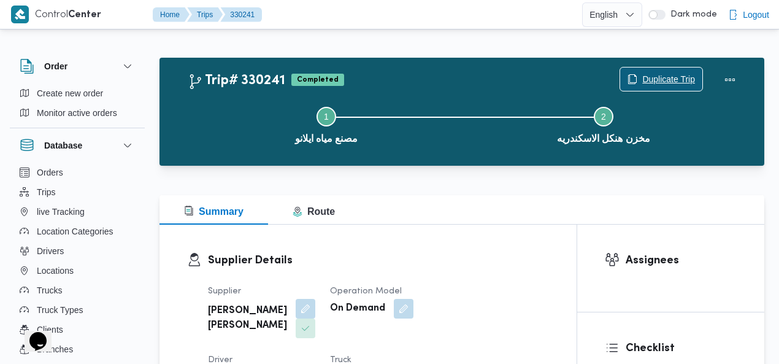
click at [672, 71] on span "Duplicate Trip" at bounding box center [661, 78] width 82 height 23
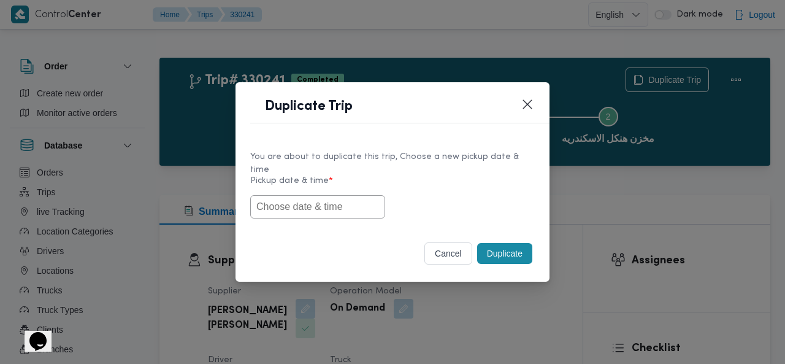
click at [348, 203] on input "text" at bounding box center [317, 206] width 135 height 23
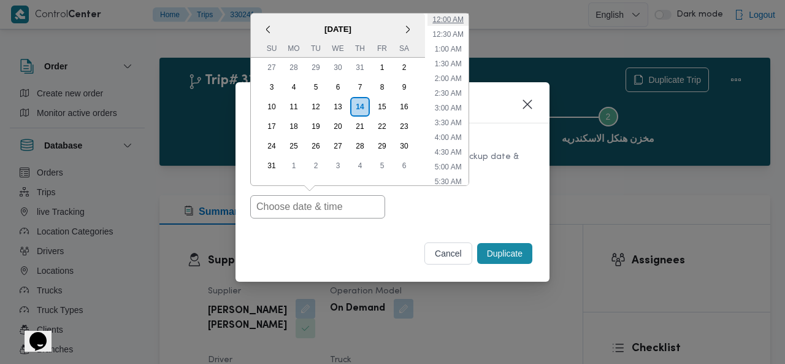
click at [457, 17] on li "12:00 AM" at bounding box center [447, 19] width 41 height 12
type input "14/08/2025 12:00AM"
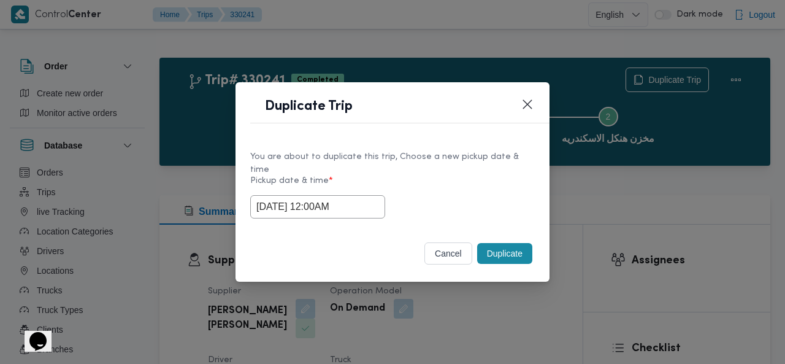
click at [493, 243] on button "Duplicate" at bounding box center [504, 253] width 55 height 21
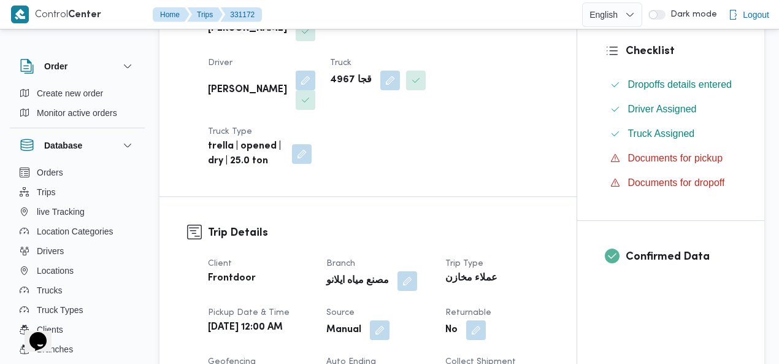
scroll to position [336, 0]
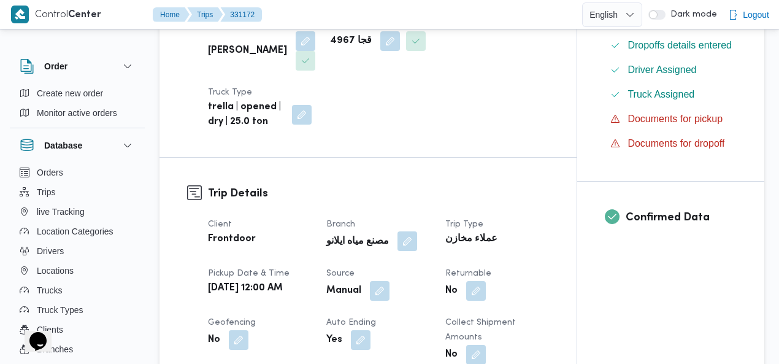
click at [399, 231] on button "button" at bounding box center [407, 241] width 20 height 20
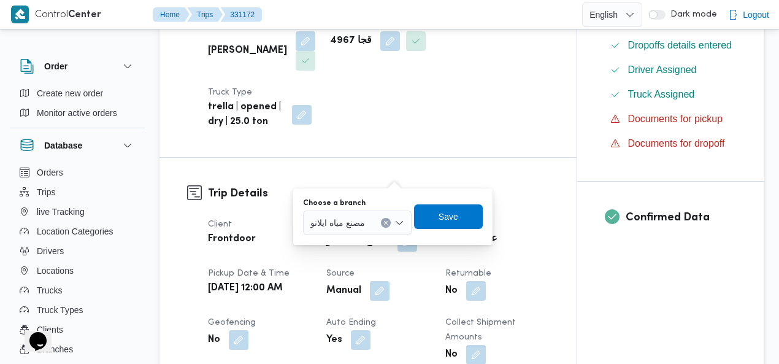
click at [388, 221] on icon "Clear input" at bounding box center [385, 222] width 5 height 5
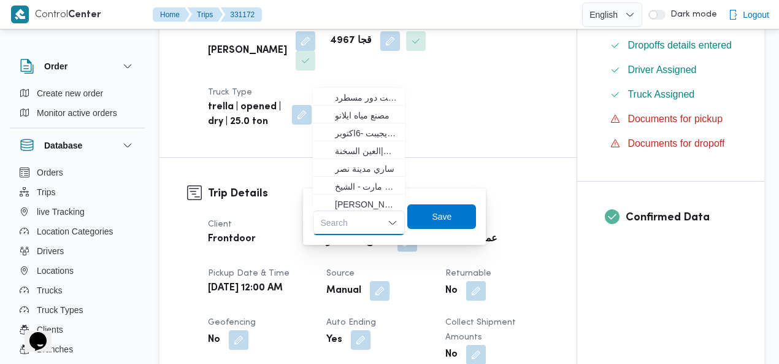
click at [366, 220] on div "Search Combo box. Selected. Combo box input. Search. Type some text or, to disp…" at bounding box center [359, 222] width 92 height 25
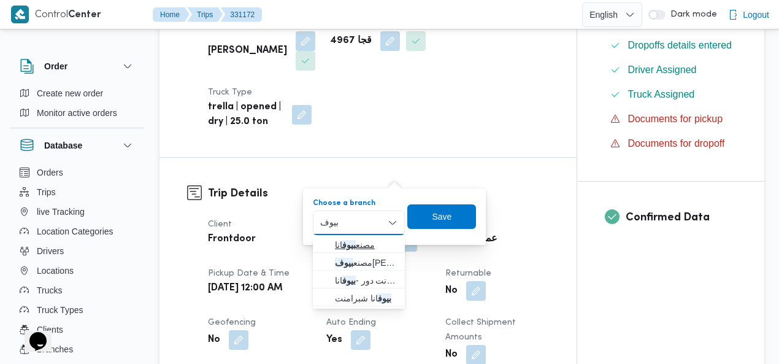
type input "بيوف"
click at [367, 245] on span "مصنع بيوف انا" at bounding box center [366, 244] width 63 height 15
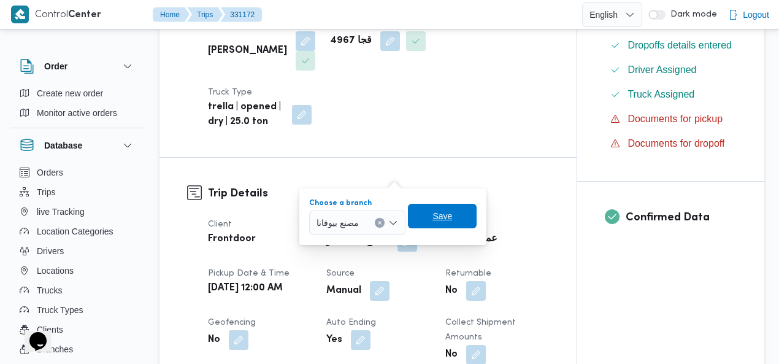
click at [448, 219] on span "Save" at bounding box center [442, 215] width 20 height 15
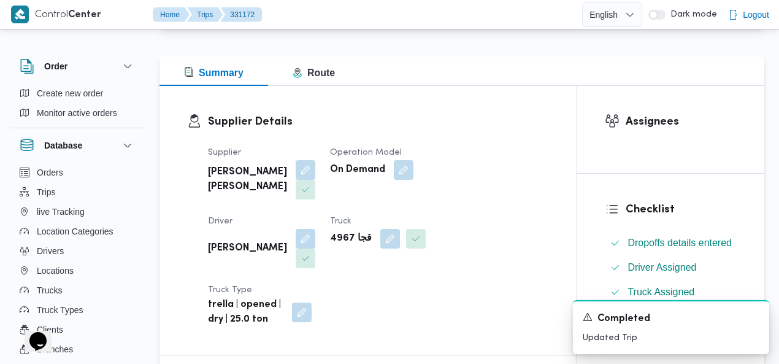
scroll to position [0, 0]
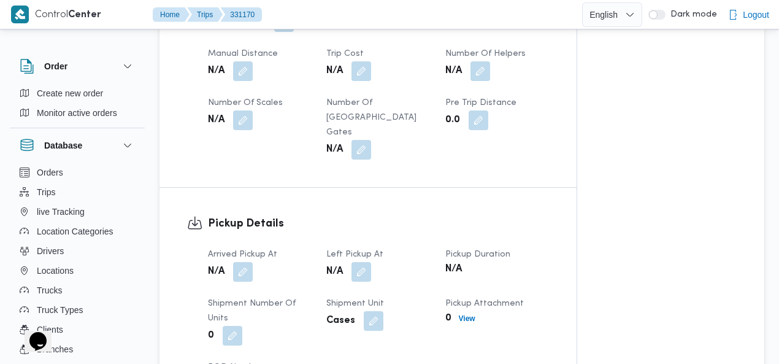
scroll to position [787, 0]
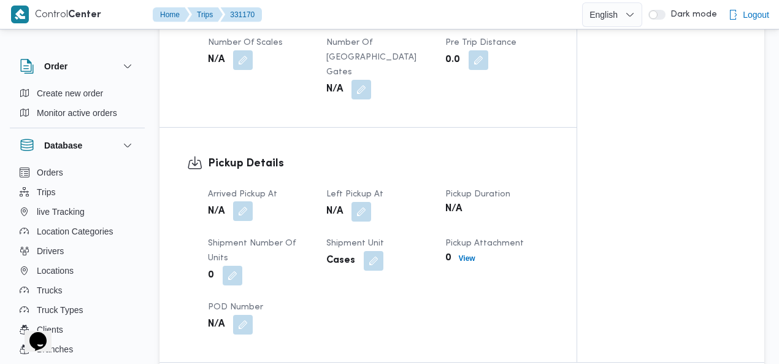
click at [245, 201] on button "button" at bounding box center [243, 211] width 20 height 20
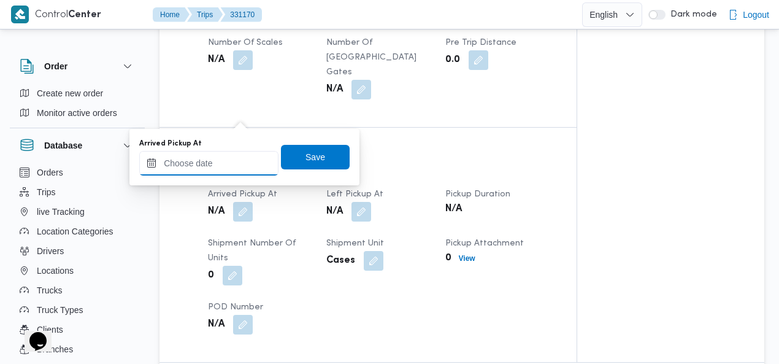
click at [209, 164] on input "Arrived Pickup At" at bounding box center [208, 163] width 139 height 25
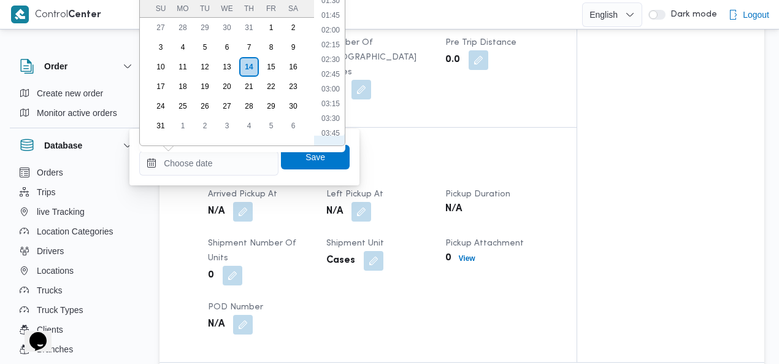
scroll to position [32, 0]
click at [331, 19] on li "01:15" at bounding box center [330, 21] width 28 height 12
type input "[DATE] 01:15"
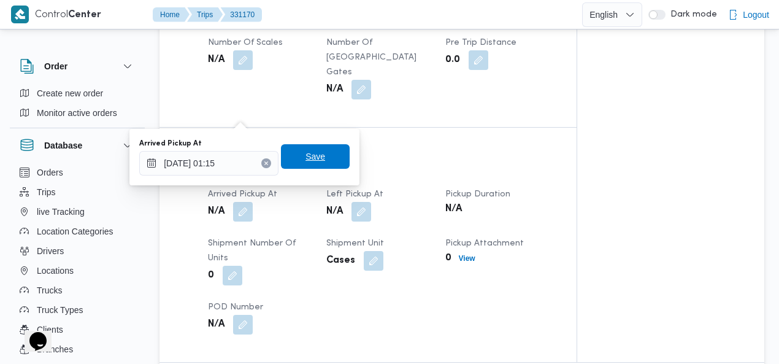
click at [315, 153] on span "Save" at bounding box center [315, 156] width 20 height 15
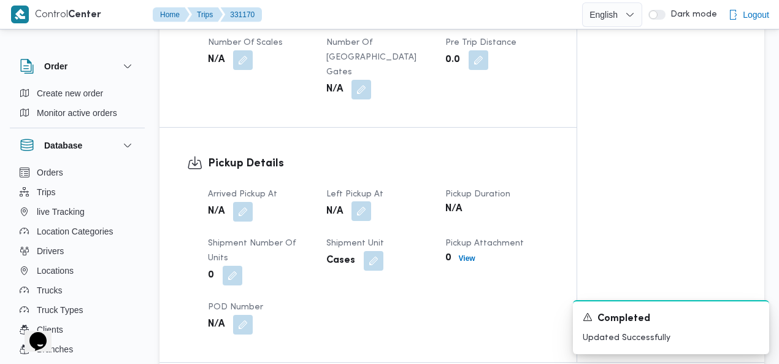
drag, startPoint x: 364, startPoint y: 113, endPoint x: 362, endPoint y: 124, distance: 11.1
click at [364, 201] on button "button" at bounding box center [361, 211] width 20 height 20
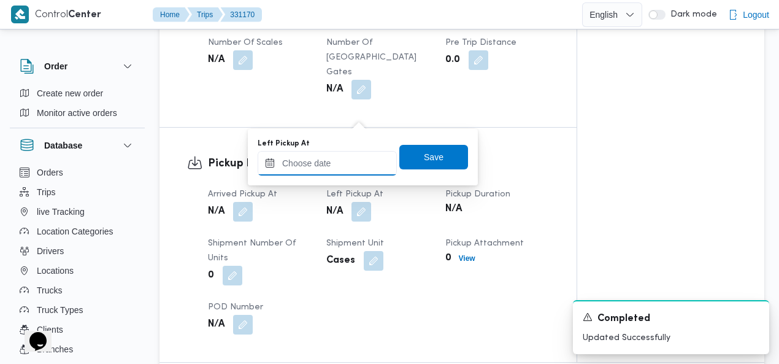
click at [351, 170] on input "Left Pickup At" at bounding box center [326, 163] width 139 height 25
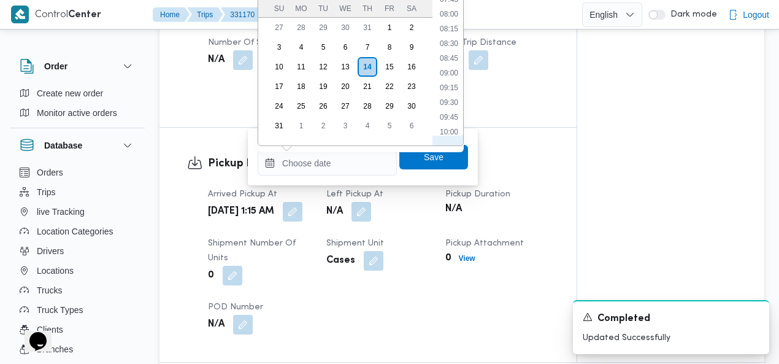
scroll to position [296, 0]
click at [452, 11] on li "05:30" at bounding box center [449, 8] width 28 height 12
type input "14/08/2025 05:30"
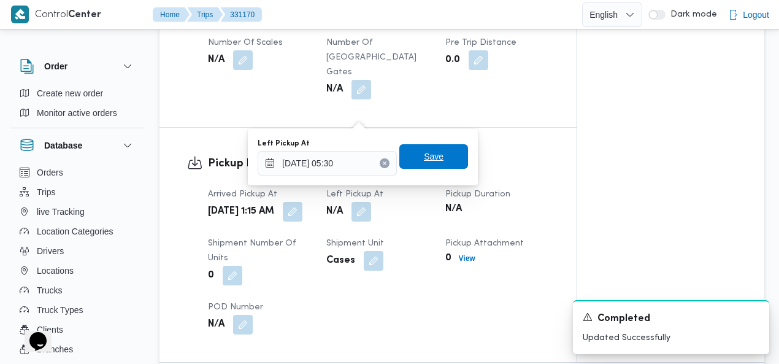
click at [430, 156] on span "Save" at bounding box center [434, 156] width 20 height 15
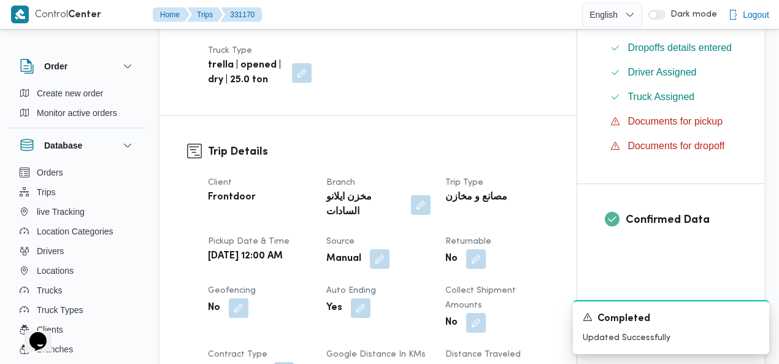
scroll to position [0, 0]
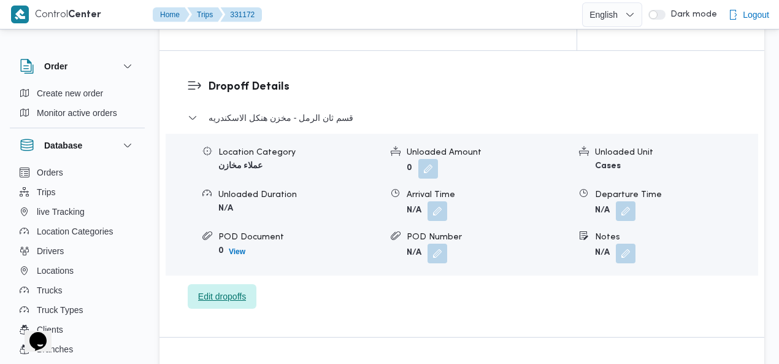
click at [221, 289] on span "Edit dropoffs" at bounding box center [222, 296] width 48 height 15
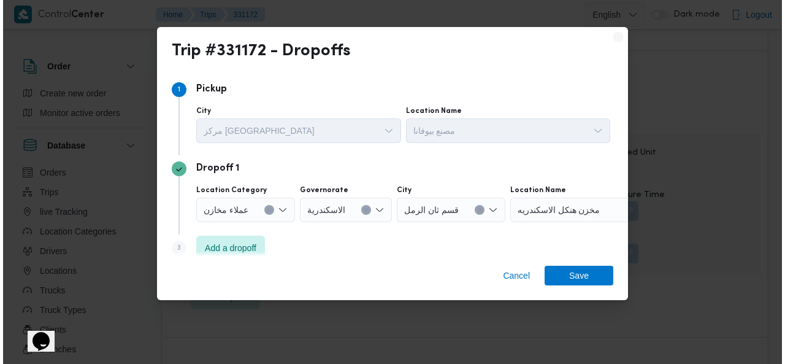
scroll to position [1074, 0]
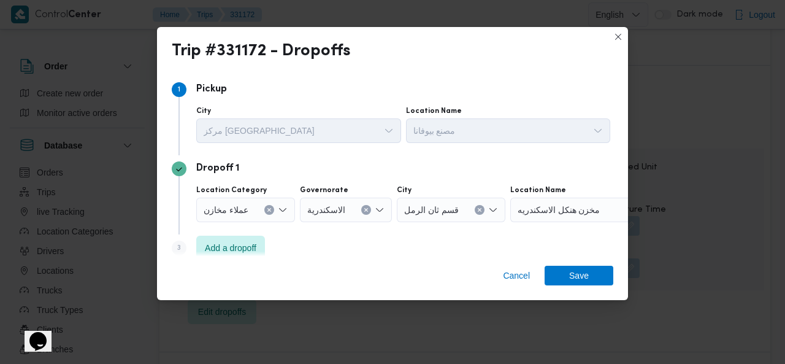
click at [270, 210] on button "Clear input" at bounding box center [269, 210] width 10 height 10
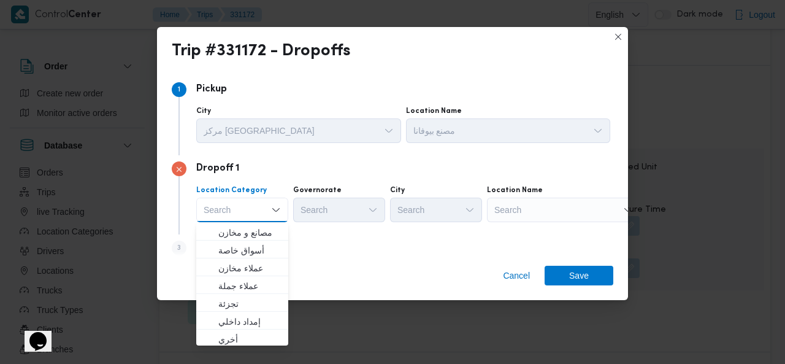
click at [546, 202] on div "Search" at bounding box center [563, 209] width 153 height 25
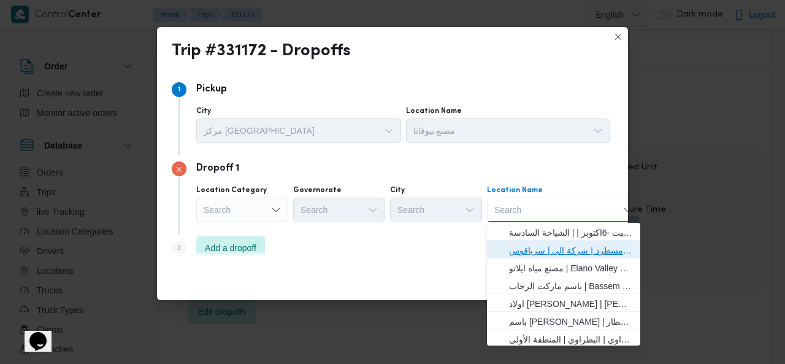
click at [547, 250] on span "فرونت دور مسطرد | شركة الي | سرياقوس" at bounding box center [571, 250] width 124 height 15
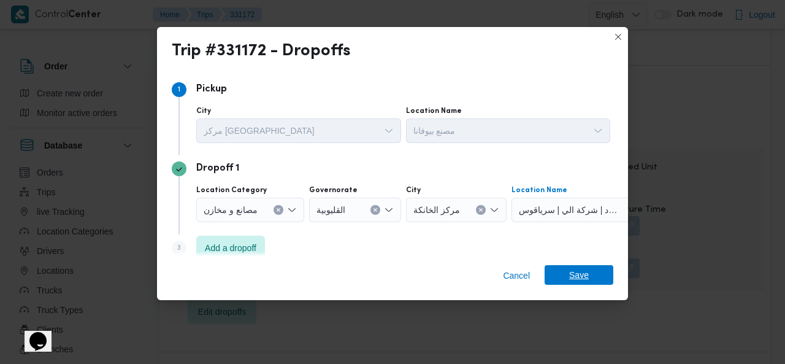
click at [559, 275] on span "Save" at bounding box center [578, 275] width 69 height 20
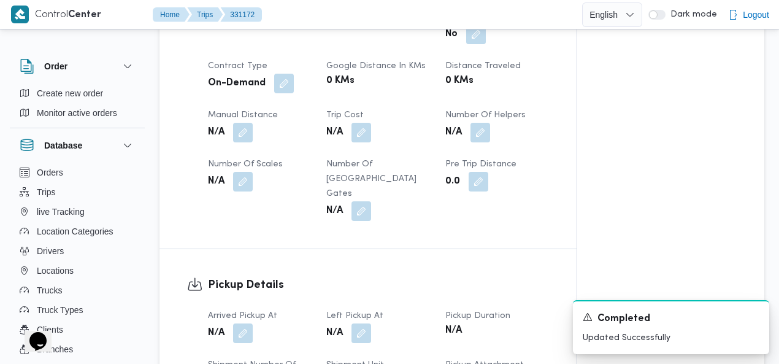
scroll to position [669, 0]
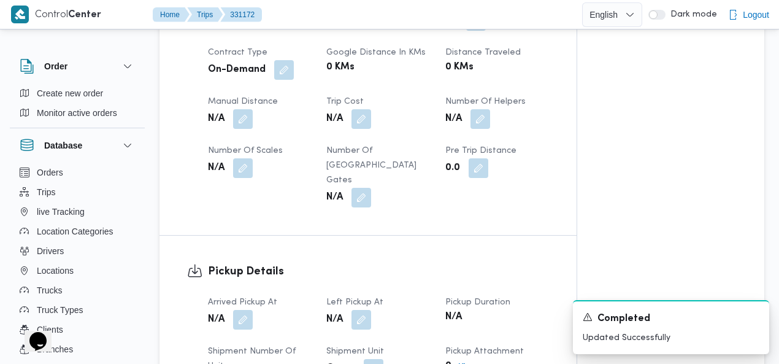
drag, startPoint x: 246, startPoint y: 227, endPoint x: 243, endPoint y: 243, distance: 16.1
click at [246, 310] on button "button" at bounding box center [243, 320] width 20 height 20
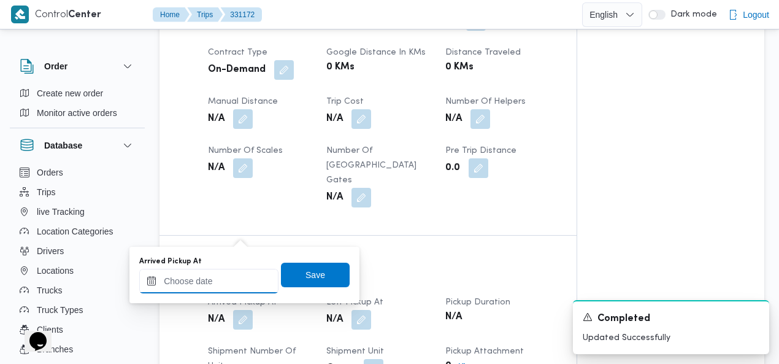
click at [219, 275] on div at bounding box center [208, 281] width 139 height 25
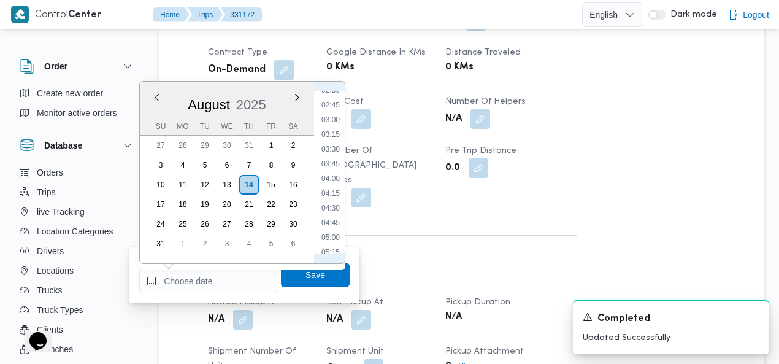
scroll to position [0, 0]
drag, startPoint x: 337, startPoint y: 100, endPoint x: 340, endPoint y: 158, distance: 57.7
click at [337, 101] on li "00:00" at bounding box center [330, 97] width 28 height 12
type input "[DATE] 00:00"
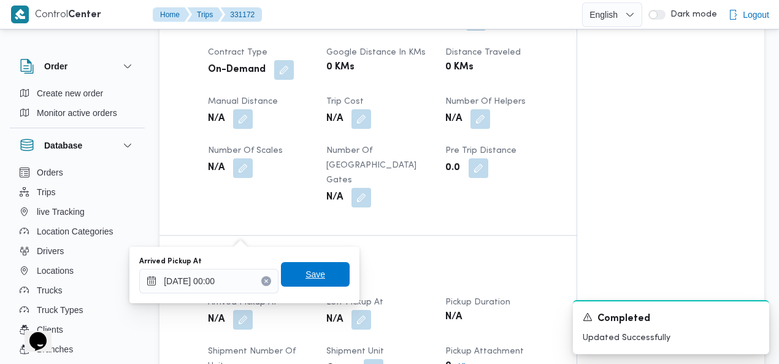
click at [315, 279] on span "Save" at bounding box center [315, 274] width 20 height 15
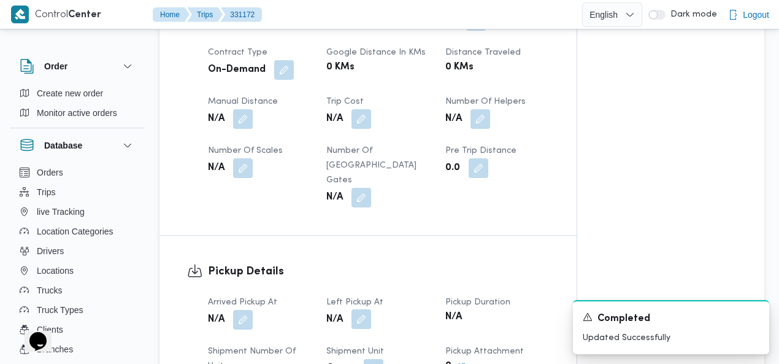
click at [363, 309] on button "button" at bounding box center [361, 319] width 20 height 20
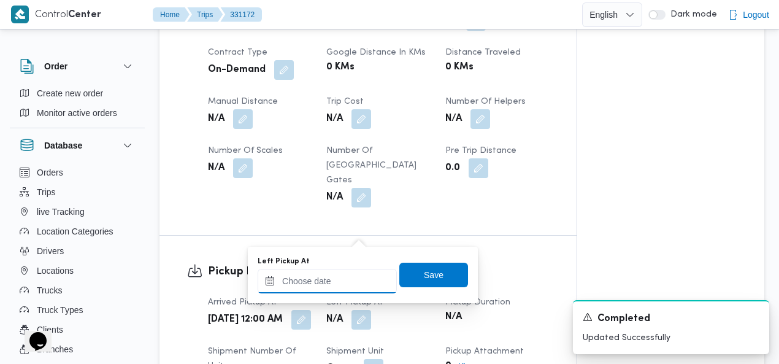
click at [344, 275] on input "Left Pickup At" at bounding box center [326, 281] width 139 height 25
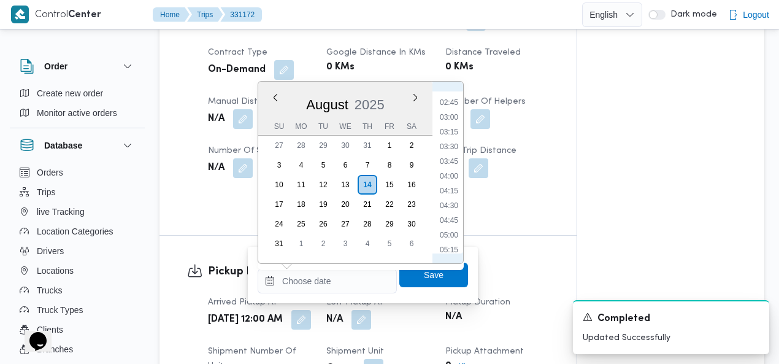
scroll to position [154, 0]
click at [447, 153] on li "03:30" at bounding box center [449, 149] width 28 height 12
type input "[DATE] 03:30"
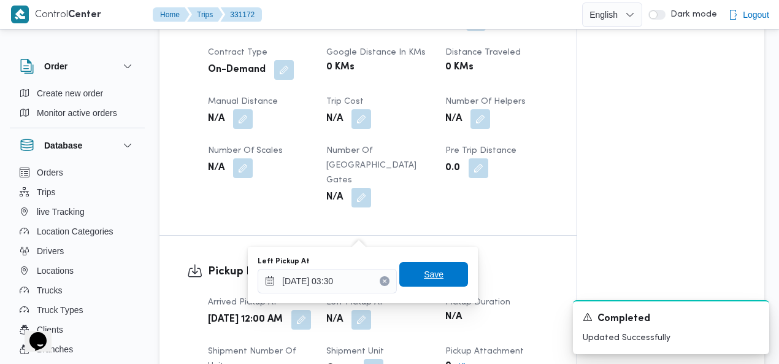
click at [434, 275] on span "Save" at bounding box center [434, 274] width 20 height 15
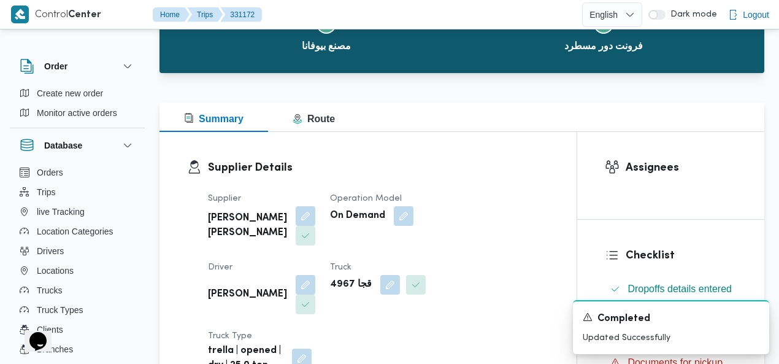
scroll to position [0, 0]
